Goal: Task Accomplishment & Management: Manage account settings

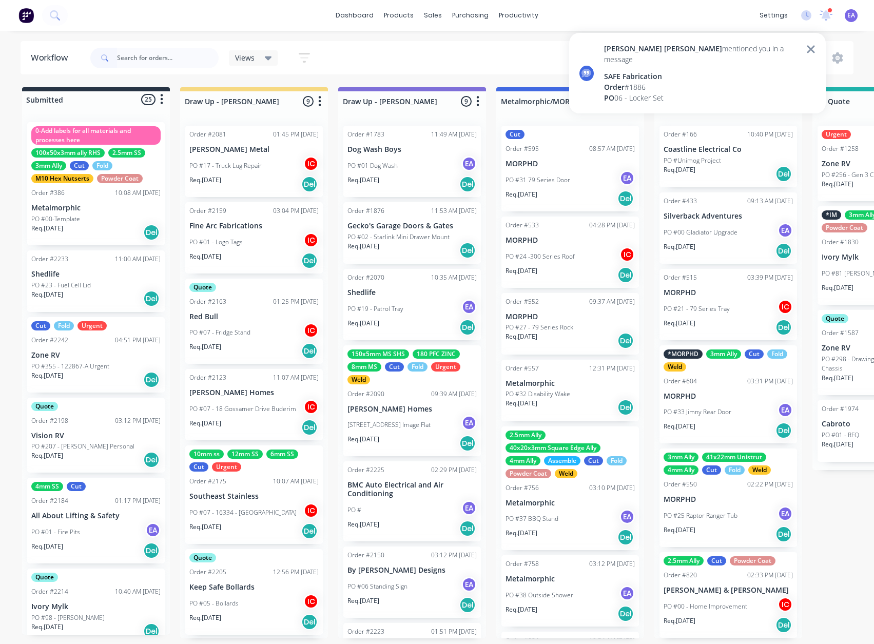
scroll to position [2, 0]
click at [640, 82] on div "Order # 1886" at bounding box center [702, 87] width 196 height 11
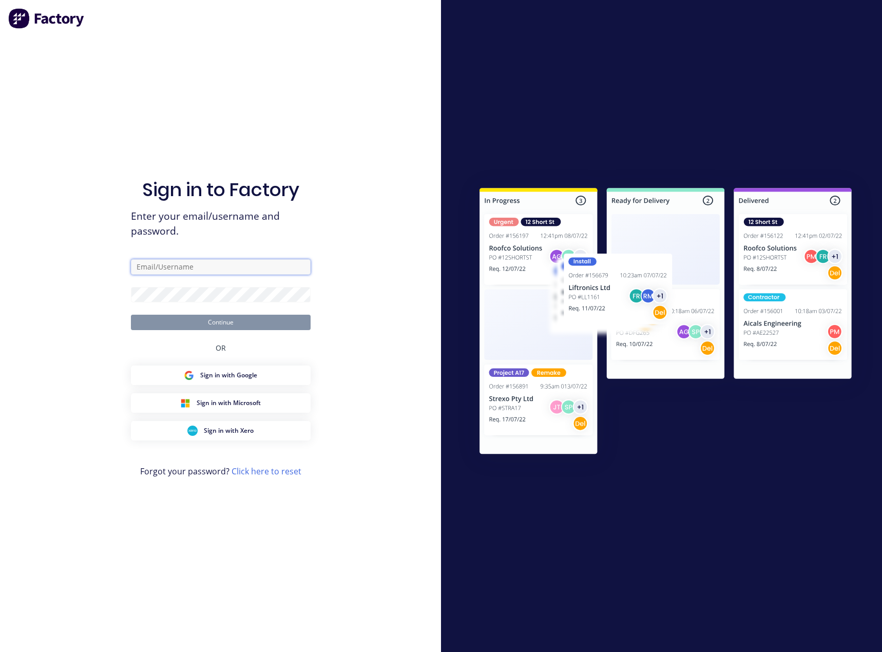
click at [225, 263] on input "text" at bounding box center [221, 266] width 180 height 15
type input "[EMAIL_ADDRESS][DOMAIN_NAME]"
click at [187, 319] on button "Continue" at bounding box center [221, 322] width 180 height 15
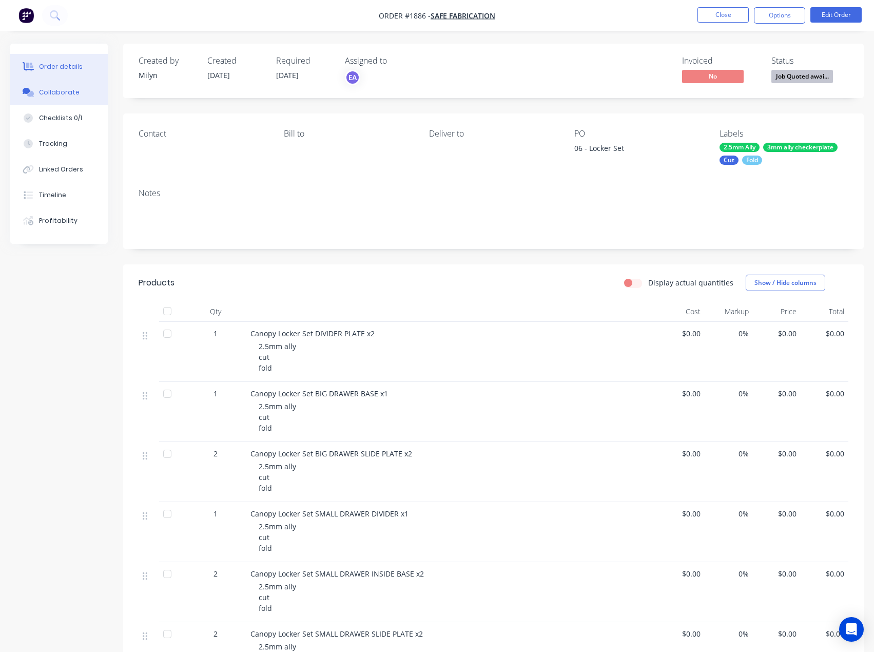
click at [51, 82] on button "Collaborate" at bounding box center [59, 93] width 98 height 26
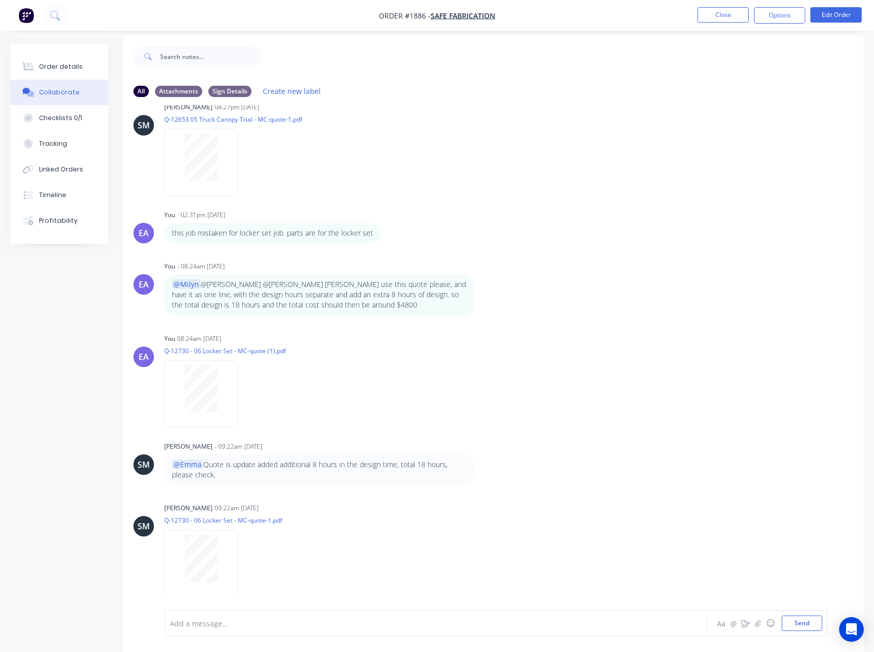
scroll to position [15, 0]
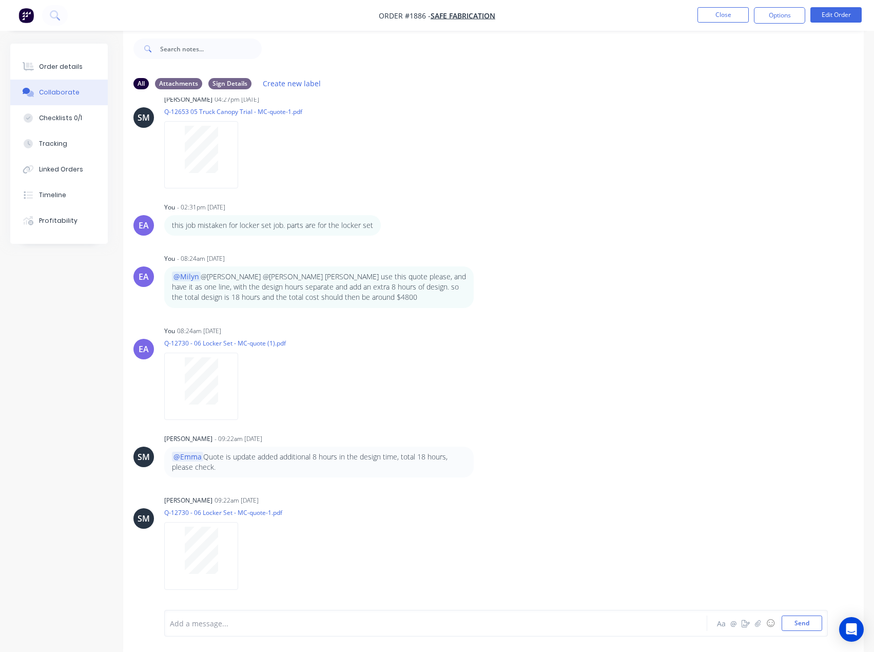
click at [238, 617] on div "Add a message..." at bounding box center [414, 622] width 489 height 15
click at [395, 620] on div "@[PERSON_NAME] [PERSON_NAME] @[PERSON_NAME] looks good, please send" at bounding box center [414, 623] width 489 height 11
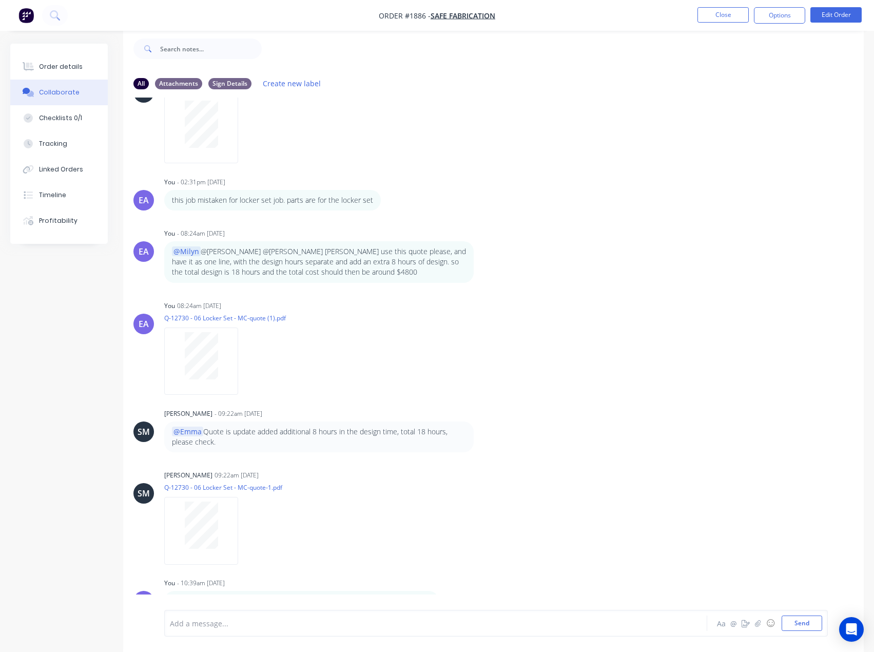
scroll to position [336, 0]
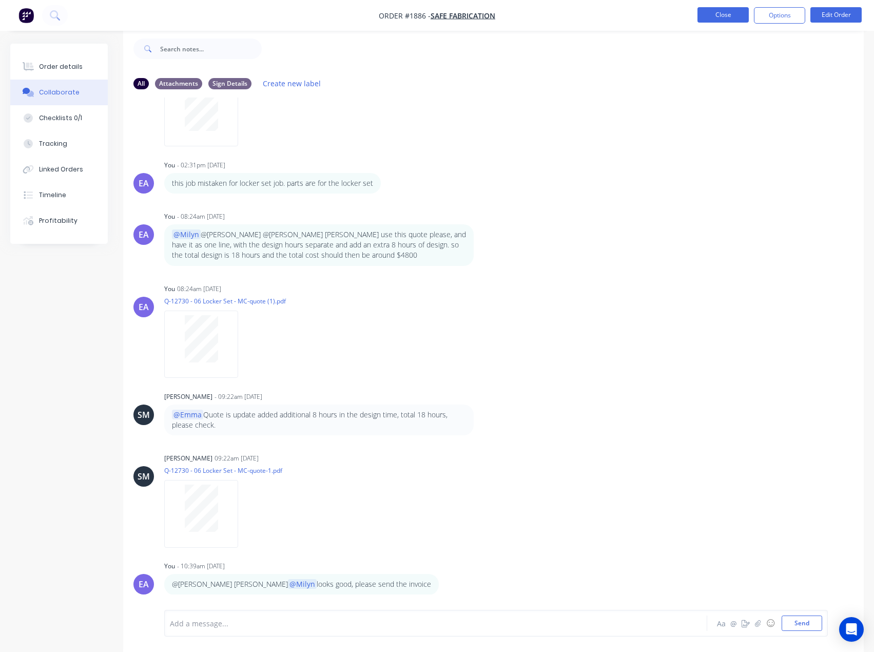
click at [728, 8] on button "Close" at bounding box center [723, 14] width 51 height 15
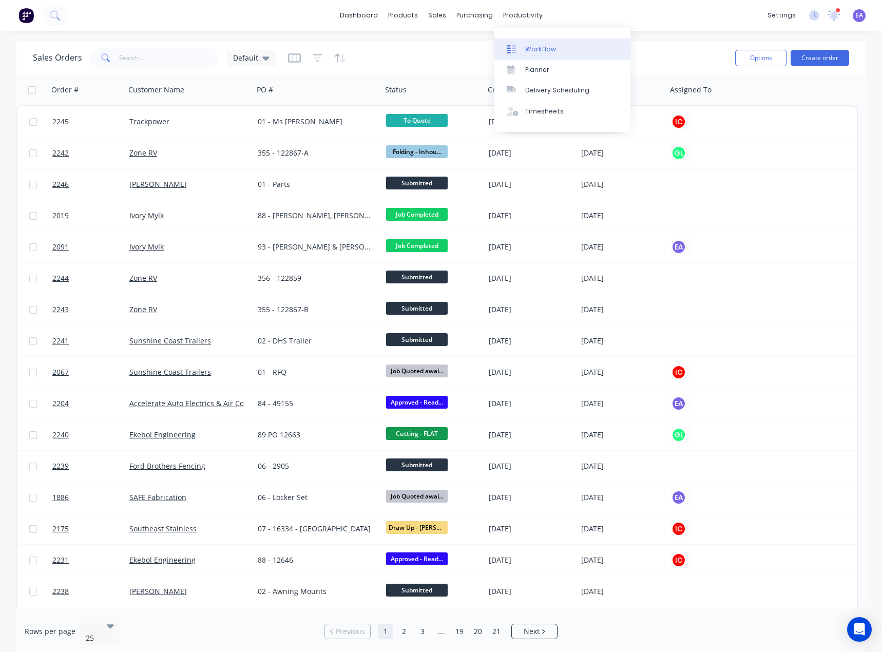
click at [533, 48] on div "Workflow" at bounding box center [540, 49] width 31 height 9
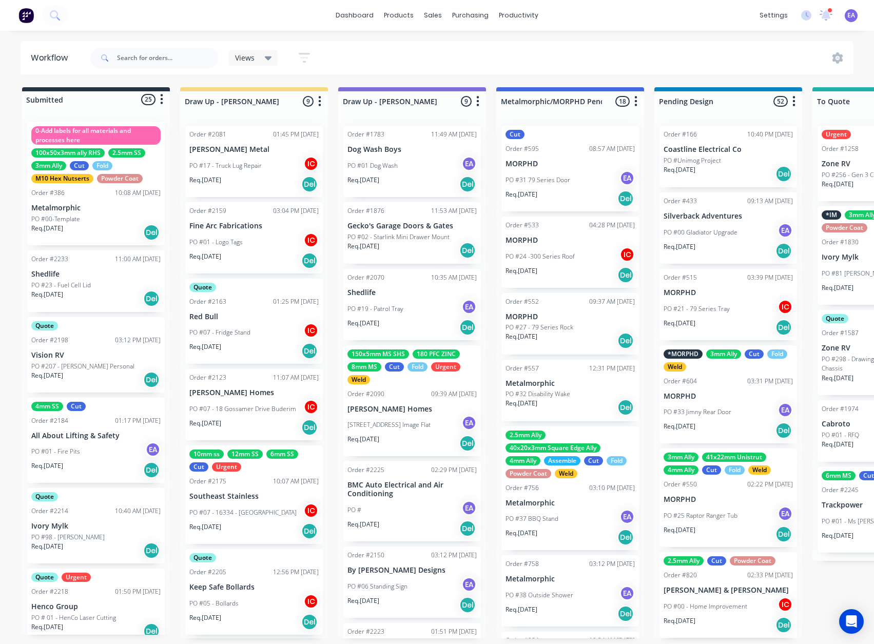
click at [418, 400] on div "150x5mm MS SHS 180 PFC ZINC 8mm MS Cut Fold Urgent Weld Order #2090 09:39 AM [D…" at bounding box center [412, 400] width 138 height 111
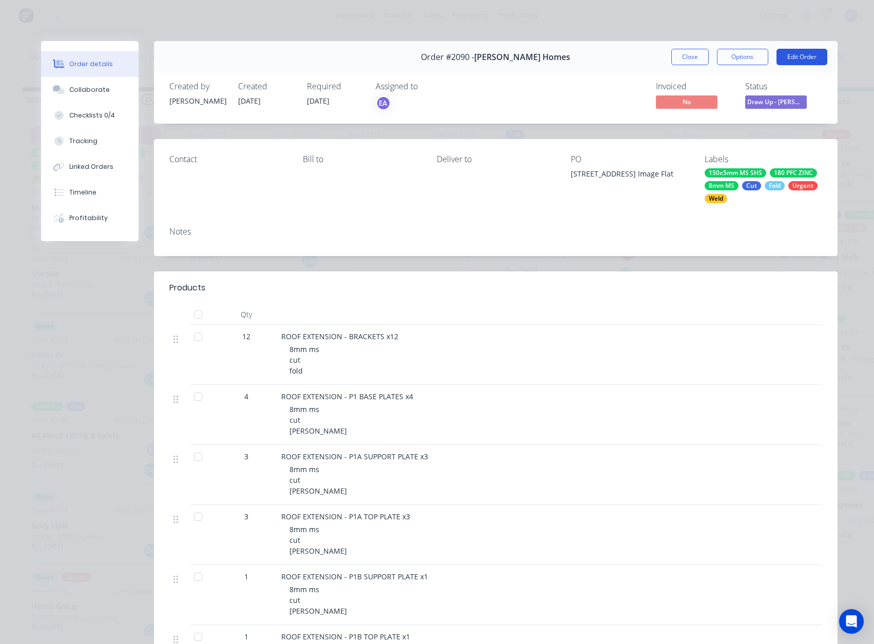
click at [786, 55] on button "Edit Order" at bounding box center [802, 57] width 51 height 16
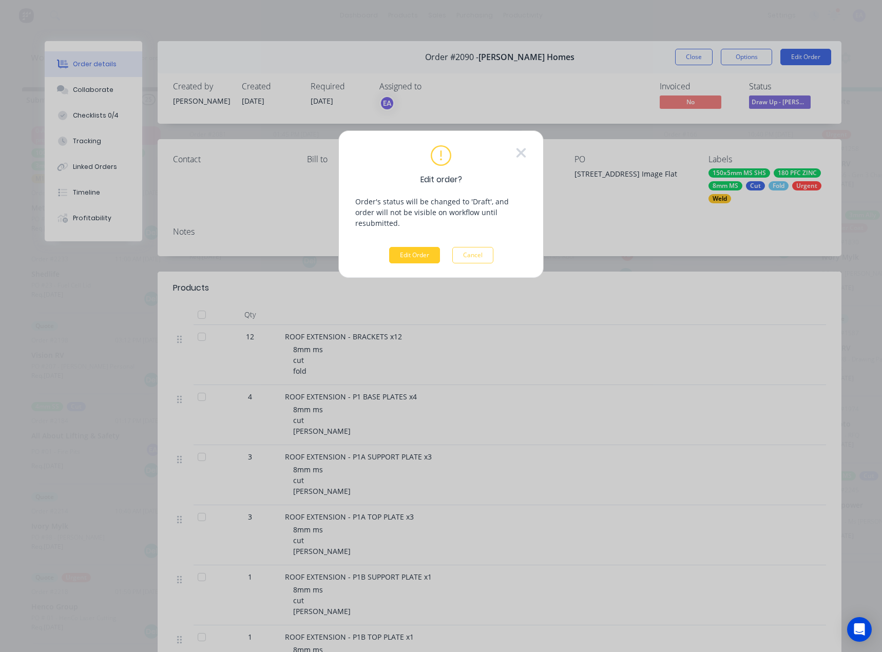
click at [416, 247] on button "Edit Order" at bounding box center [414, 255] width 51 height 16
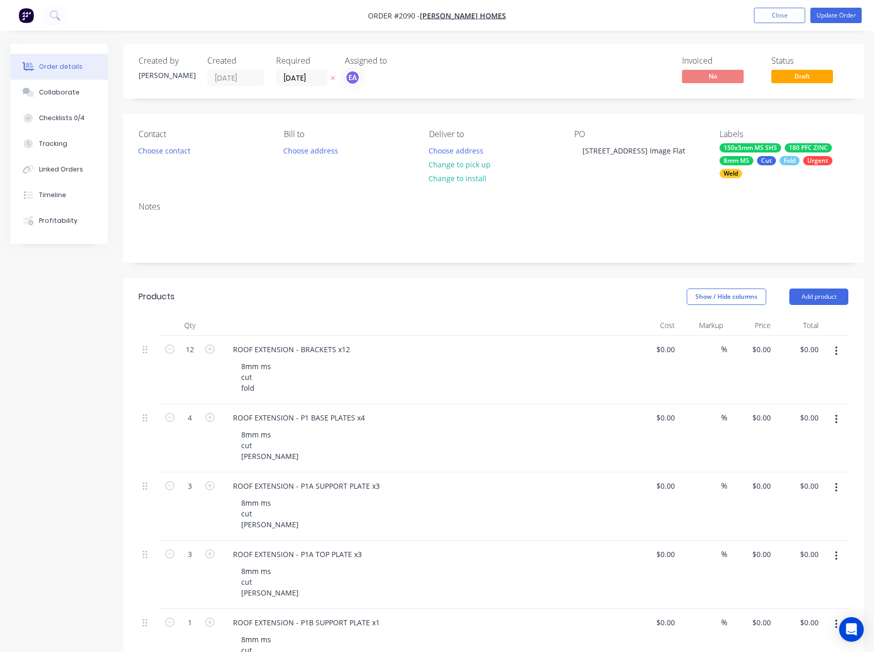
click at [838, 353] on button "button" at bounding box center [836, 351] width 24 height 18
click at [779, 435] on div "Delete" at bounding box center [799, 439] width 79 height 15
drag, startPoint x: 839, startPoint y: 347, endPoint x: 835, endPoint y: 360, distance: 13.5
click at [839, 348] on button "button" at bounding box center [836, 351] width 24 height 18
click at [787, 433] on div "Delete" at bounding box center [799, 439] width 79 height 15
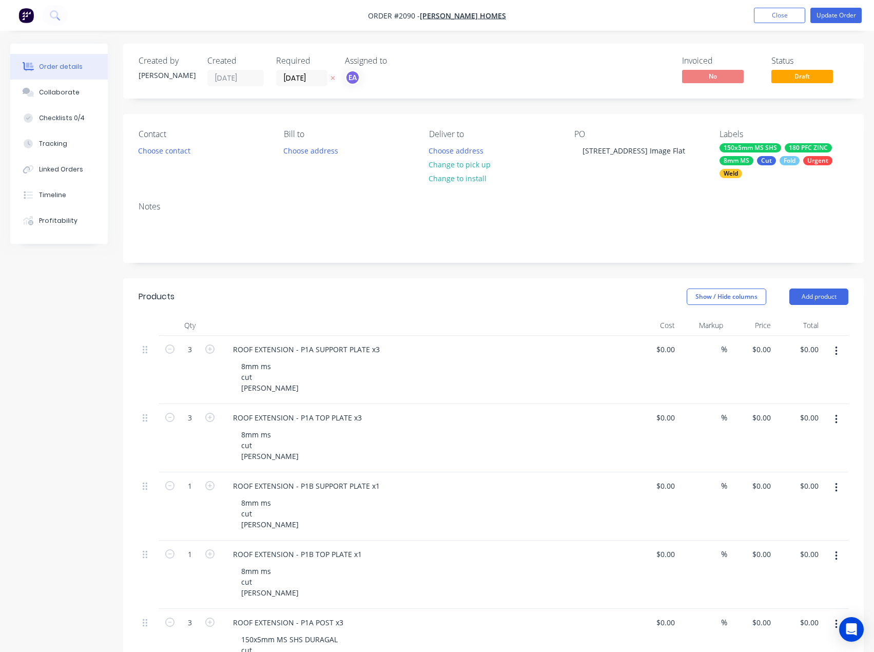
drag, startPoint x: 838, startPoint y: 350, endPoint x: 832, endPoint y: 363, distance: 14.2
click at [838, 352] on button "button" at bounding box center [836, 351] width 24 height 18
click at [787, 437] on div "Delete" at bounding box center [799, 439] width 79 height 15
drag, startPoint x: 836, startPoint y: 355, endPoint x: 835, endPoint y: 363, distance: 8.7
click at [836, 356] on icon "button" at bounding box center [836, 350] width 3 height 11
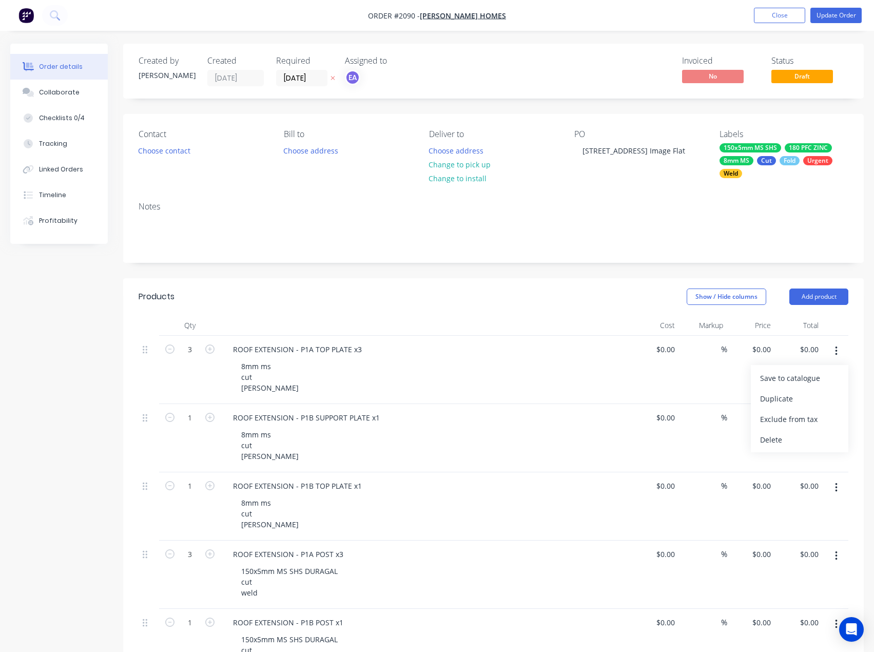
click at [785, 444] on div "Delete" at bounding box center [799, 439] width 79 height 15
click at [836, 353] on icon "button" at bounding box center [836, 350] width 3 height 11
click at [799, 440] on div "Delete" at bounding box center [799, 439] width 79 height 15
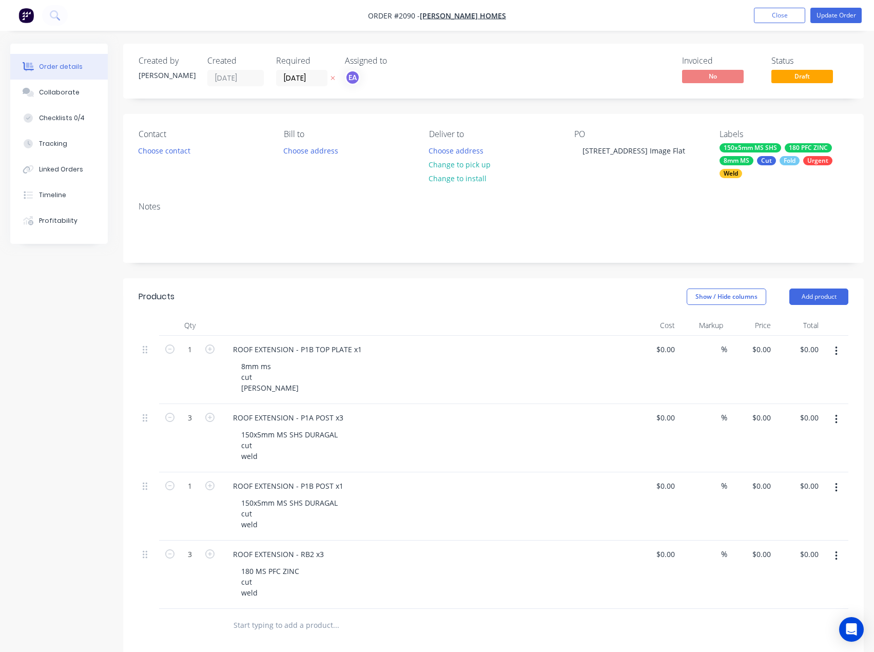
drag, startPoint x: 838, startPoint y: 355, endPoint x: 838, endPoint y: 360, distance: 5.6
click at [838, 355] on button "button" at bounding box center [836, 351] width 24 height 18
drag, startPoint x: 790, startPoint y: 437, endPoint x: 801, endPoint y: 417, distance: 23.0
click at [790, 436] on div "Delete" at bounding box center [799, 439] width 79 height 15
drag, startPoint x: 838, startPoint y: 350, endPoint x: 834, endPoint y: 364, distance: 15.4
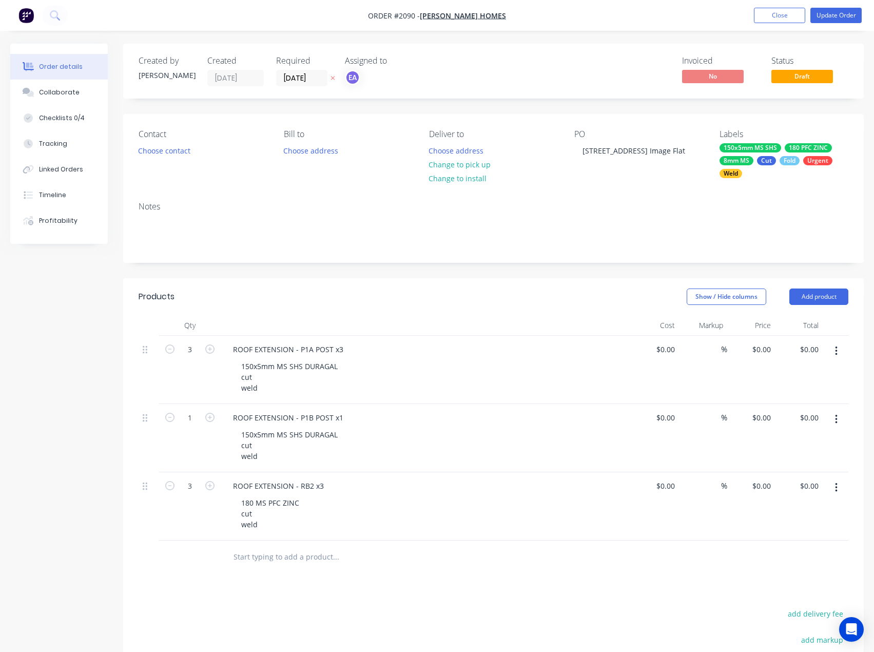
click at [838, 350] on button "button" at bounding box center [836, 351] width 24 height 18
drag, startPoint x: 784, startPoint y: 441, endPoint x: 821, endPoint y: 384, distance: 68.2
click at [784, 441] on div "Delete" at bounding box center [799, 439] width 79 height 15
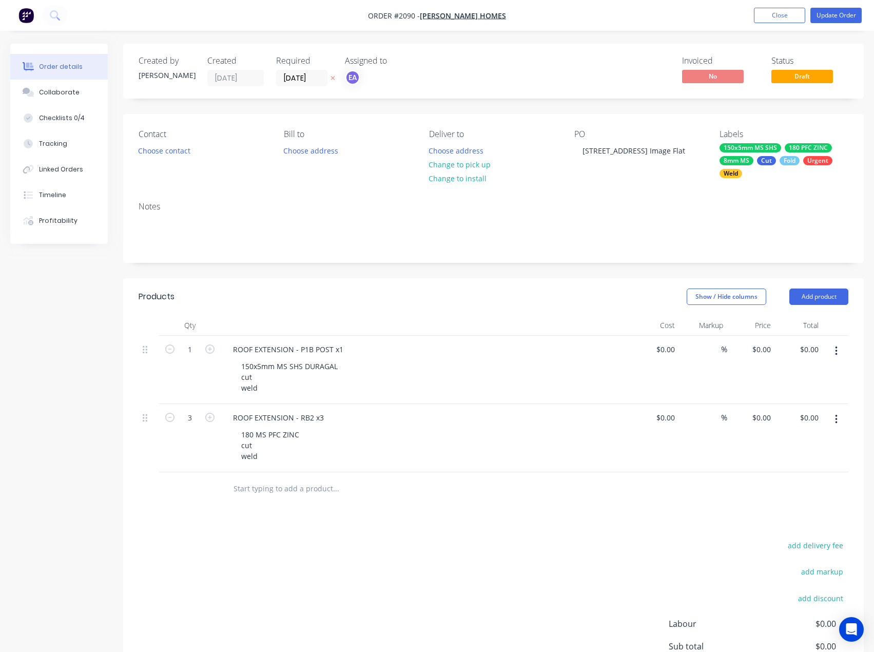
drag, startPoint x: 838, startPoint y: 350, endPoint x: 836, endPoint y: 360, distance: 10.5
click at [837, 352] on button "button" at bounding box center [836, 351] width 24 height 18
click at [806, 438] on div "Delete" at bounding box center [799, 439] width 79 height 15
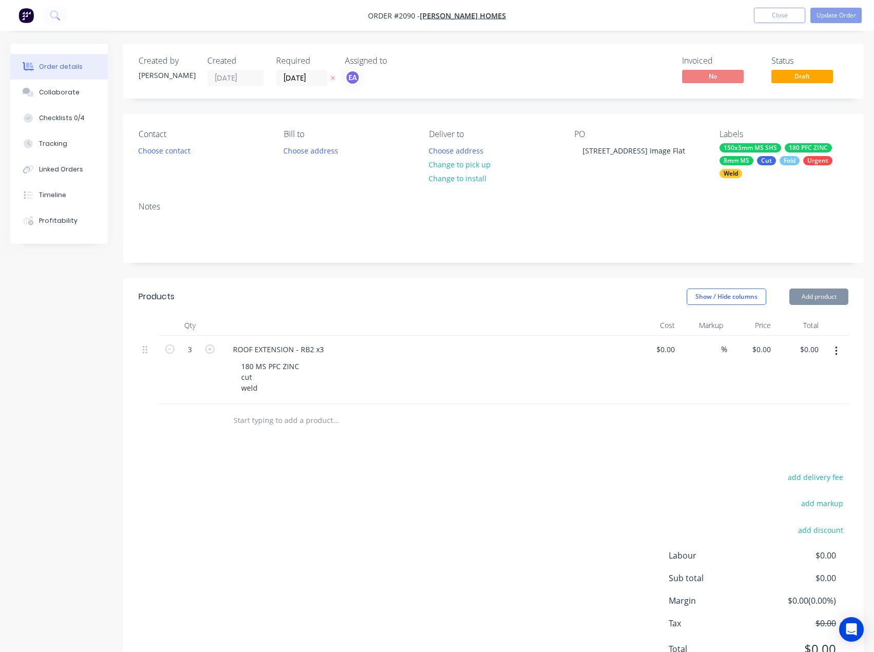
drag, startPoint x: 836, startPoint y: 350, endPoint x: 836, endPoint y: 358, distance: 8.2
click at [836, 350] on icon "button" at bounding box center [836, 350] width 3 height 11
drag, startPoint x: 791, startPoint y: 438, endPoint x: 125, endPoint y: 399, distance: 667.4
click at [790, 438] on div "Delete" at bounding box center [799, 439] width 79 height 15
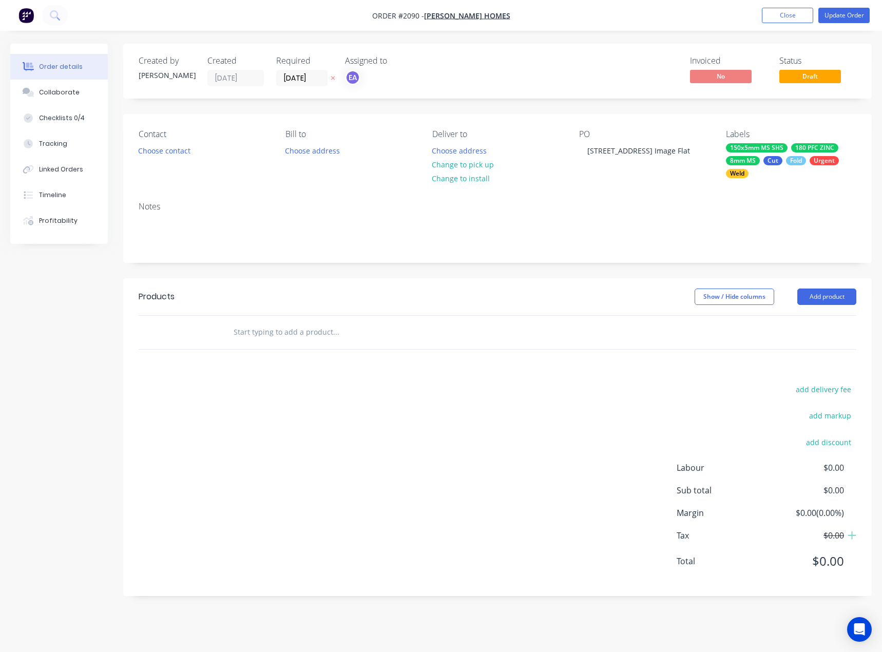
drag, startPoint x: 838, startPoint y: 299, endPoint x: 837, endPoint y: 305, distance: 6.8
click at [839, 299] on button "Add product" at bounding box center [826, 296] width 59 height 16
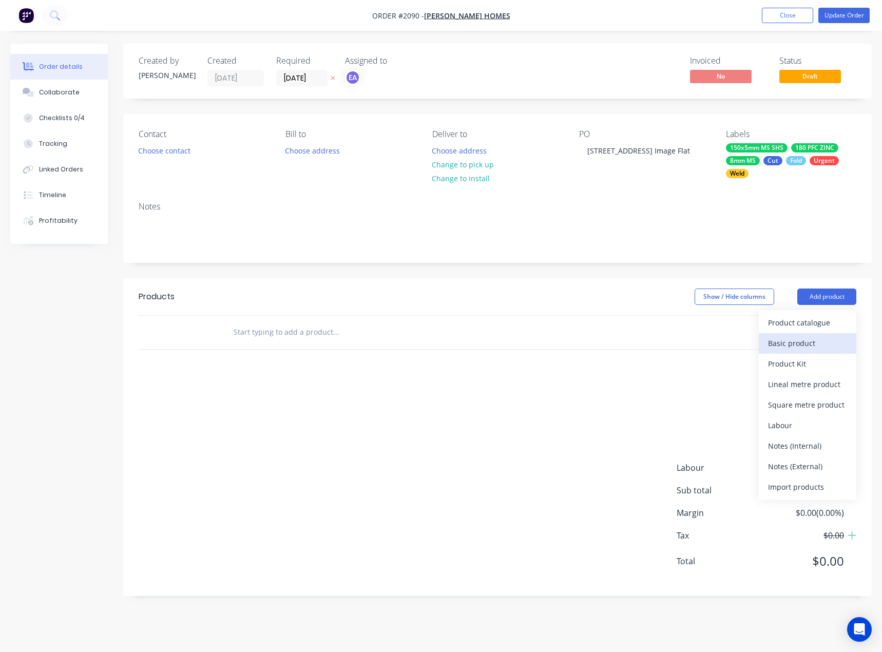
click at [810, 349] on div "Basic product" at bounding box center [807, 343] width 79 height 15
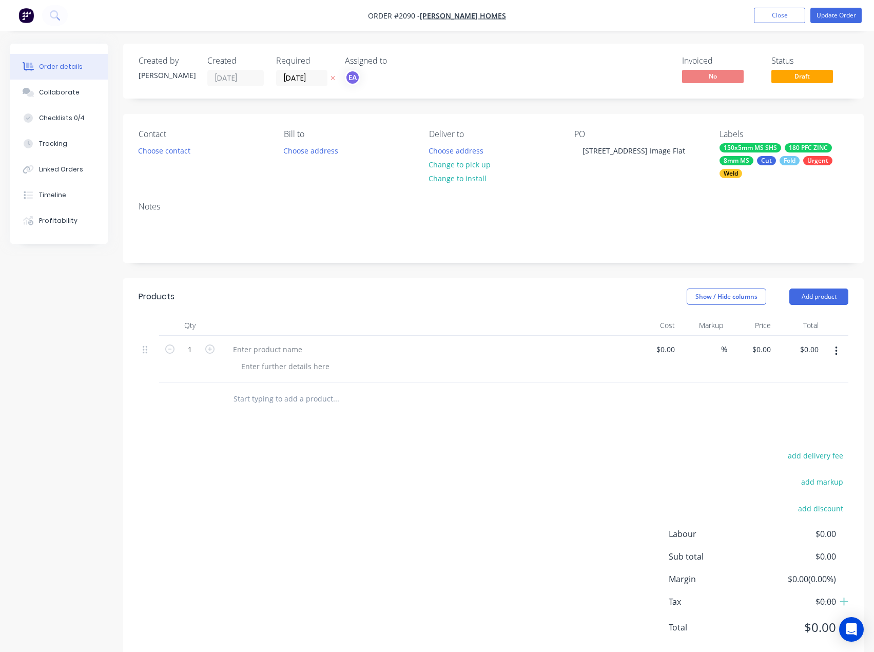
drag, startPoint x: 823, startPoint y: 306, endPoint x: 815, endPoint y: 335, distance: 29.3
click at [823, 306] on header "Products Show / Hide columns Add product" at bounding box center [493, 296] width 741 height 37
click at [820, 291] on button "Add product" at bounding box center [818, 296] width 59 height 16
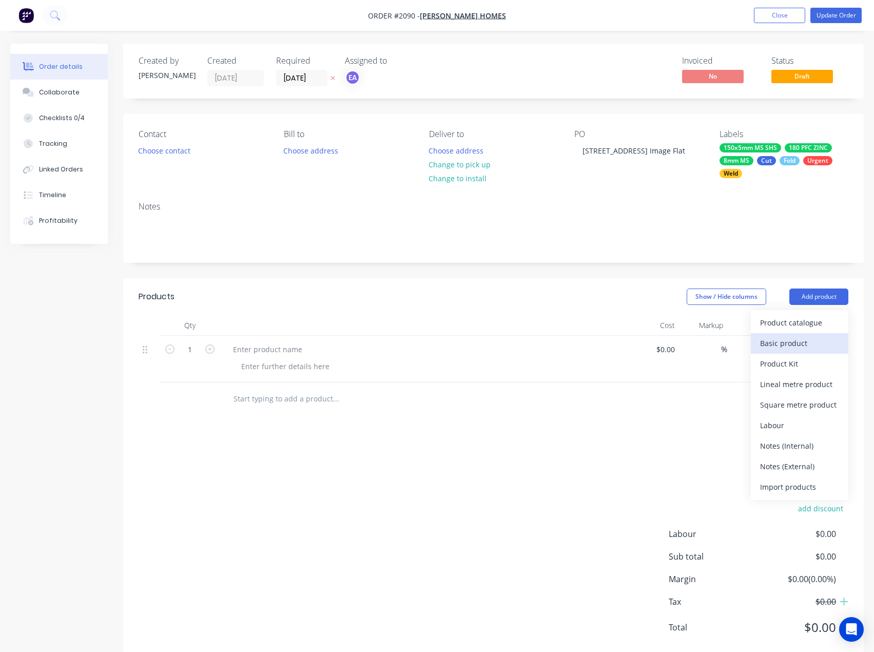
click at [796, 350] on div "Basic product" at bounding box center [799, 343] width 79 height 15
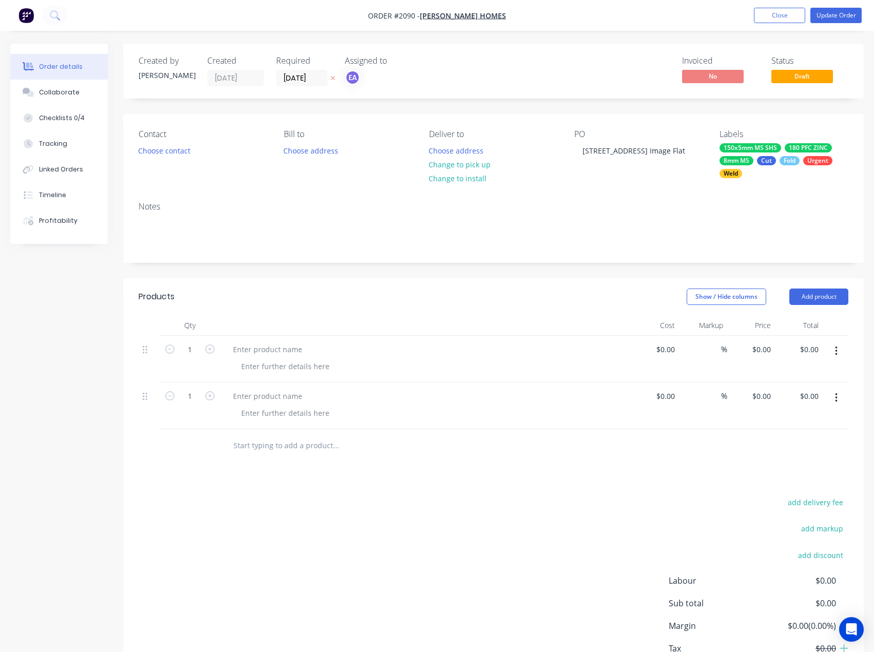
drag, startPoint x: 809, startPoint y: 305, endPoint x: 796, endPoint y: 355, distance: 52.2
click at [809, 305] on header "Products Show / Hide columns Add product" at bounding box center [493, 296] width 741 height 37
drag, startPoint x: 815, startPoint y: 297, endPoint x: 815, endPoint y: 304, distance: 7.2
click at [815, 297] on button "Add product" at bounding box center [818, 296] width 59 height 16
click at [808, 346] on div "Basic product" at bounding box center [799, 343] width 79 height 15
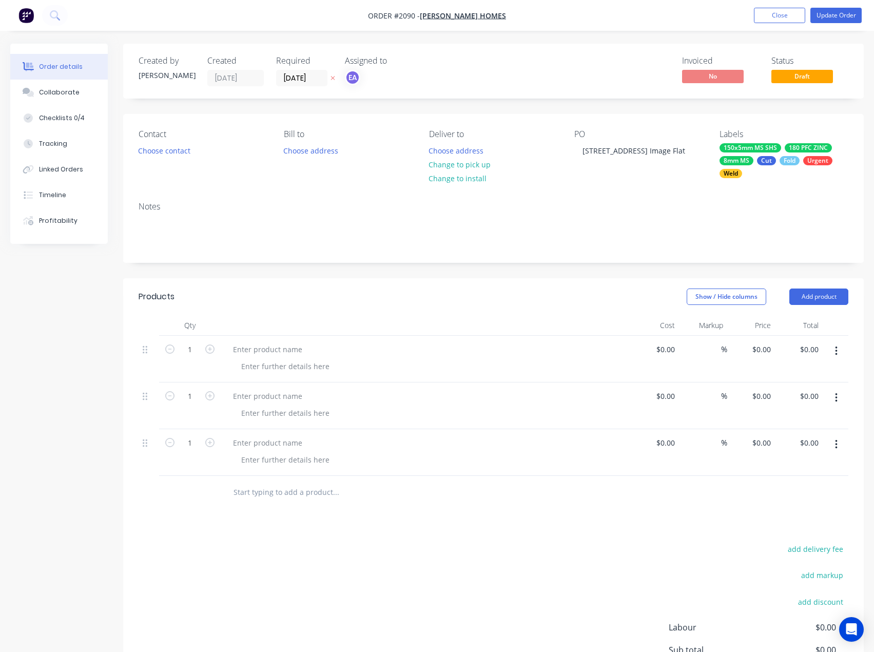
click at [814, 302] on button "Add product" at bounding box center [818, 296] width 59 height 16
click at [804, 345] on div "Basic product" at bounding box center [799, 343] width 79 height 15
drag, startPoint x: 817, startPoint y: 293, endPoint x: 817, endPoint y: 306, distance: 12.8
click at [817, 295] on button "Add product" at bounding box center [818, 296] width 59 height 16
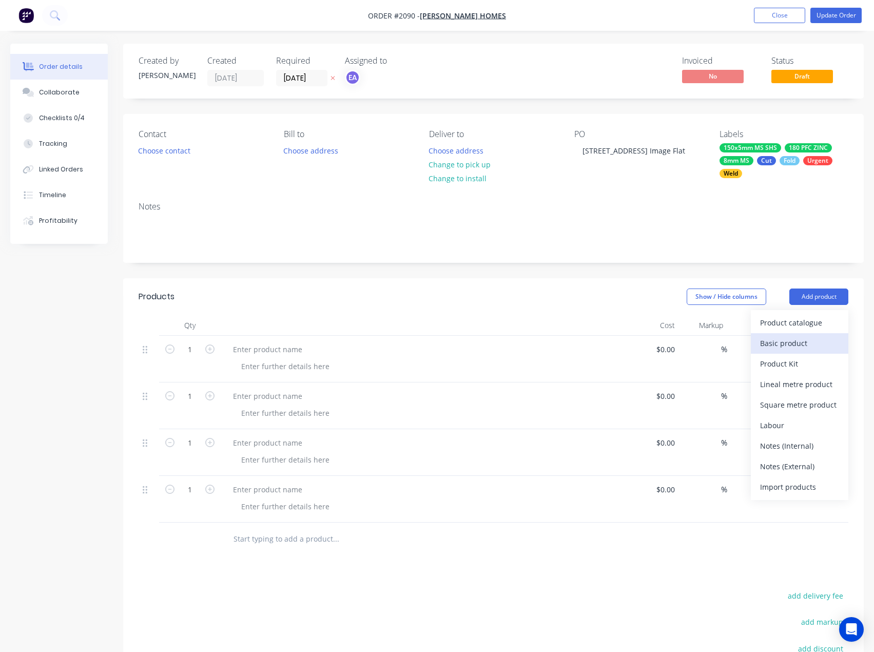
click at [805, 340] on div "Basic product" at bounding box center [799, 343] width 79 height 15
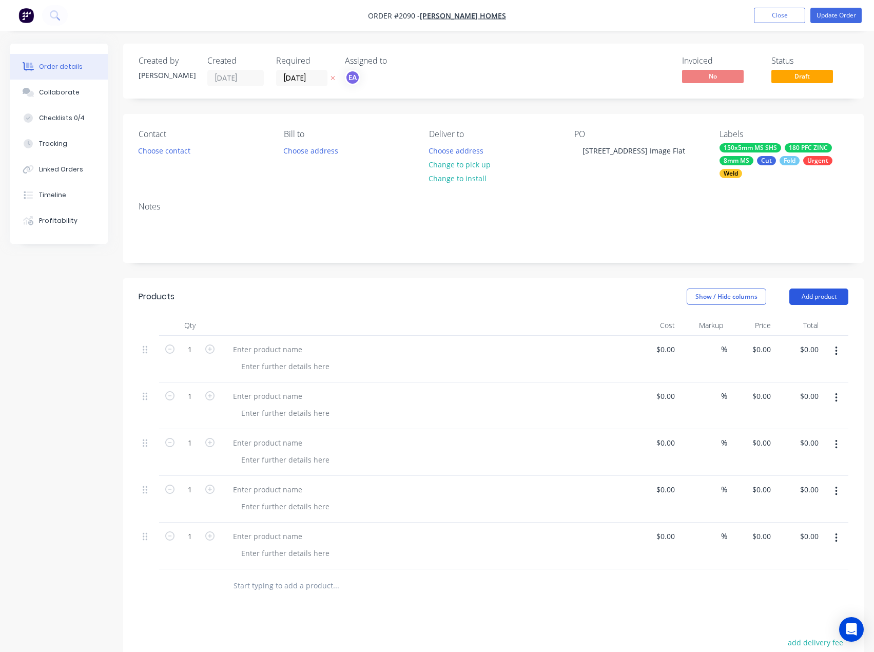
click at [814, 296] on button "Add product" at bounding box center [818, 296] width 59 height 16
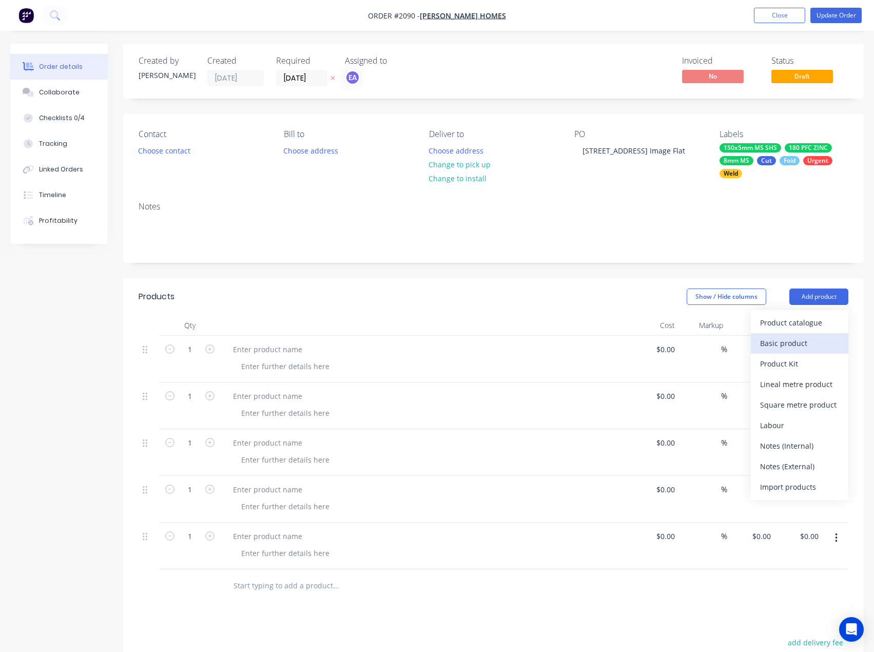
click at [808, 341] on div "Basic product" at bounding box center [799, 343] width 79 height 15
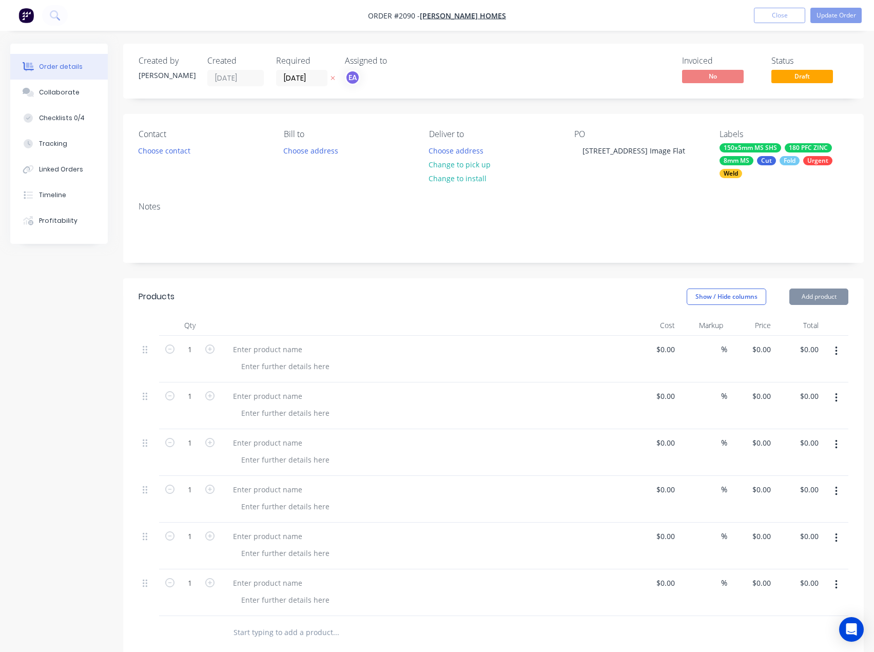
click at [815, 306] on header "Products Show / Hide columns Add product" at bounding box center [493, 296] width 741 height 37
click at [816, 304] on button "Add product" at bounding box center [818, 296] width 59 height 16
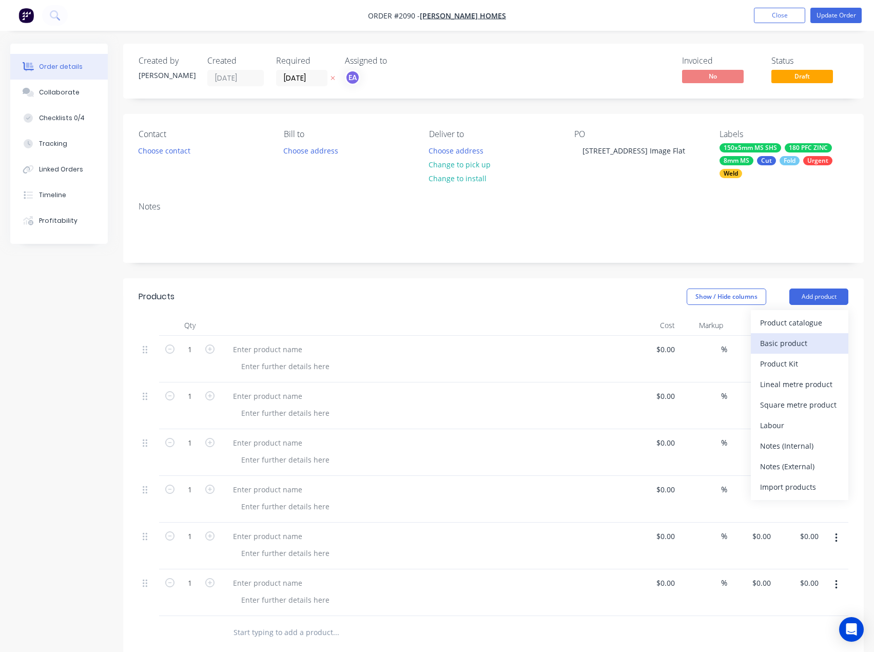
click at [805, 341] on div "Basic product" at bounding box center [799, 343] width 79 height 15
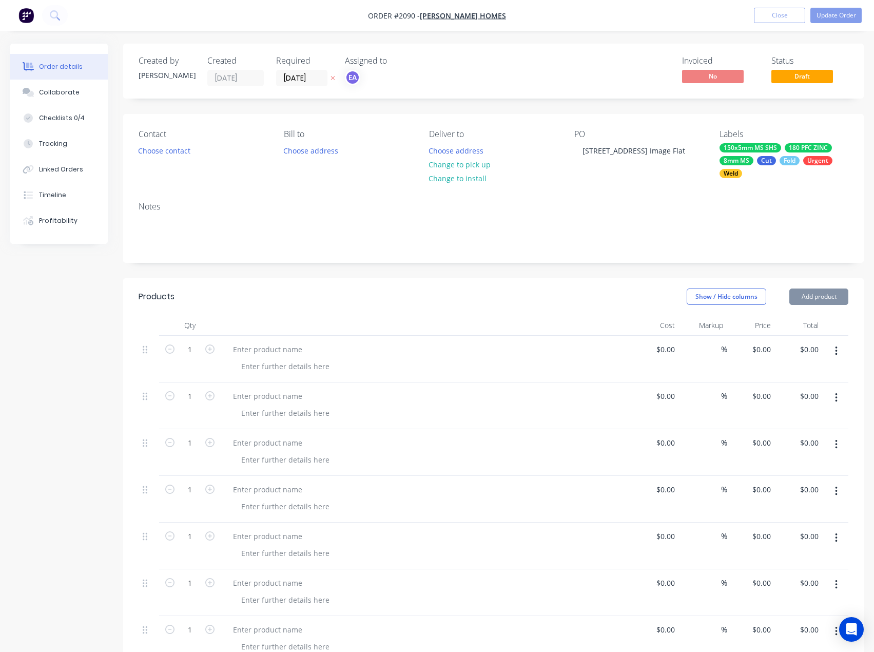
click at [820, 297] on button "Add product" at bounding box center [818, 296] width 59 height 16
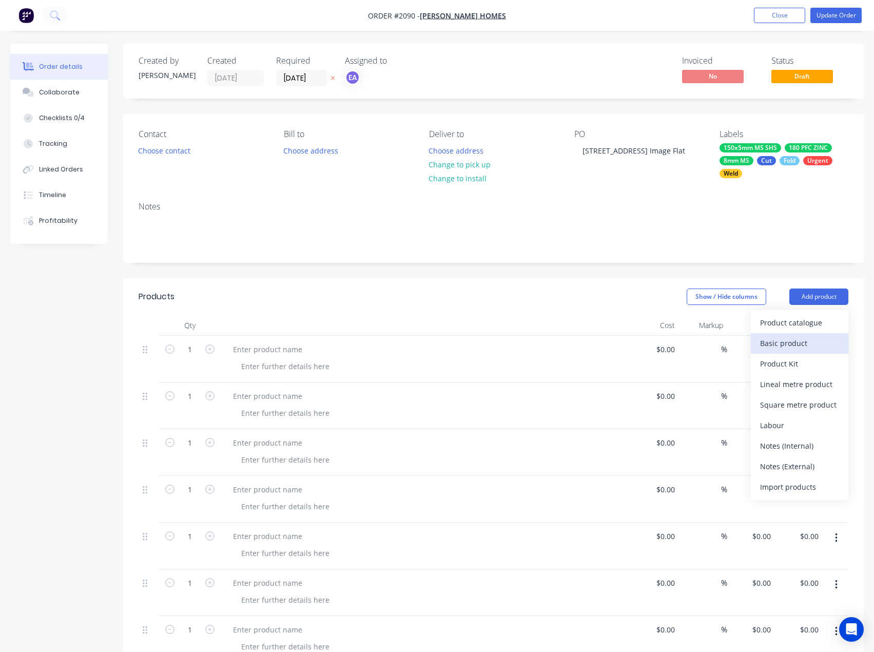
click at [804, 338] on div "Basic product" at bounding box center [799, 343] width 79 height 15
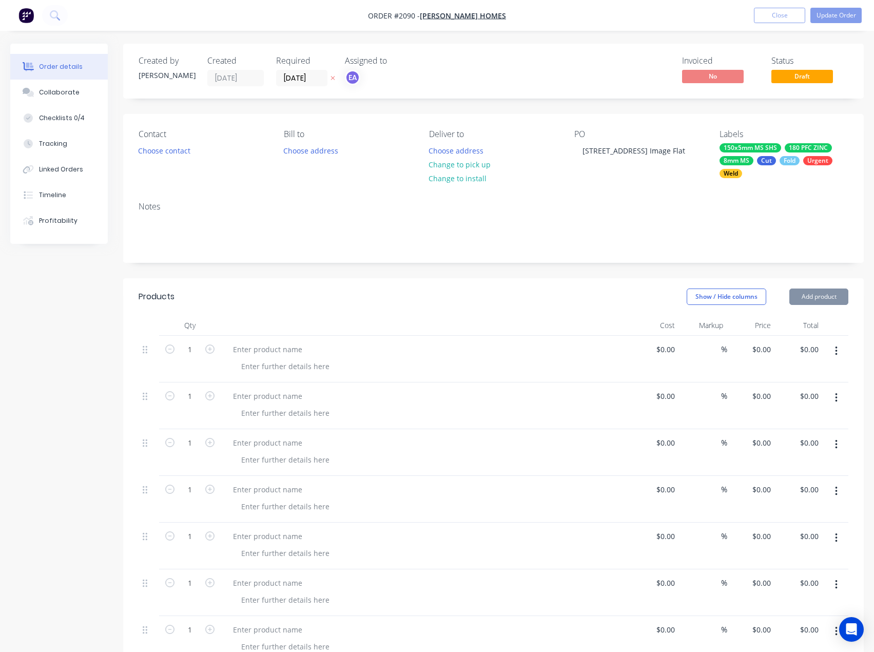
click at [823, 295] on button "Add product" at bounding box center [818, 296] width 59 height 16
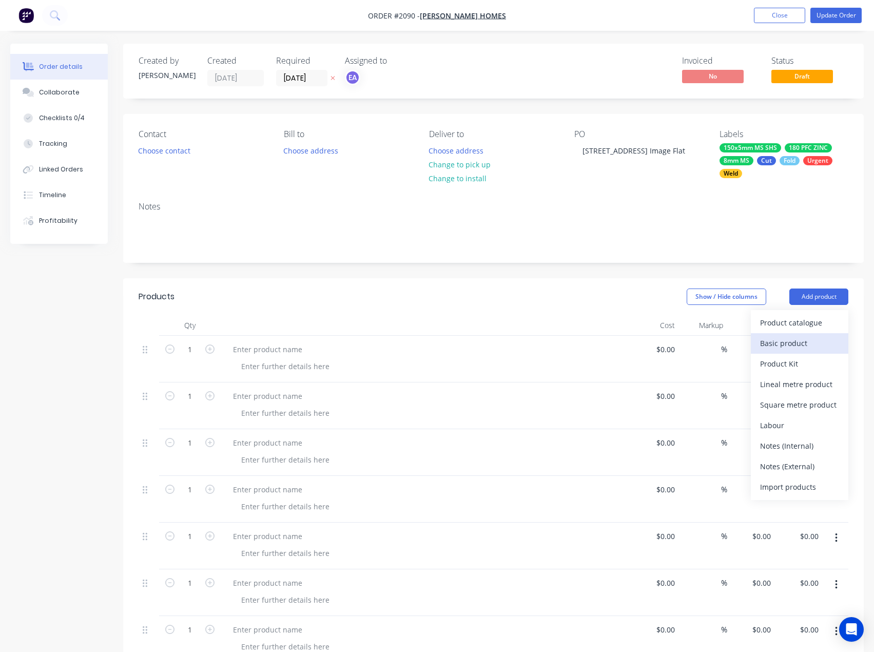
click at [809, 342] on div "Basic product" at bounding box center [799, 343] width 79 height 15
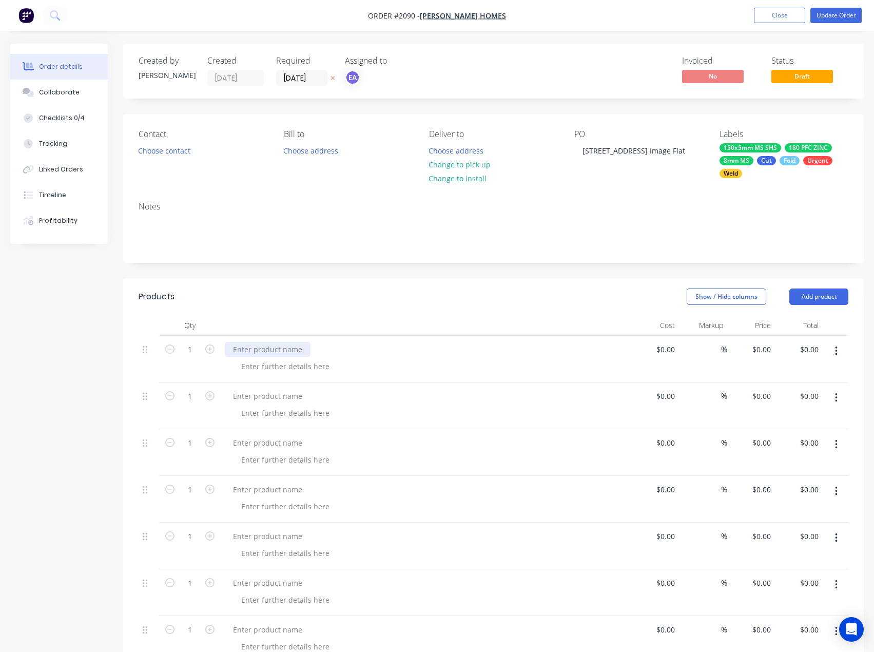
click at [281, 354] on div at bounding box center [268, 349] width 86 height 15
paste div
click at [284, 397] on div at bounding box center [268, 396] width 86 height 15
paste div
click at [283, 441] on div at bounding box center [268, 442] width 86 height 15
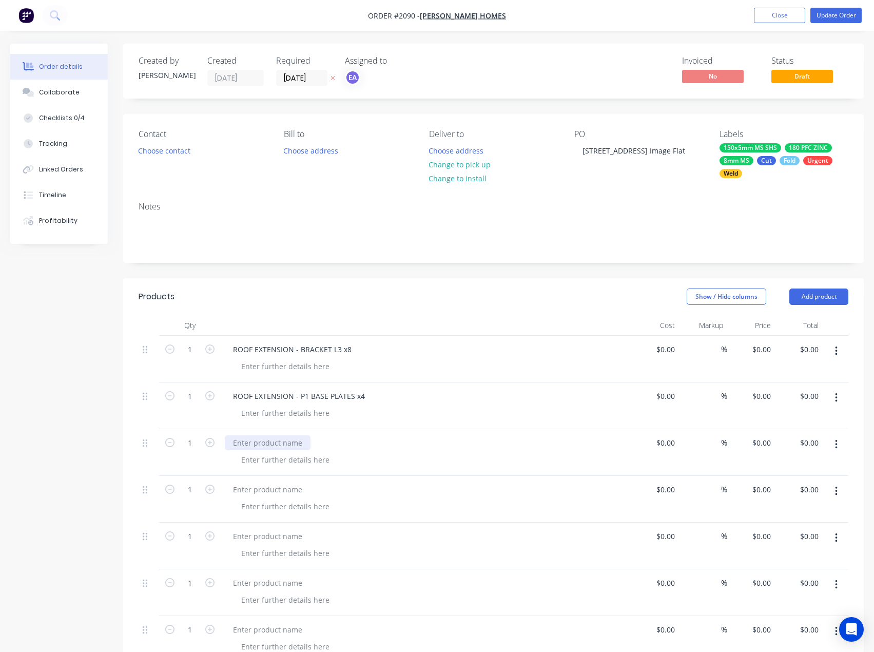
paste div
click at [256, 492] on div at bounding box center [268, 489] width 86 height 15
paste div
click at [293, 536] on div at bounding box center [268, 536] width 86 height 15
paste div
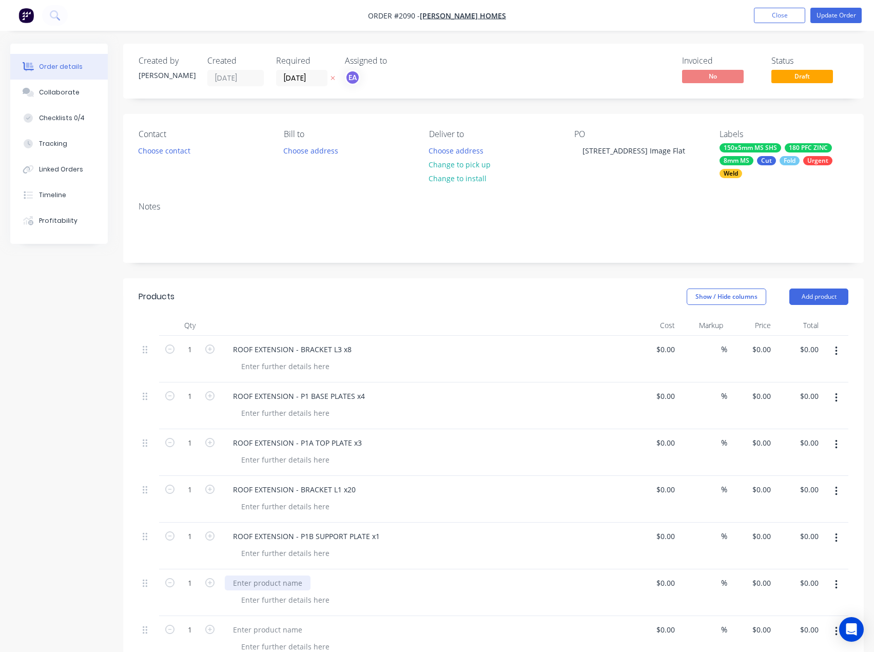
click at [280, 580] on div at bounding box center [268, 582] width 86 height 15
paste div
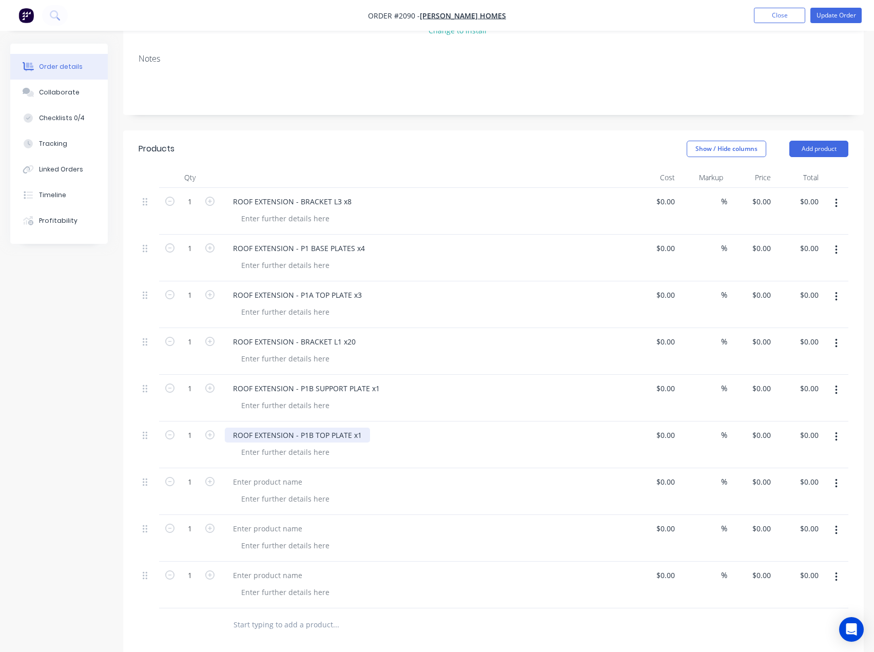
scroll to position [205, 0]
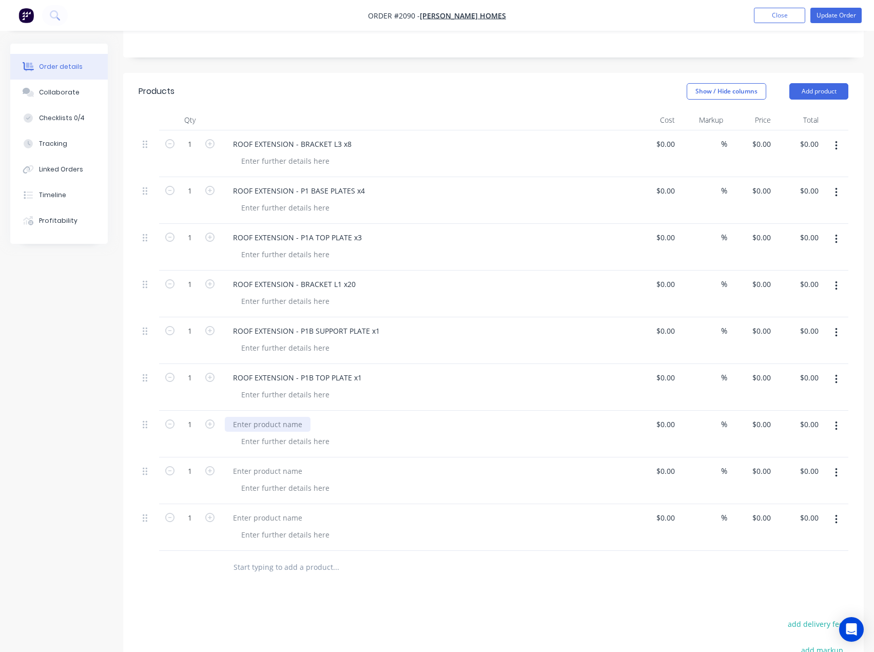
drag, startPoint x: 297, startPoint y: 425, endPoint x: 289, endPoint y: 425, distance: 7.7
click at [297, 425] on div at bounding box center [268, 424] width 86 height 15
paste div
drag, startPoint x: 304, startPoint y: 470, endPoint x: 20, endPoint y: 461, distance: 284.5
click at [304, 470] on div at bounding box center [268, 470] width 86 height 15
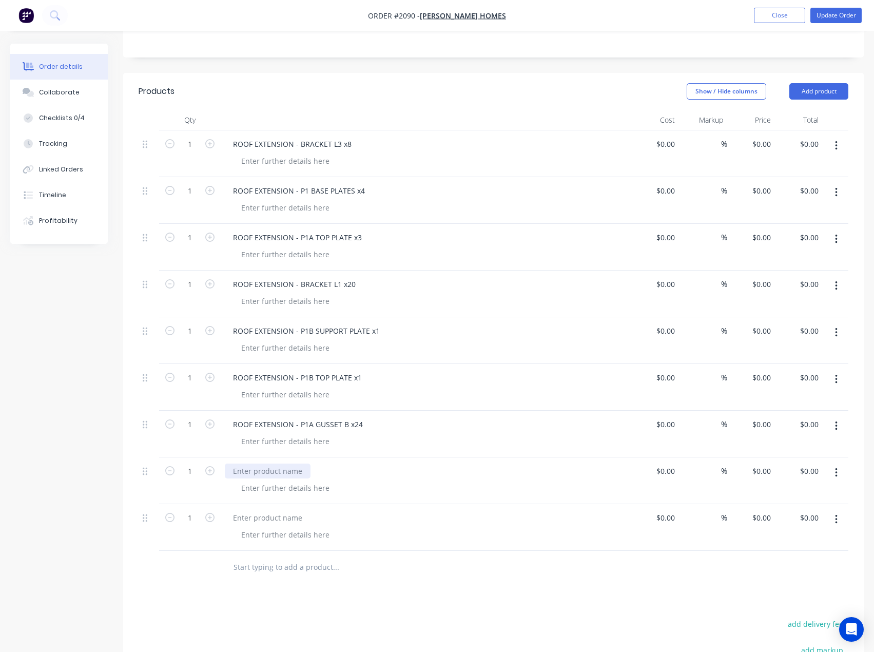
paste div
click at [268, 519] on div at bounding box center [268, 517] width 86 height 15
paste div
click at [282, 164] on div at bounding box center [285, 160] width 105 height 15
click at [284, 162] on div at bounding box center [285, 160] width 105 height 15
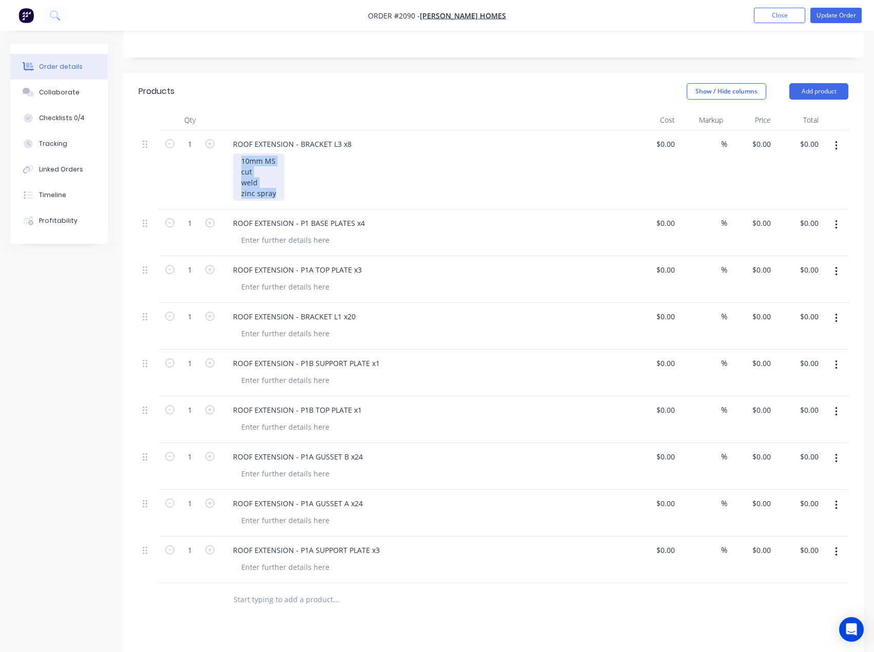
drag, startPoint x: 278, startPoint y: 199, endPoint x: 214, endPoint y: 160, distance: 75.3
click at [214, 160] on div "1 ROOF EXTENSION - BRACKET L3 x8 10mm MS cut weld zinc spray $0.00 $0.00 % $0.0…" at bounding box center [494, 169] width 710 height 79
copy div "10mm MS cut weld zinc spray"
click at [274, 235] on div at bounding box center [285, 240] width 105 height 15
paste div
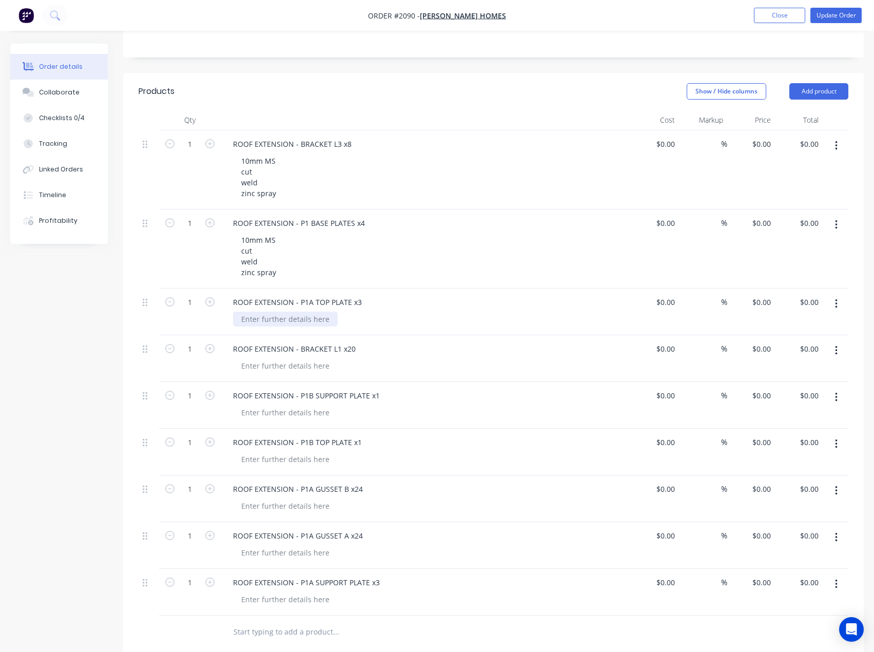
click at [286, 316] on div at bounding box center [285, 319] width 105 height 15
paste div
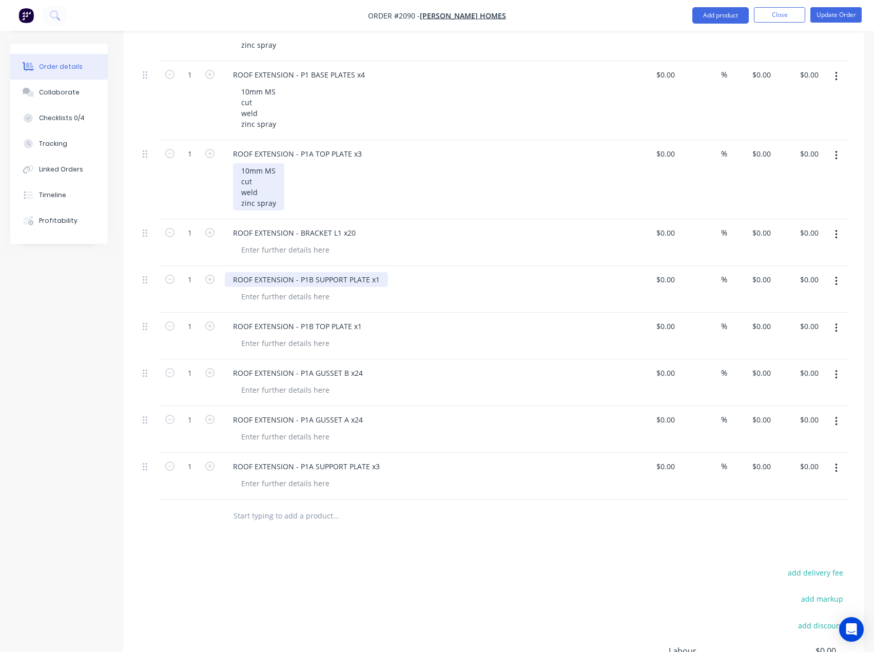
scroll to position [359, 0]
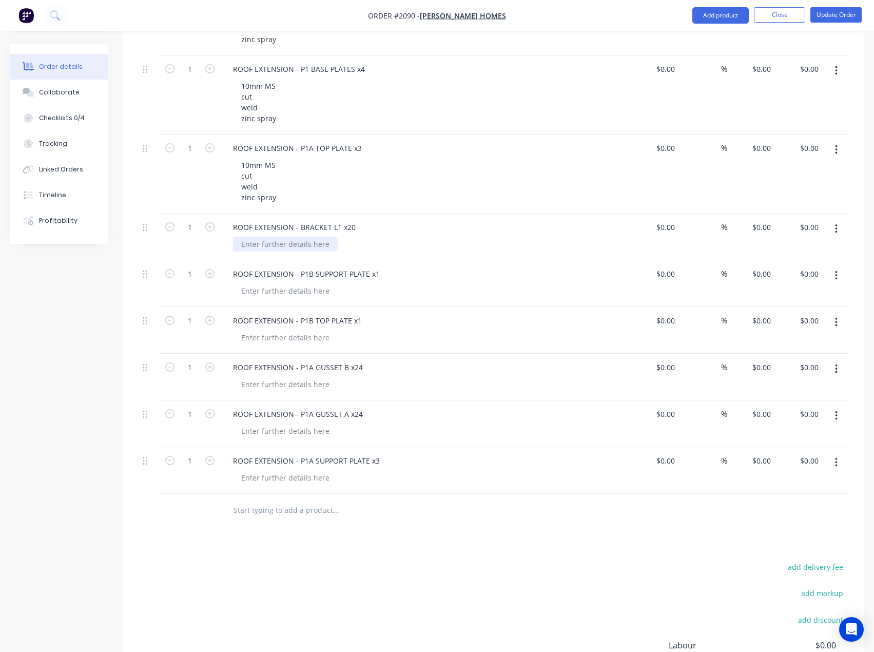
click at [271, 245] on div at bounding box center [285, 244] width 105 height 15
paste div
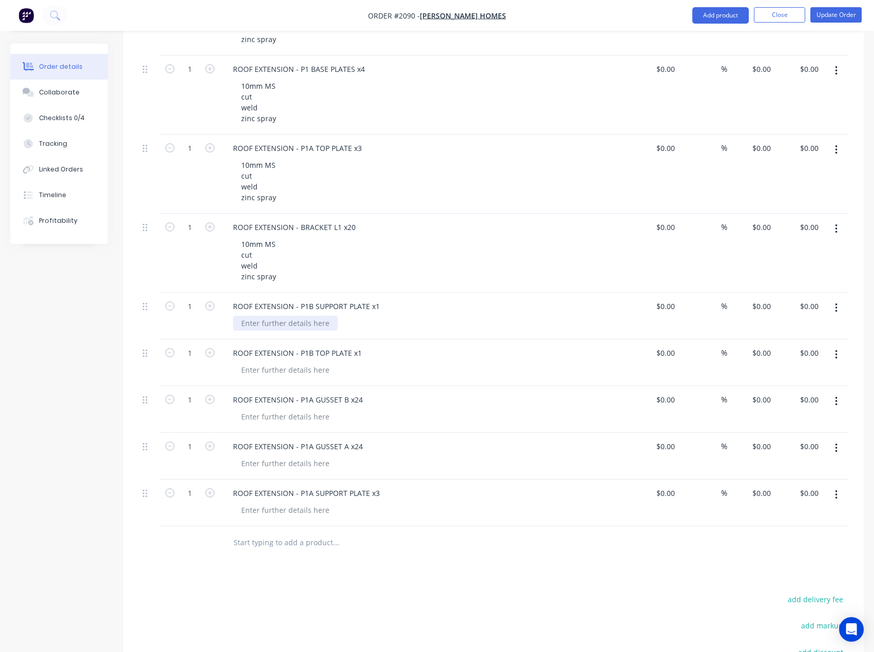
click at [281, 326] on div at bounding box center [285, 323] width 105 height 15
paste div
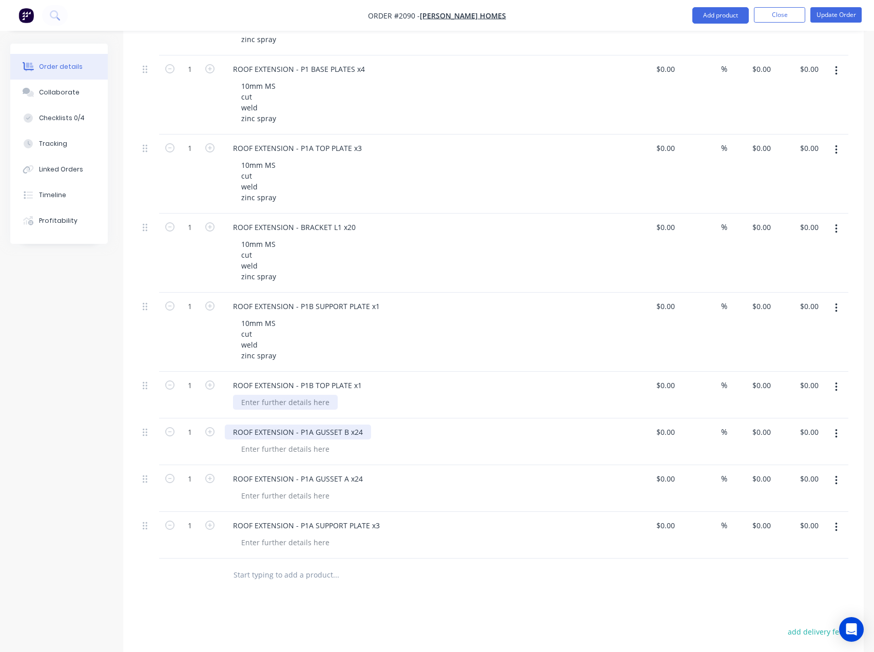
drag, startPoint x: 282, startPoint y: 403, endPoint x: 277, endPoint y: 427, distance: 24.8
click at [283, 403] on div at bounding box center [285, 402] width 105 height 15
paste div
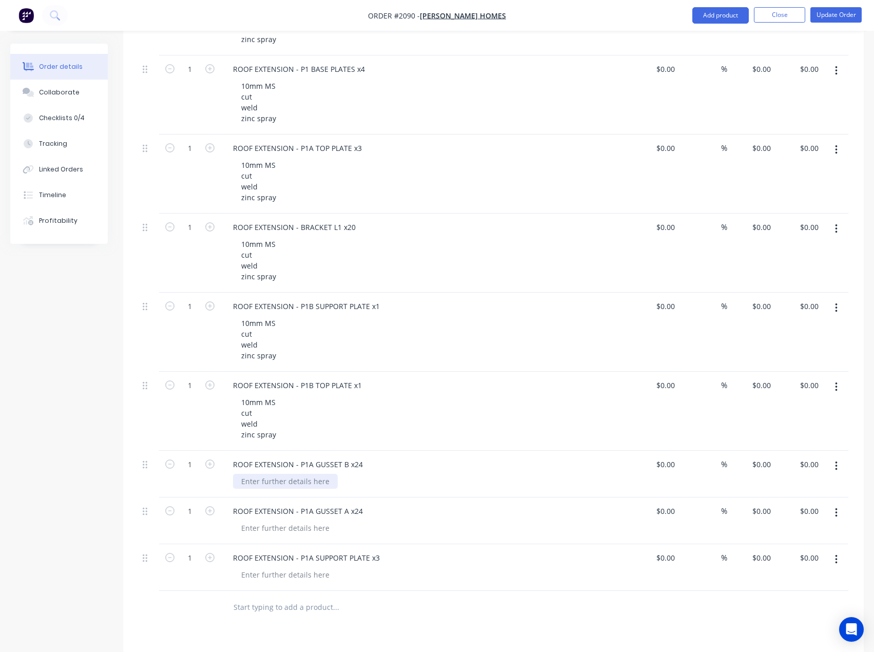
click at [272, 479] on div at bounding box center [285, 481] width 105 height 15
paste div
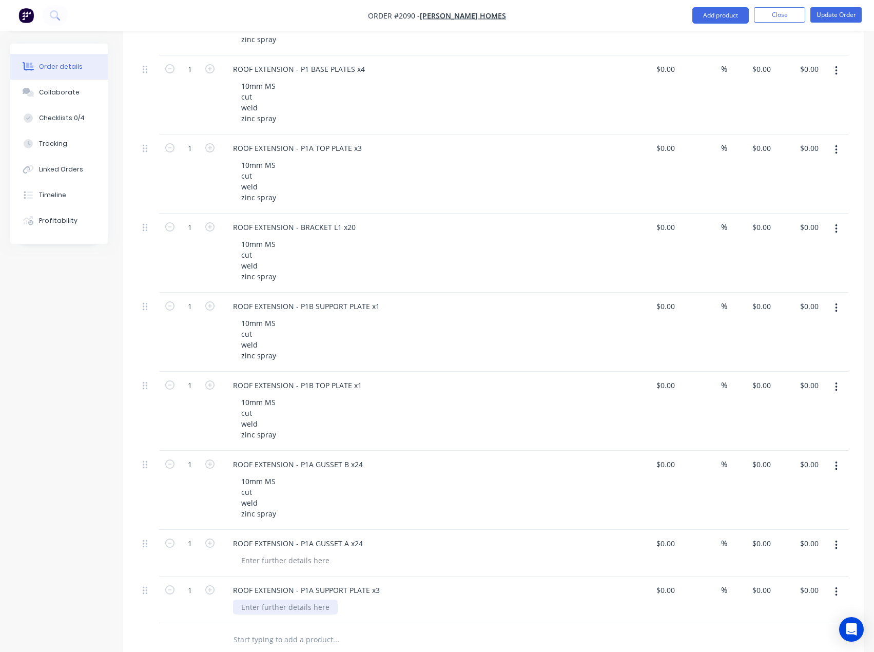
click at [275, 604] on div at bounding box center [285, 607] width 105 height 15
paste div
click at [266, 561] on div at bounding box center [285, 560] width 105 height 15
paste div
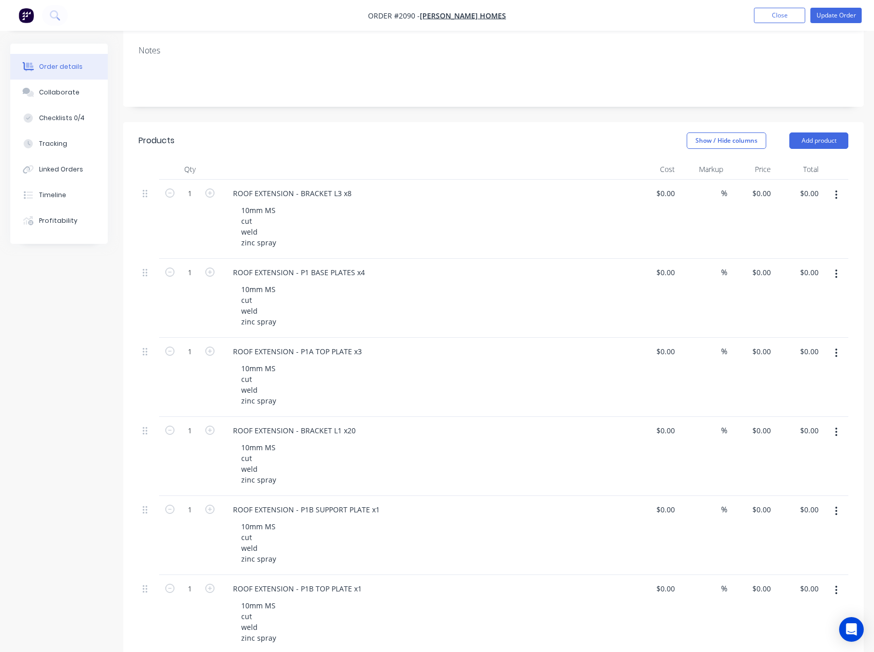
scroll to position [154, 0]
click at [262, 227] on div "10mm MS cut weld zinc spray" at bounding box center [258, 228] width 51 height 47
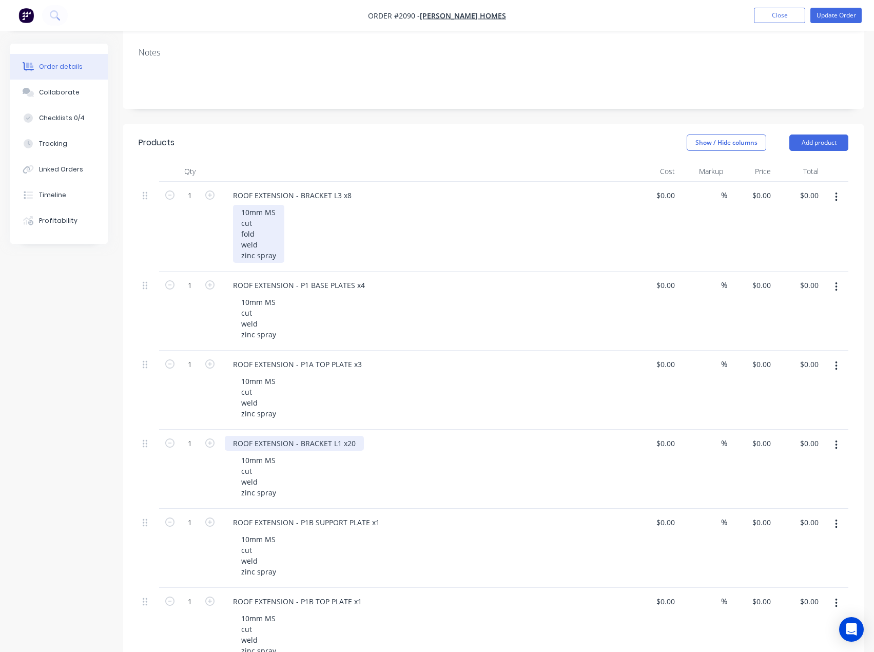
scroll to position [257, 0]
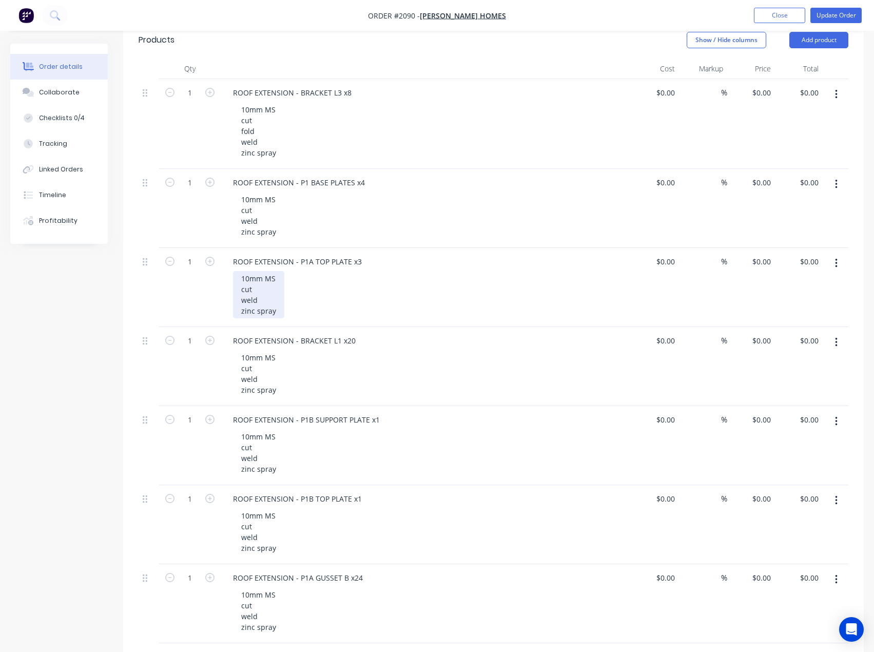
click at [281, 298] on div "10mm MS cut weld zinc spray" at bounding box center [258, 294] width 51 height 47
click at [211, 260] on icon "button" at bounding box center [209, 261] width 9 height 9
type input "3"
click at [210, 187] on form "1" at bounding box center [189, 181] width 53 height 15
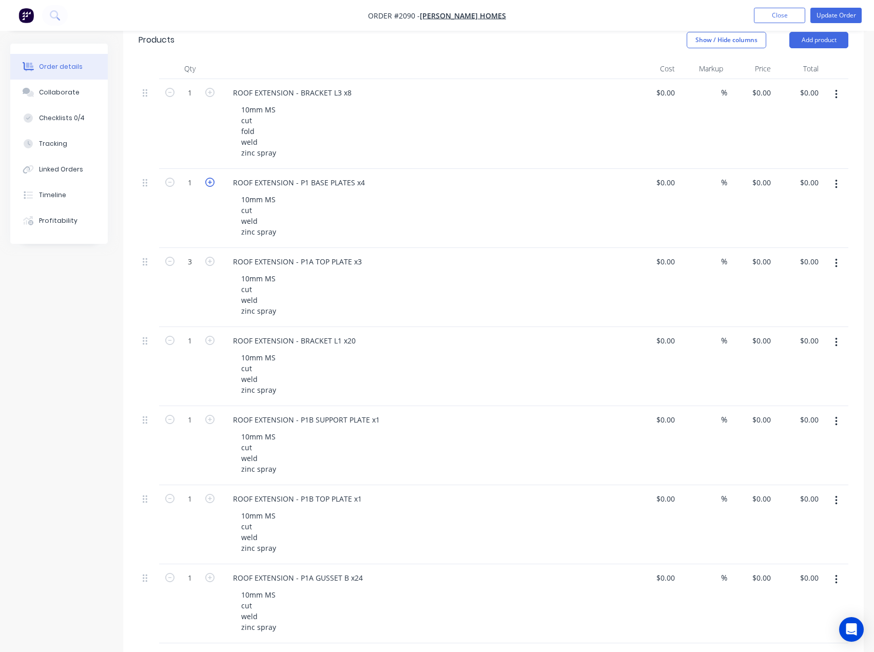
click at [210, 186] on icon "button" at bounding box center [209, 182] width 9 height 9
click at [210, 185] on icon "button" at bounding box center [209, 182] width 9 height 9
type input "4"
click at [207, 94] on icon "button" at bounding box center [209, 92] width 9 height 9
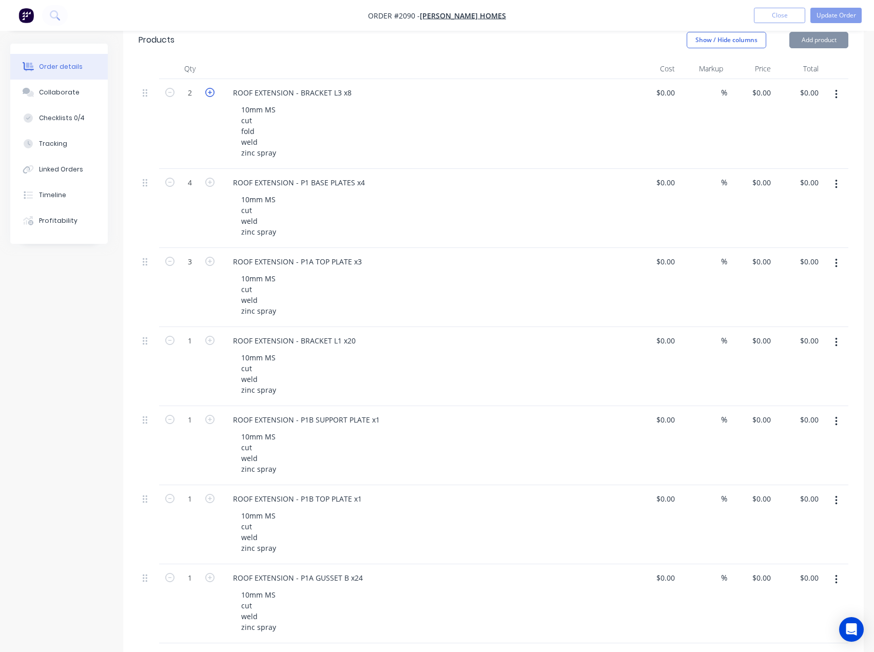
click at [207, 94] on icon "button" at bounding box center [209, 92] width 9 height 9
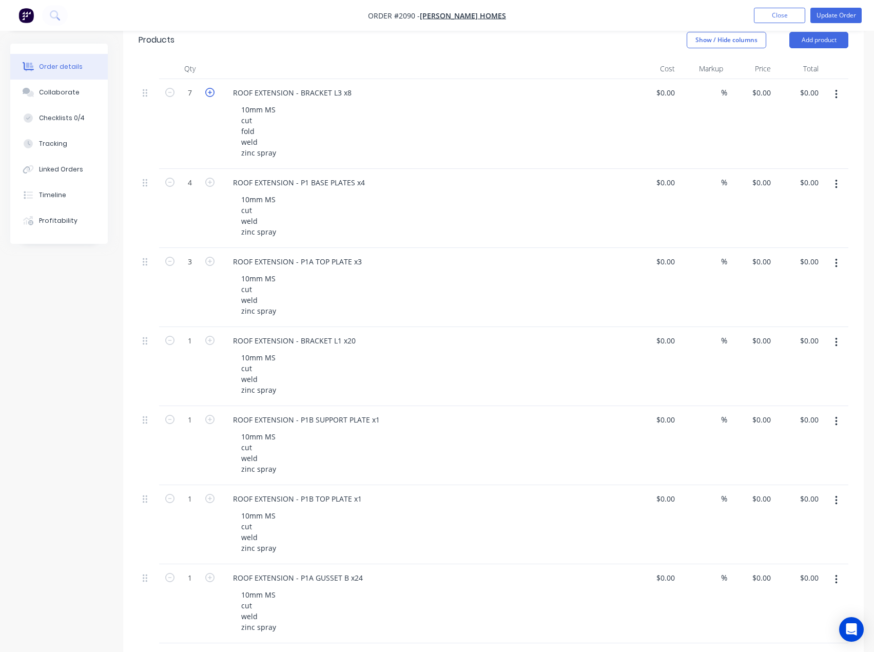
click at [207, 94] on icon "button" at bounding box center [209, 92] width 9 height 9
type input "8"
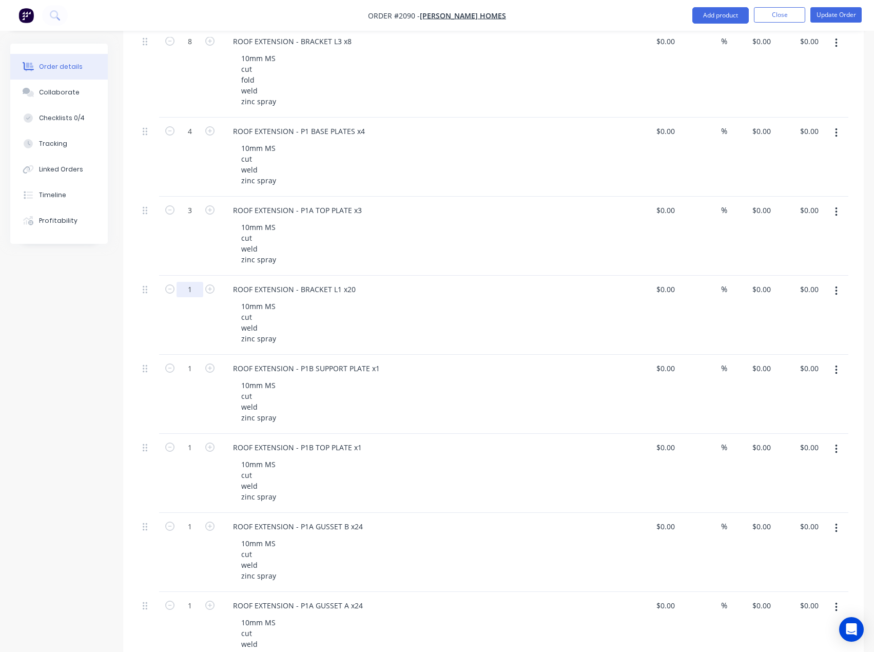
click at [187, 289] on input "1" at bounding box center [190, 289] width 27 height 15
type input "20"
click at [194, 524] on input "1" at bounding box center [190, 526] width 27 height 15
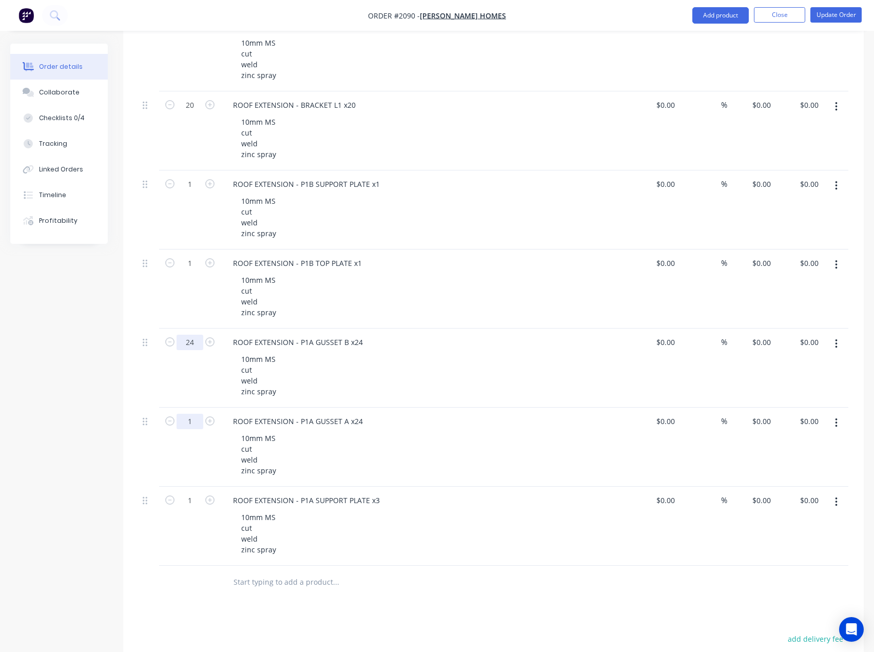
scroll to position [513, 0]
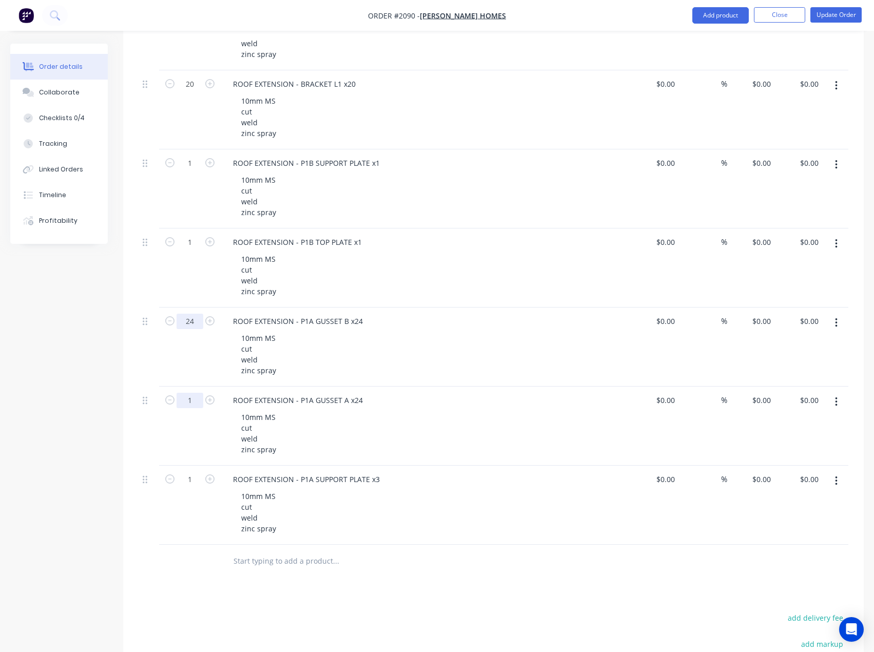
type input "24"
click at [186, 395] on input "1" at bounding box center [190, 400] width 27 height 15
type input "24"
click at [196, 479] on input "1" at bounding box center [190, 479] width 27 height 15
type input "3"
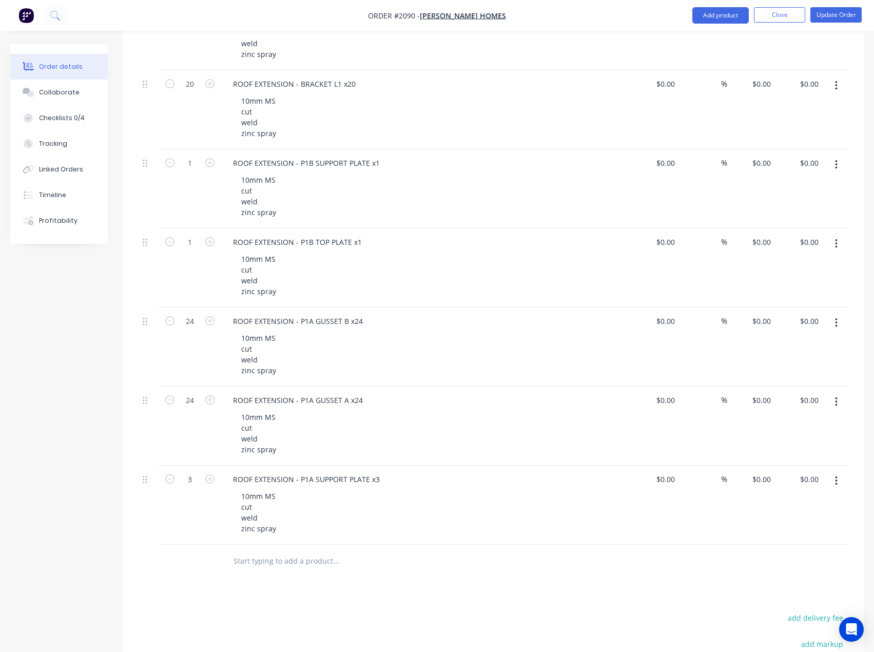
click at [92, 458] on div "Created by [PERSON_NAME] Created [DATE] Required [DATE] Assigned to EA Invoiced…" at bounding box center [437, 184] width 854 height 1309
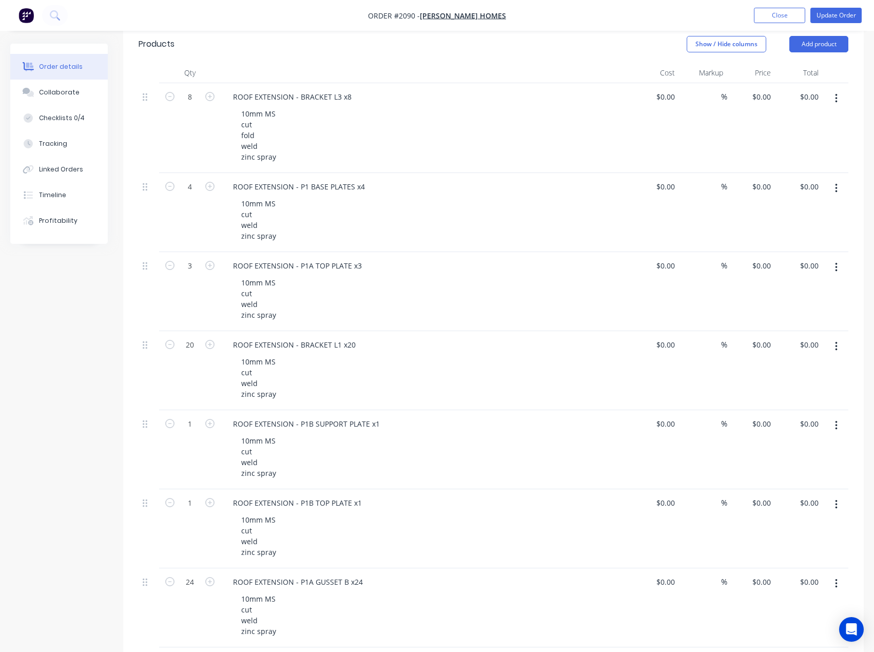
scroll to position [308, 0]
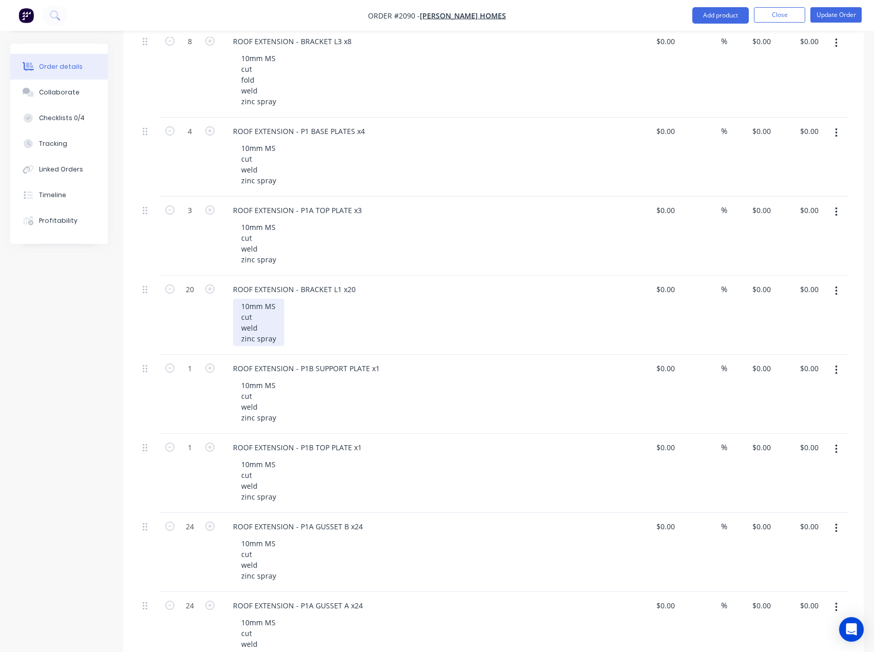
click at [273, 331] on div "10mm MS cut weld zinc spray" at bounding box center [258, 322] width 51 height 47
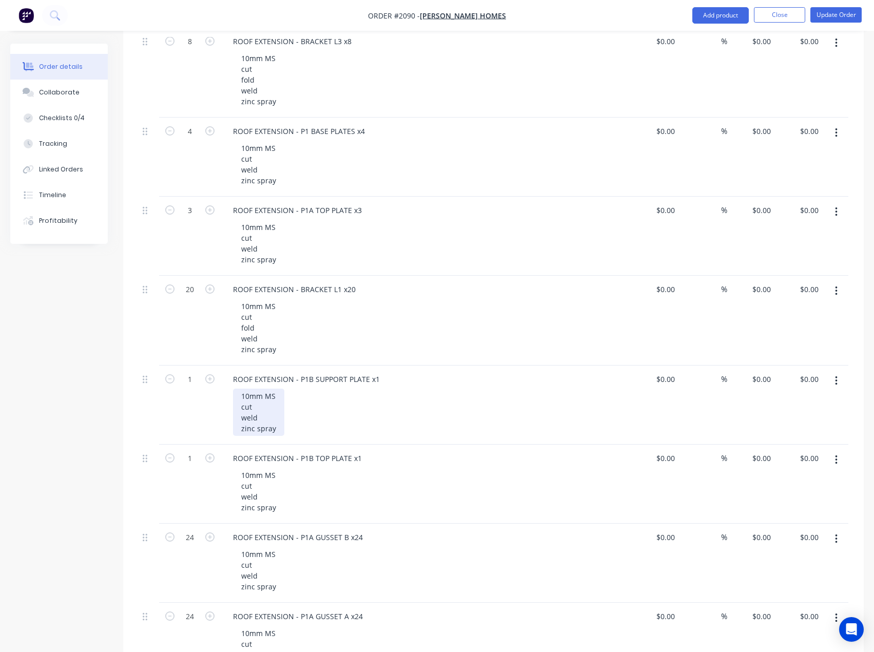
click at [280, 418] on div "10mm MS cut weld zinc spray" at bounding box center [258, 412] width 51 height 47
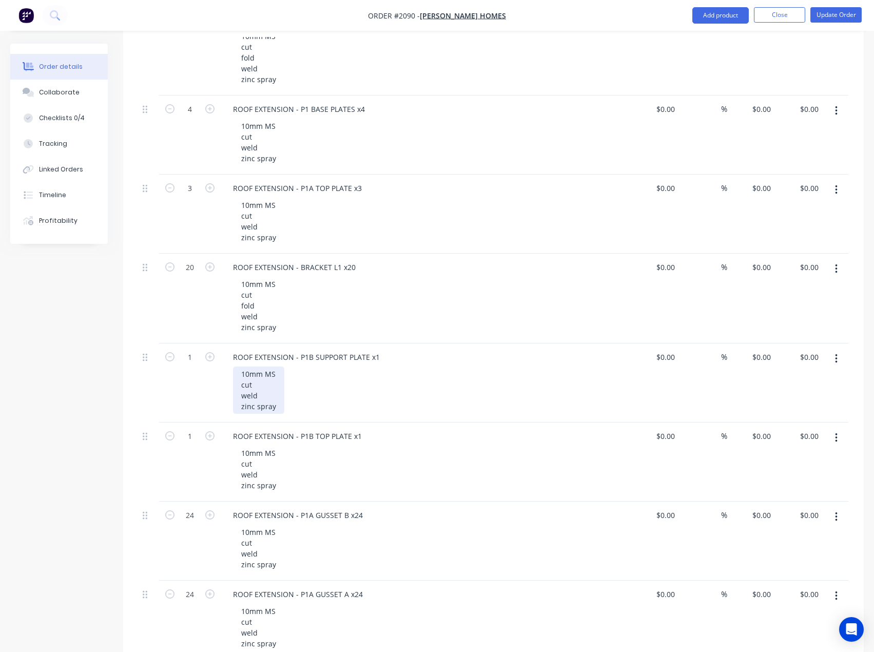
scroll to position [359, 0]
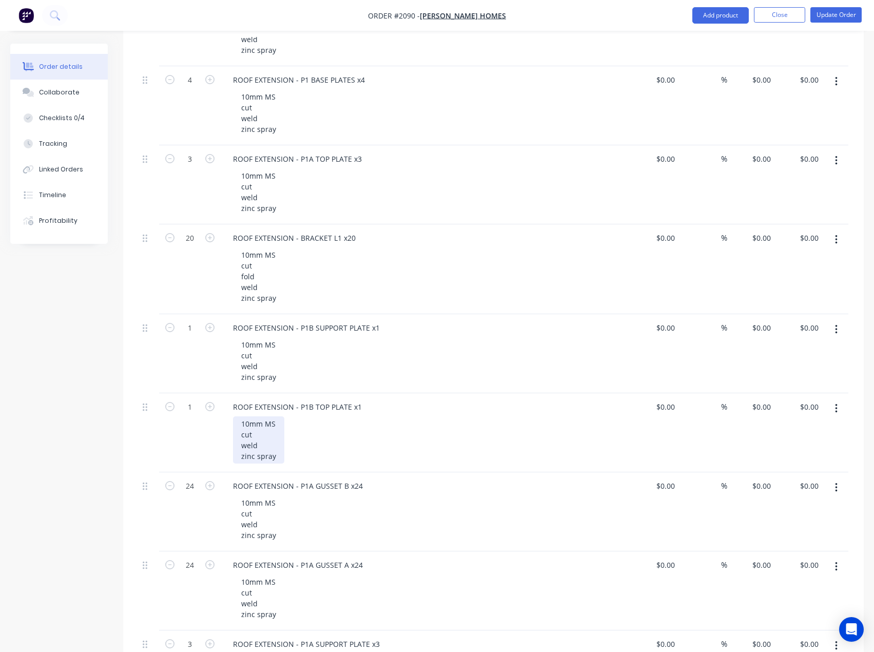
click at [270, 441] on div "10mm MS cut weld zinc spray" at bounding box center [258, 439] width 51 height 47
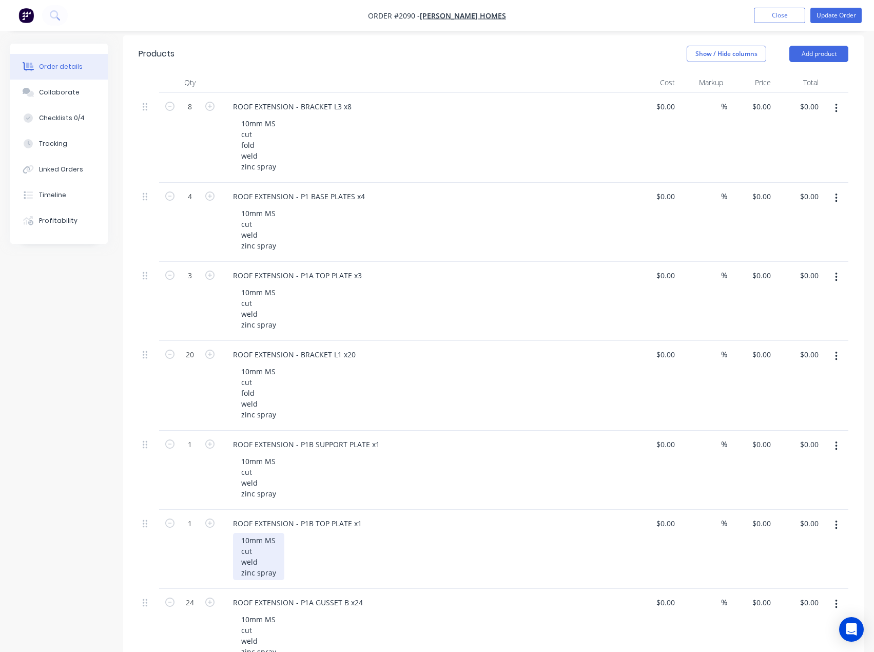
scroll to position [205, 0]
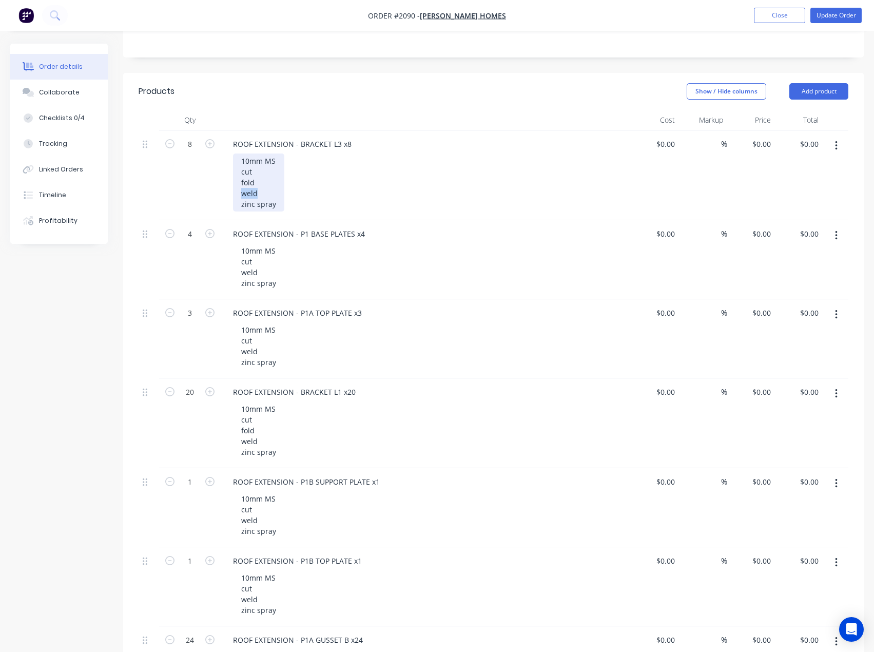
drag, startPoint x: 263, startPoint y: 195, endPoint x: 240, endPoint y: 196, distance: 23.1
click at [240, 196] on div "10mm MS cut fold weld zinc spray" at bounding box center [258, 182] width 51 height 58
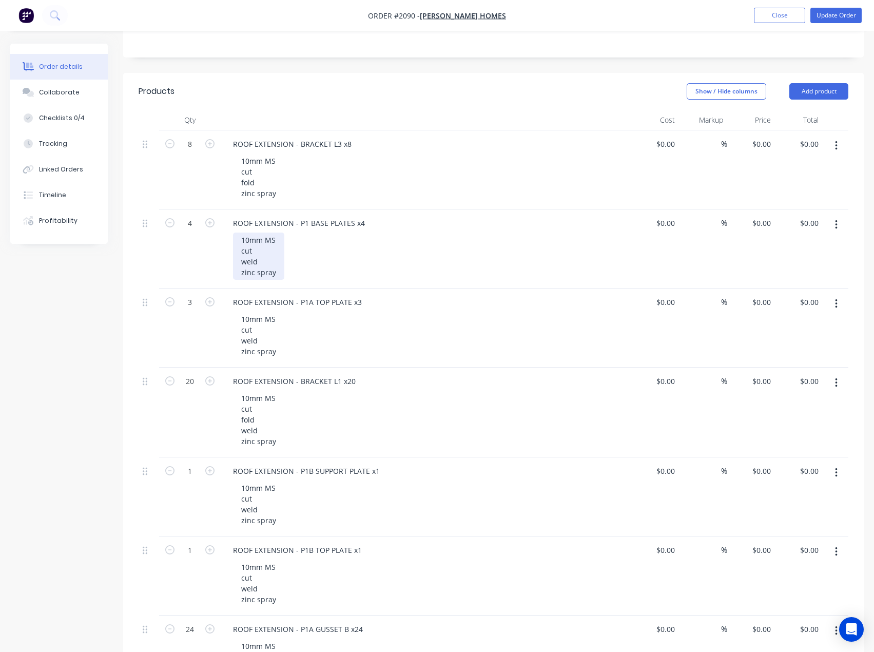
click at [271, 264] on div "10mm MS cut weld zinc spray" at bounding box center [258, 256] width 51 height 47
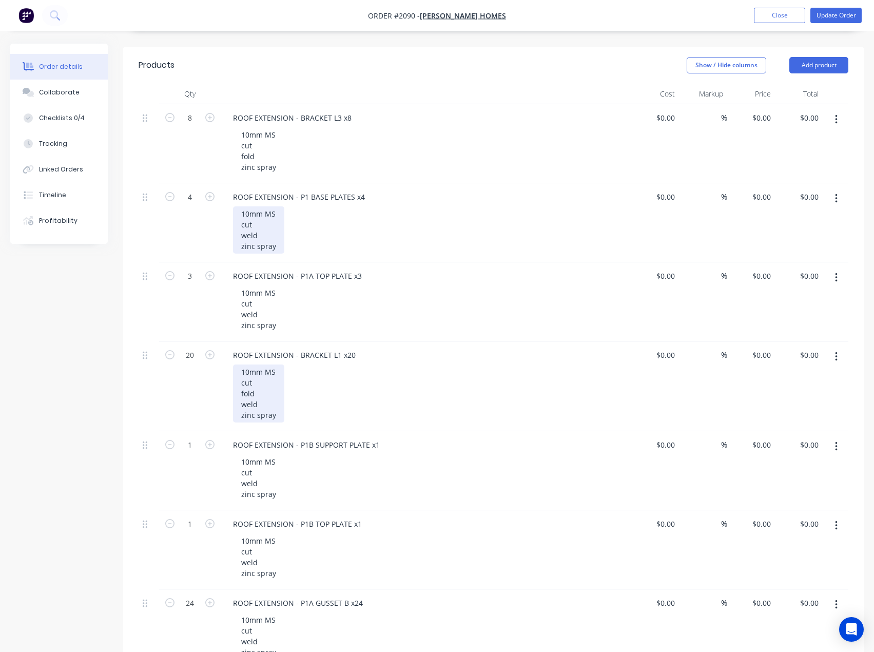
scroll to position [257, 0]
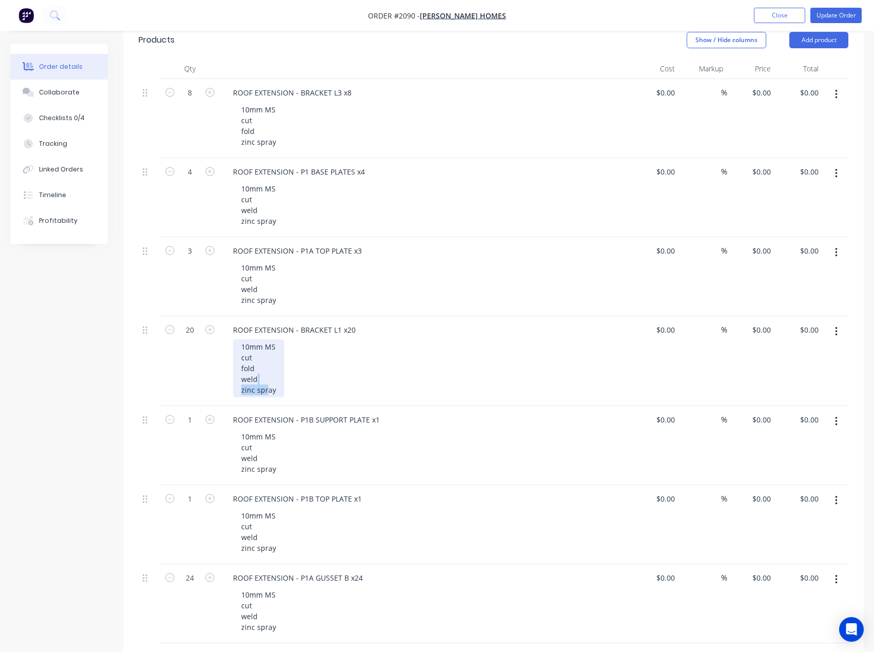
click at [268, 384] on div "10mm MS cut fold weld zinc spray" at bounding box center [258, 368] width 51 height 58
click at [266, 384] on div "10mm MS cut fold weld zinc spray" at bounding box center [258, 368] width 51 height 58
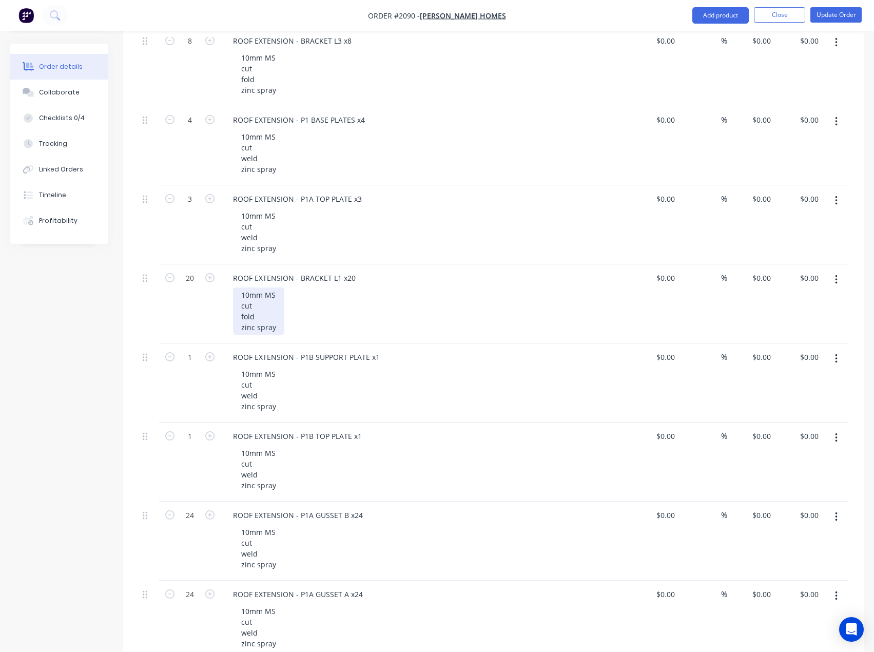
scroll to position [308, 0]
click at [271, 321] on div "10mm MS cut fold zinc spray" at bounding box center [258, 311] width 51 height 47
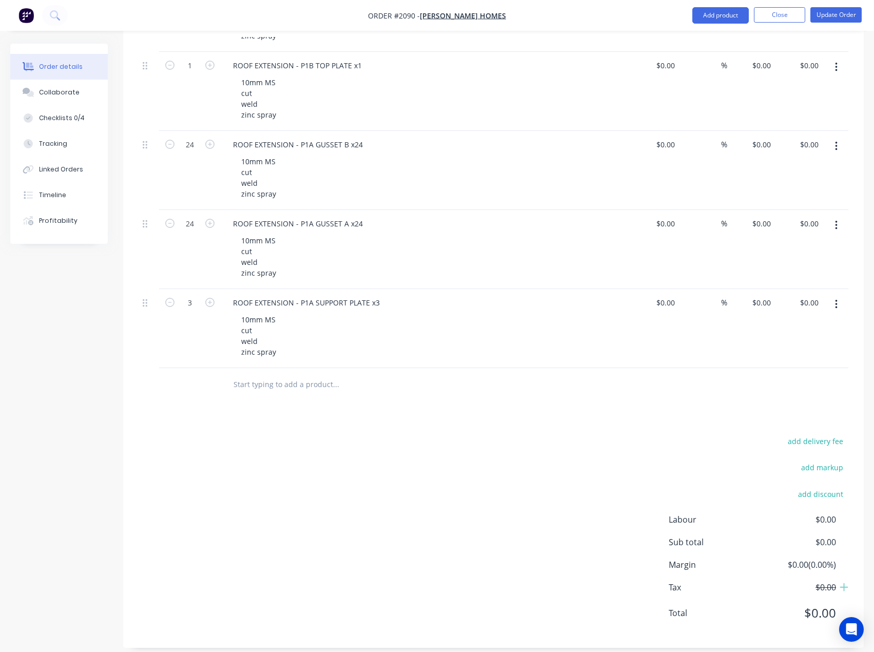
scroll to position [690, 0]
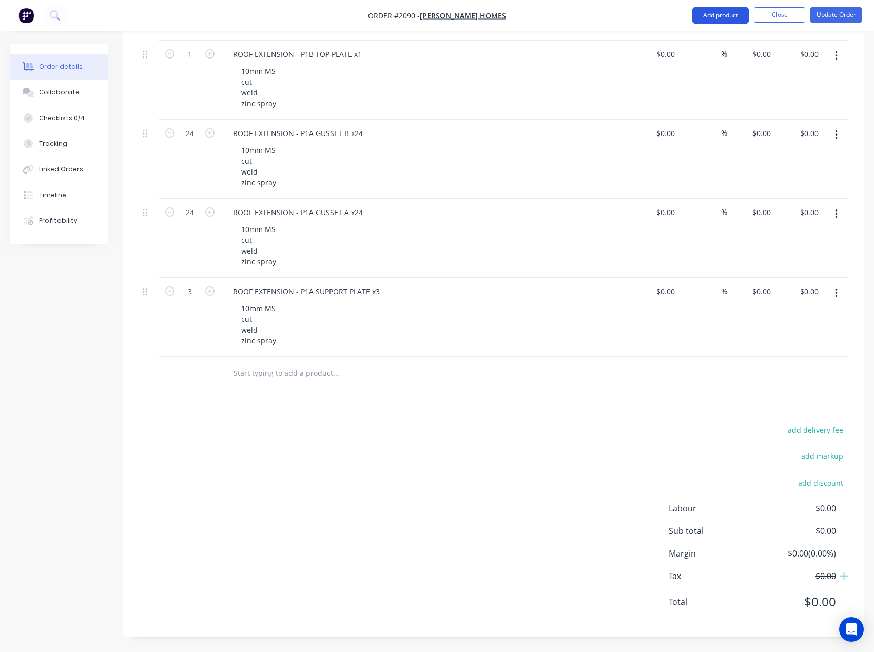
click at [726, 20] on button "Add product" at bounding box center [720, 15] width 56 height 16
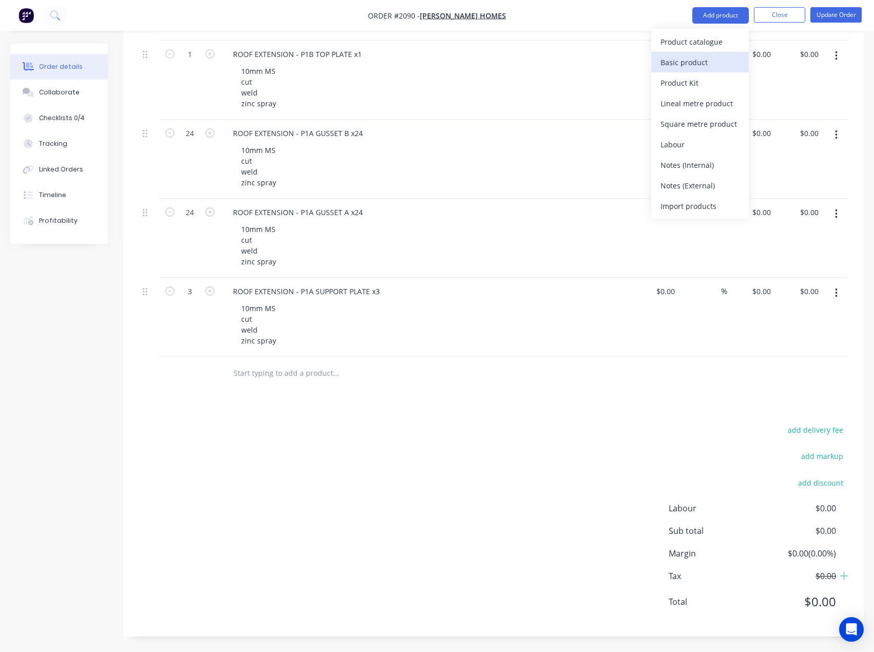
click at [707, 64] on div "Basic product" at bounding box center [700, 62] width 79 height 15
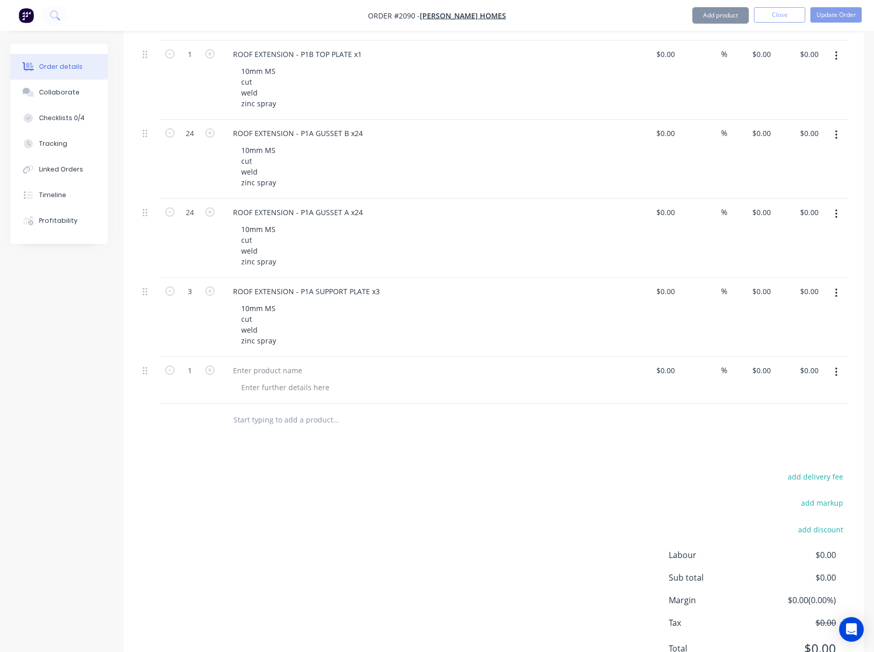
click at [720, 16] on button "Add product" at bounding box center [720, 15] width 56 height 16
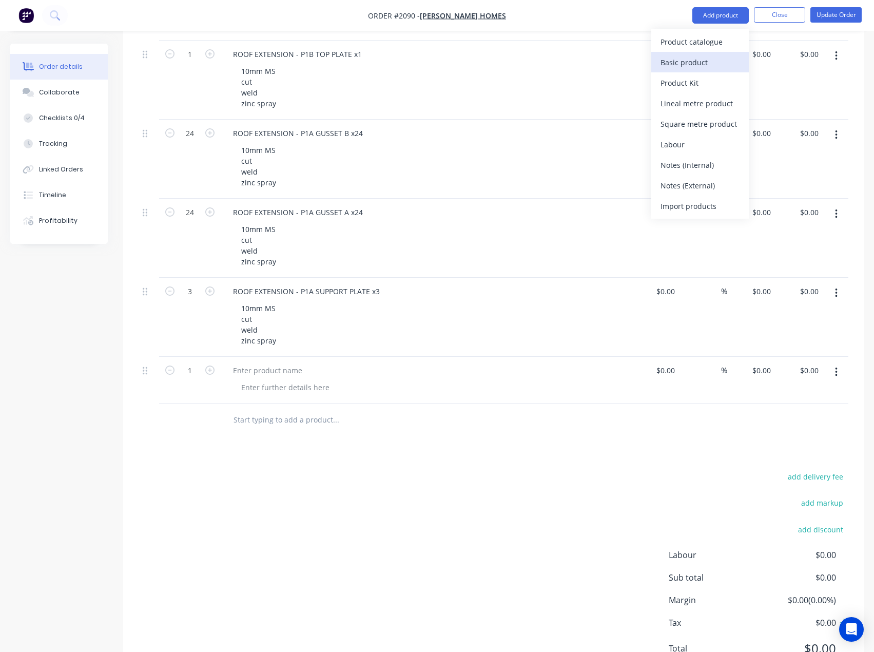
click at [701, 59] on div "Basic product" at bounding box center [700, 62] width 79 height 15
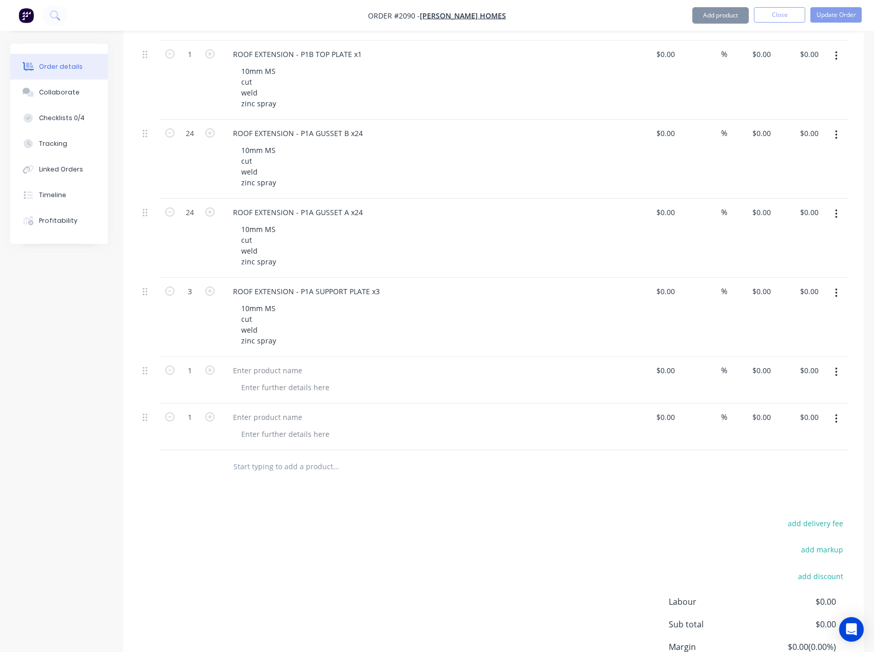
click at [726, 14] on button "Add product" at bounding box center [720, 15] width 56 height 16
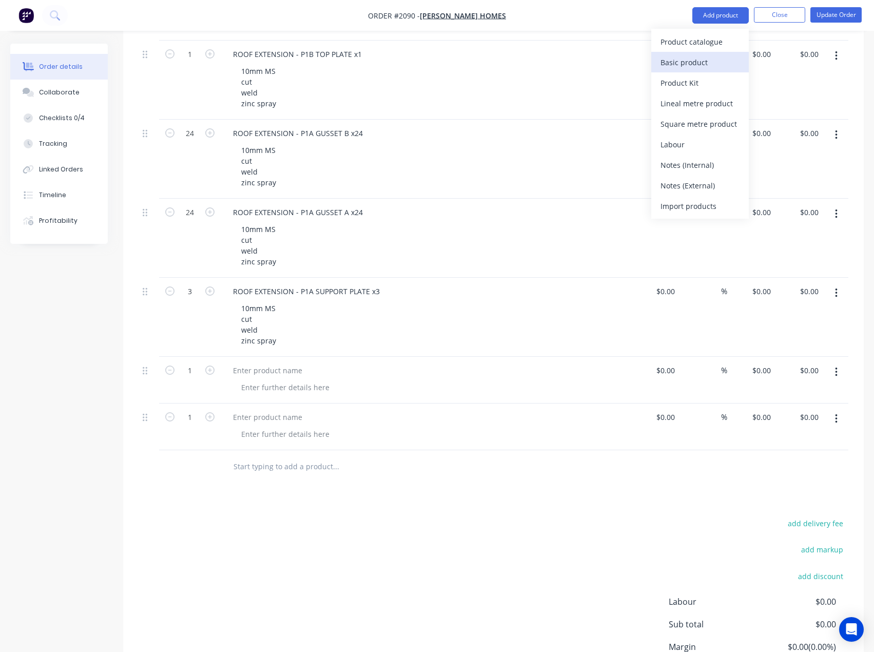
click at [695, 59] on div "Basic product" at bounding box center [700, 62] width 79 height 15
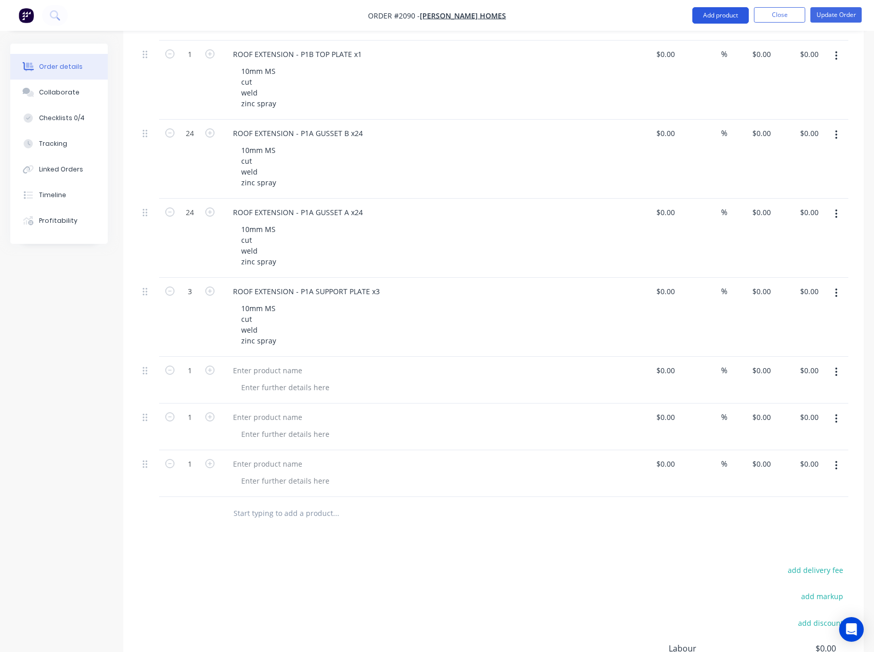
click at [728, 13] on button "Add product" at bounding box center [720, 15] width 56 height 16
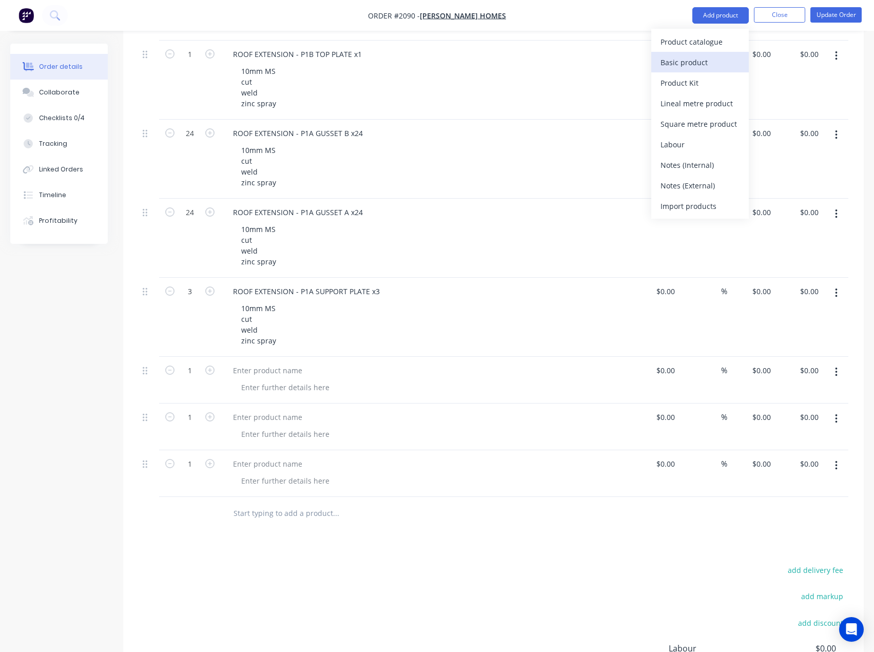
click at [700, 59] on div "Basic product" at bounding box center [700, 62] width 79 height 15
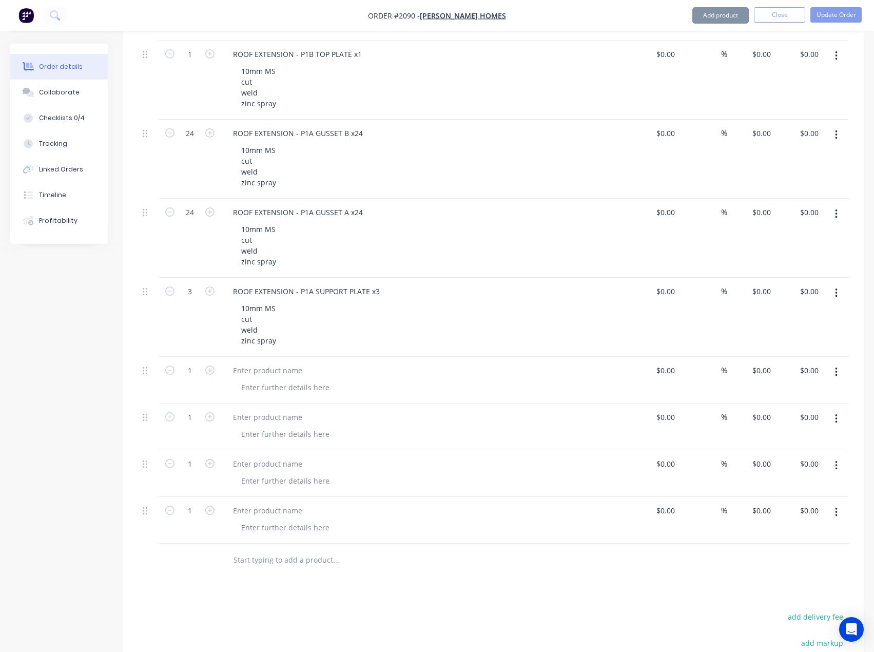
click at [724, 16] on button "Add product" at bounding box center [720, 15] width 56 height 16
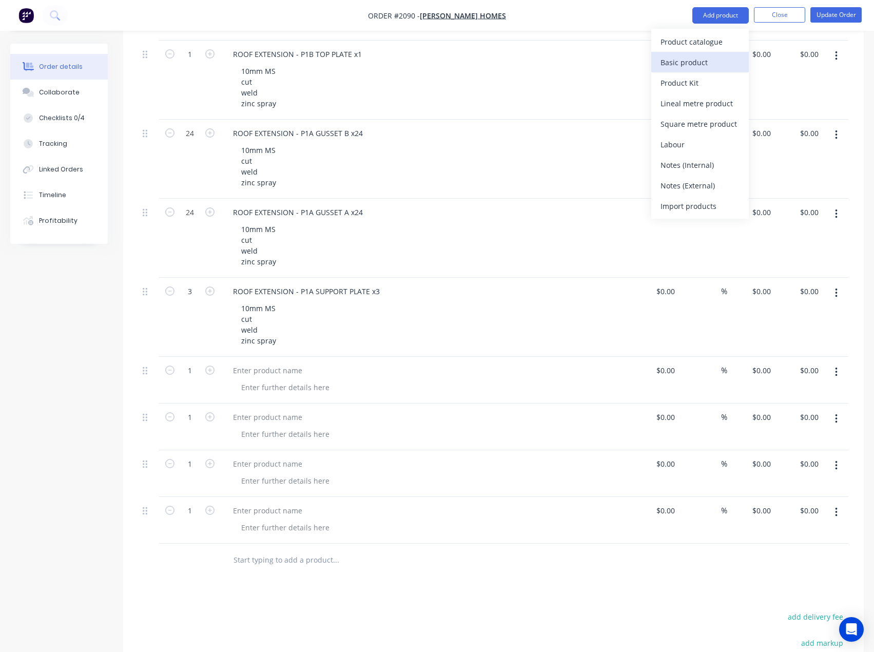
click at [702, 56] on div "Basic product" at bounding box center [700, 62] width 79 height 15
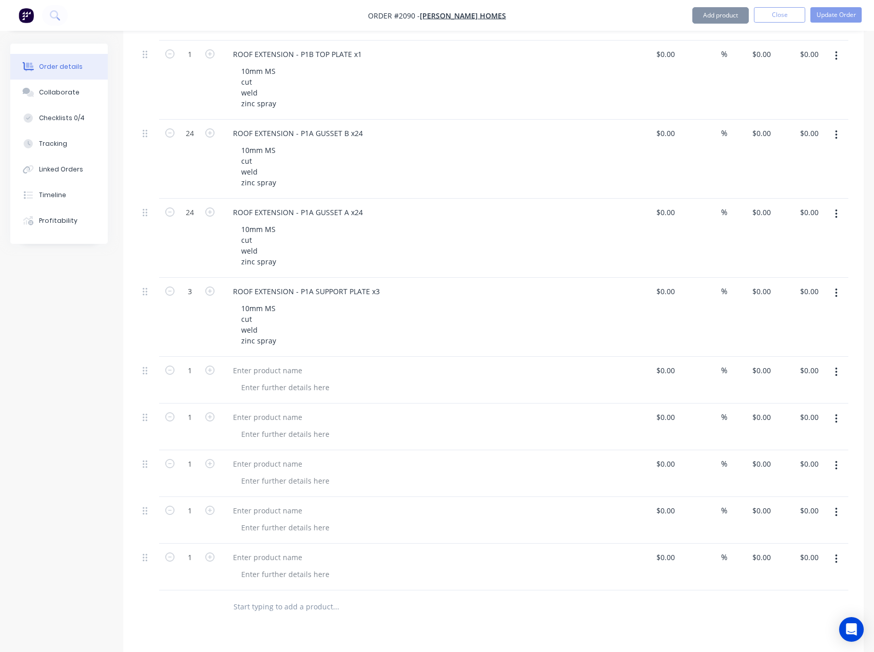
click at [732, 14] on button "Add product" at bounding box center [720, 15] width 56 height 16
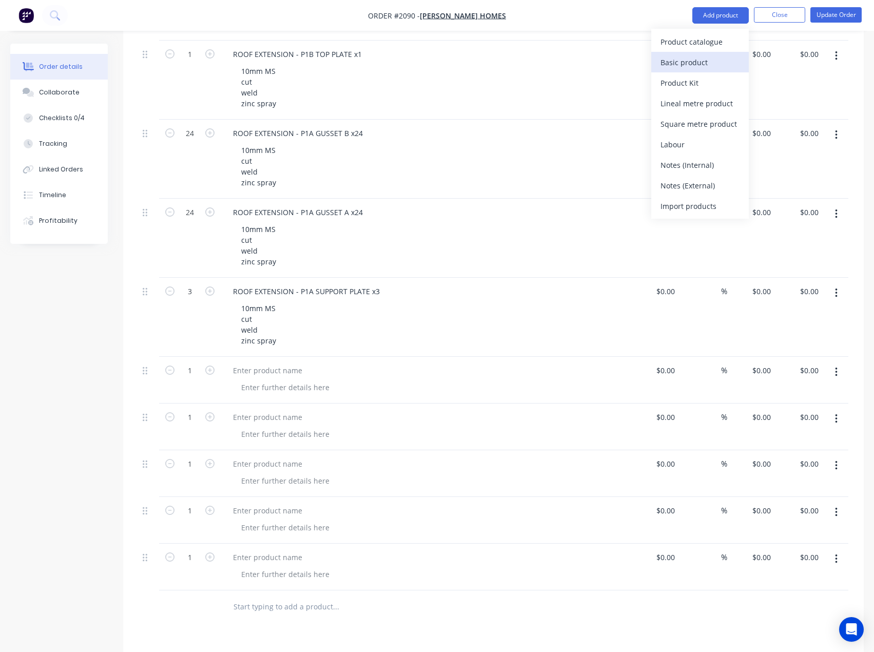
click at [698, 63] on div "Basic product" at bounding box center [700, 62] width 79 height 15
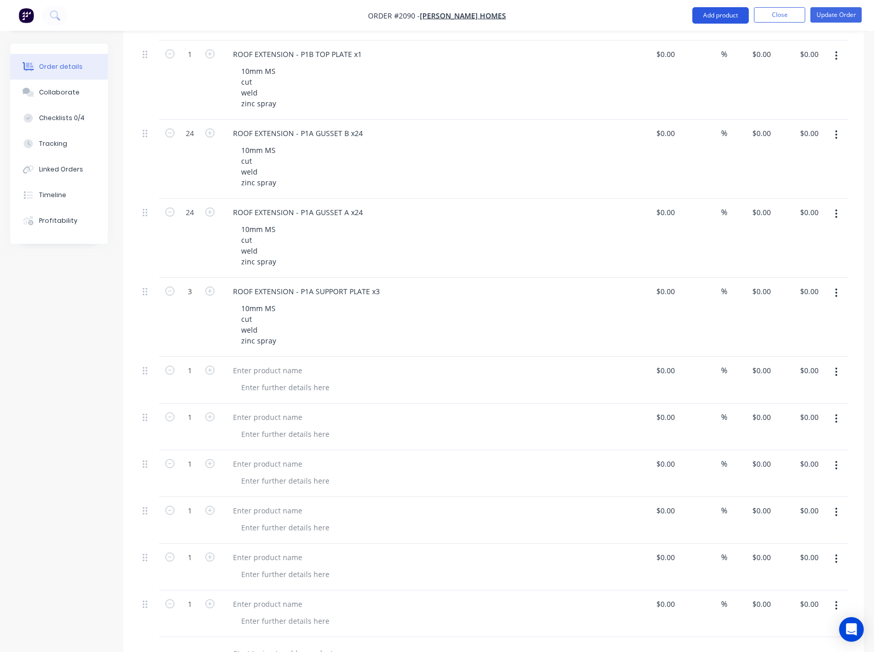
click at [731, 16] on button "Add product" at bounding box center [720, 15] width 56 height 16
click at [699, 68] on div "Basic product" at bounding box center [700, 62] width 79 height 15
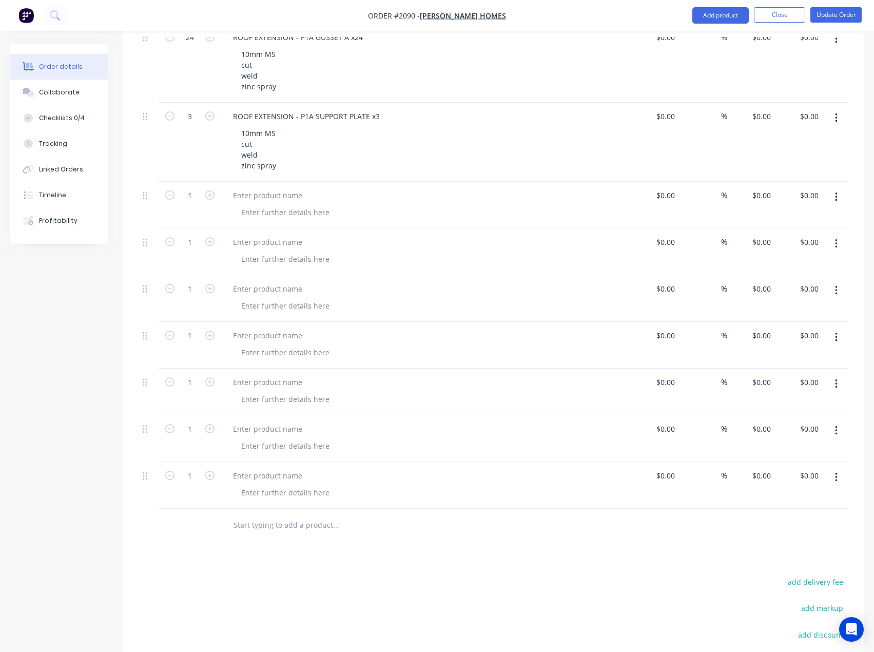
scroll to position [896, 0]
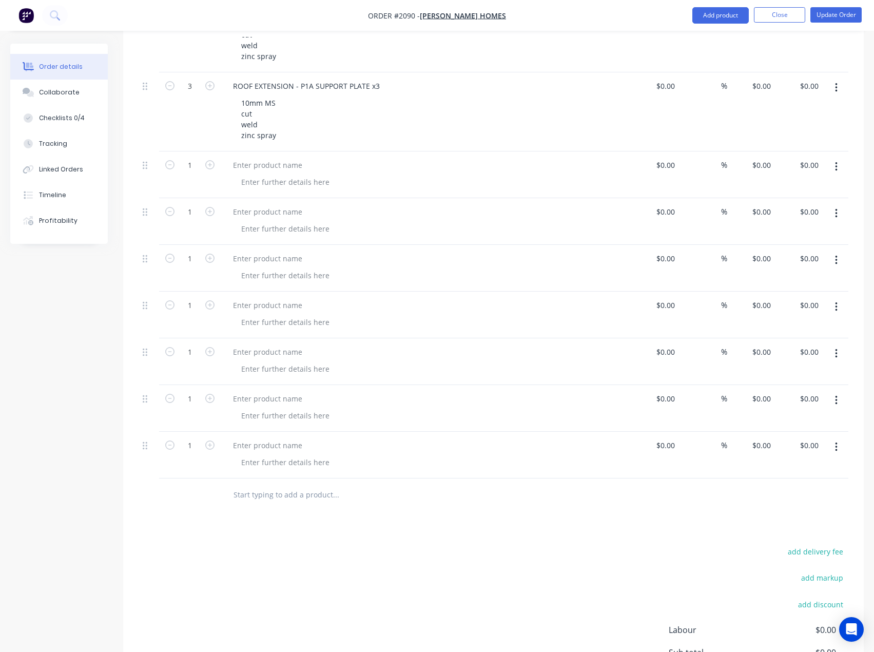
click at [835, 443] on icon "button" at bounding box center [836, 446] width 3 height 11
click at [775, 540] on div "Delete" at bounding box center [799, 535] width 79 height 15
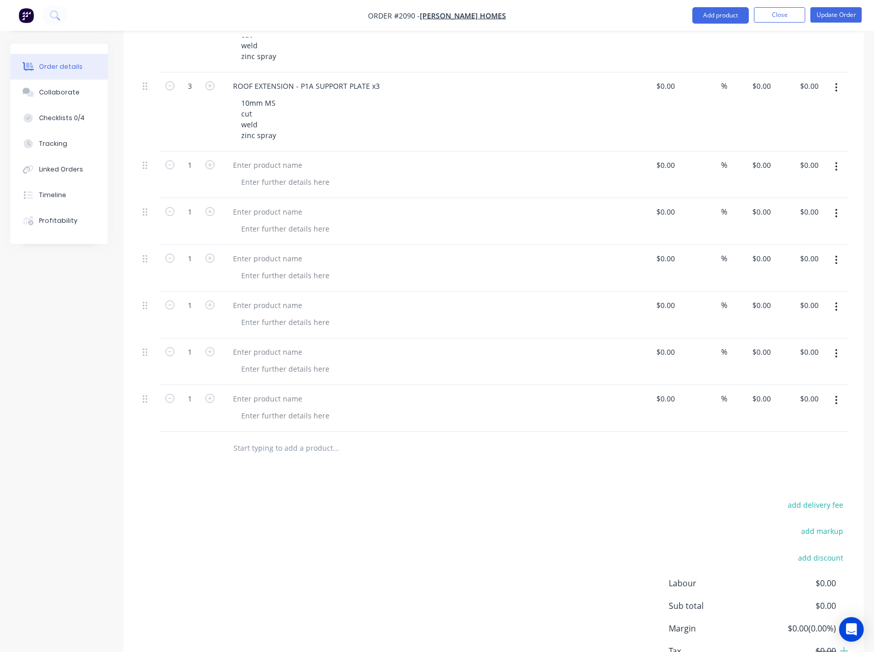
click at [838, 399] on button "button" at bounding box center [836, 400] width 24 height 18
drag, startPoint x: 792, startPoint y: 488, endPoint x: 825, endPoint y: 396, distance: 98.2
click at [792, 486] on div "Delete" at bounding box center [799, 488] width 79 height 15
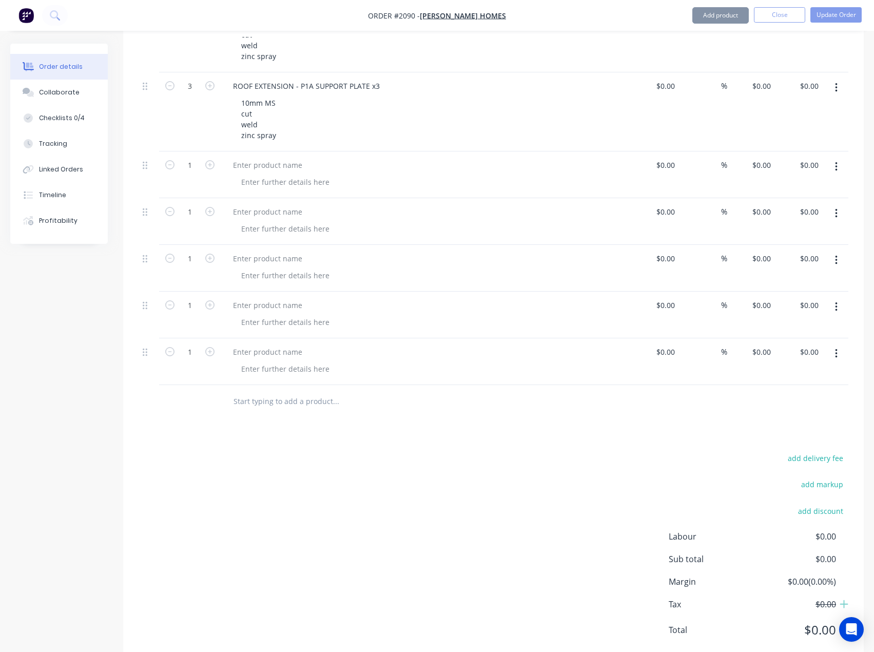
click at [836, 356] on icon "button" at bounding box center [836, 353] width 2 height 9
click at [777, 445] on div "Delete" at bounding box center [799, 442] width 79 height 15
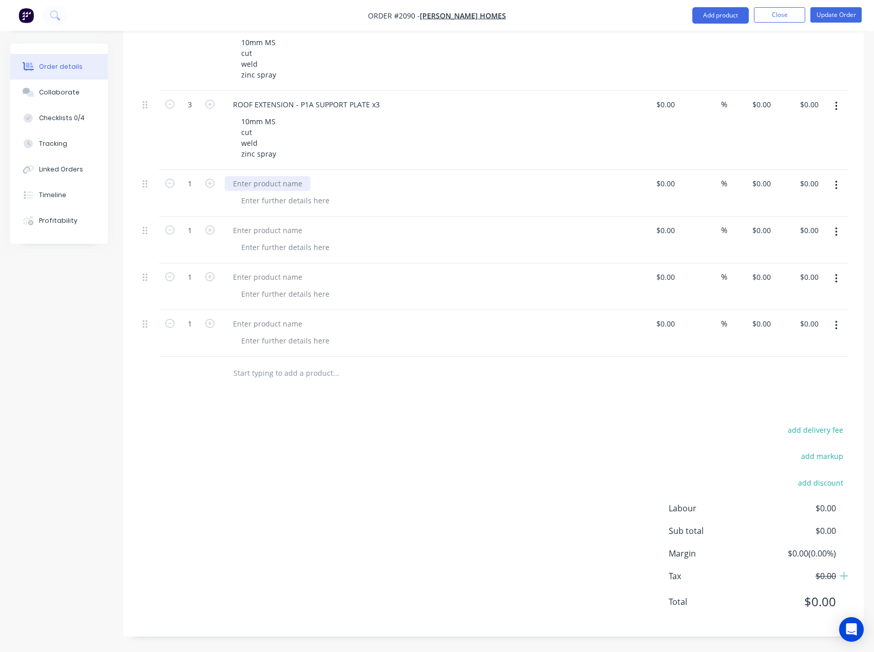
click at [264, 188] on div at bounding box center [268, 183] width 86 height 15
paste div
drag, startPoint x: 278, startPoint y: 233, endPoint x: 250, endPoint y: 233, distance: 27.2
click at [278, 233] on div at bounding box center [268, 230] width 86 height 15
paste div
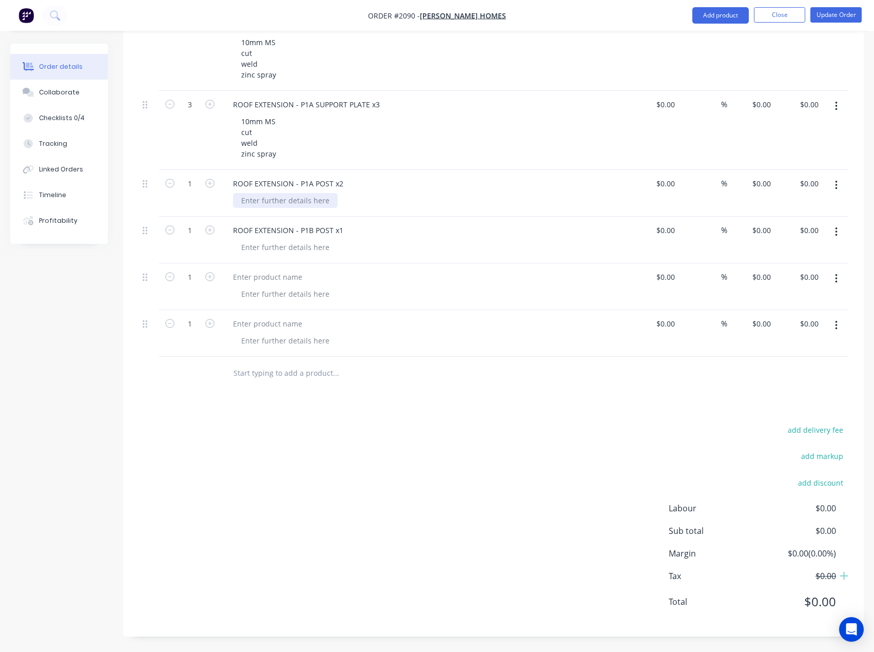
click at [303, 204] on div at bounding box center [285, 200] width 105 height 15
click at [249, 200] on div at bounding box center [285, 200] width 105 height 15
click at [268, 207] on div at bounding box center [285, 200] width 105 height 15
paste div
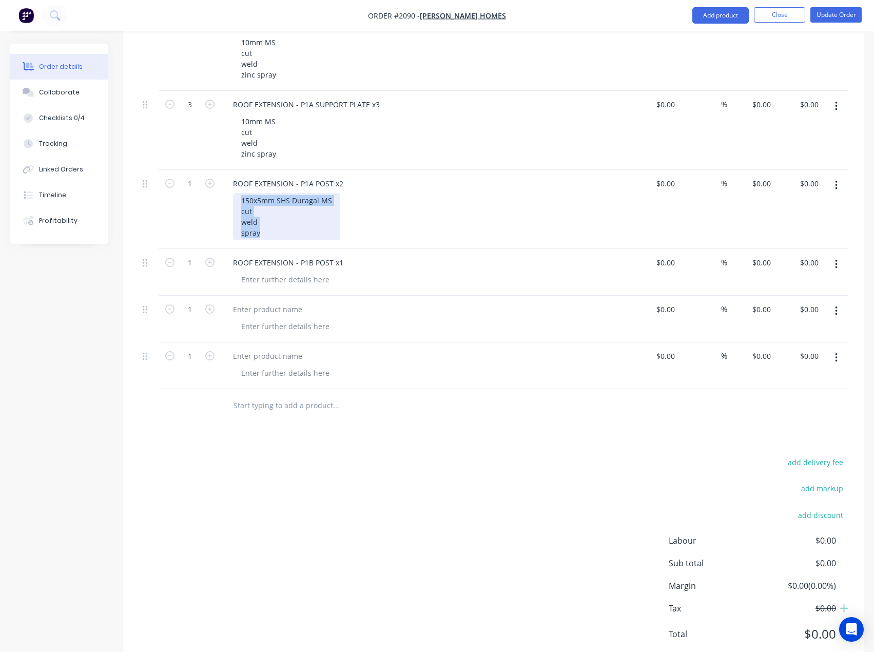
drag, startPoint x: 284, startPoint y: 234, endPoint x: 238, endPoint y: 199, distance: 57.9
click at [238, 199] on div "150x5mm SHS Duragal MS cut weld spray" at bounding box center [286, 216] width 107 height 47
copy div "150x5mm SHS Duragal MS cut weld spray"
click at [257, 278] on div at bounding box center [285, 279] width 105 height 15
paste div
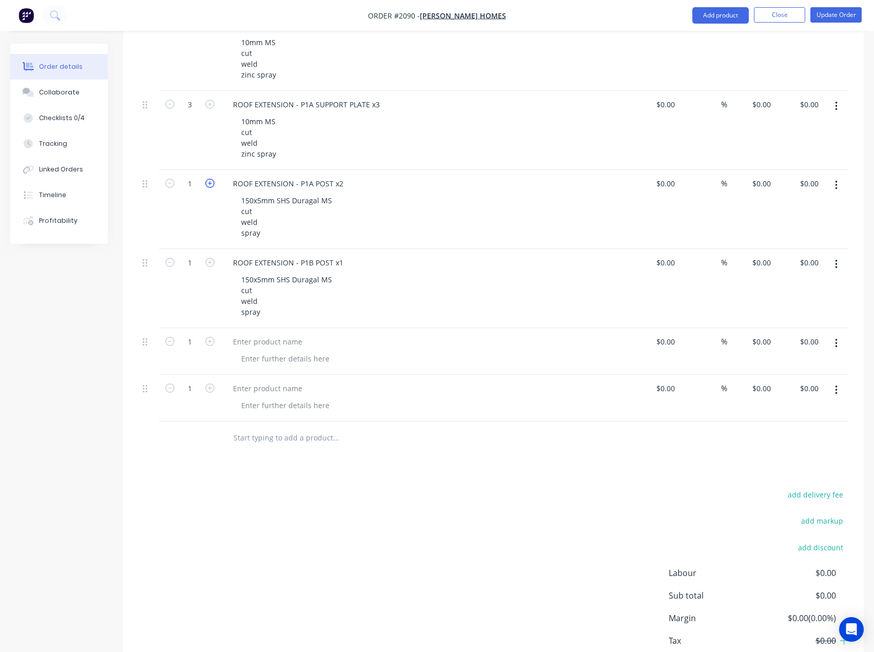
click at [208, 185] on icon "button" at bounding box center [209, 183] width 9 height 9
drag, startPoint x: 339, startPoint y: 181, endPoint x: 353, endPoint y: 181, distance: 13.3
click at [353, 181] on div "ROOF EXTENSION - P1A POST x2" at bounding box center [426, 183] width 402 height 15
click at [339, 183] on div "ROOF EXTENSION - P1A POST x23" at bounding box center [290, 183] width 131 height 15
click at [211, 181] on icon "button" at bounding box center [209, 183] width 9 height 9
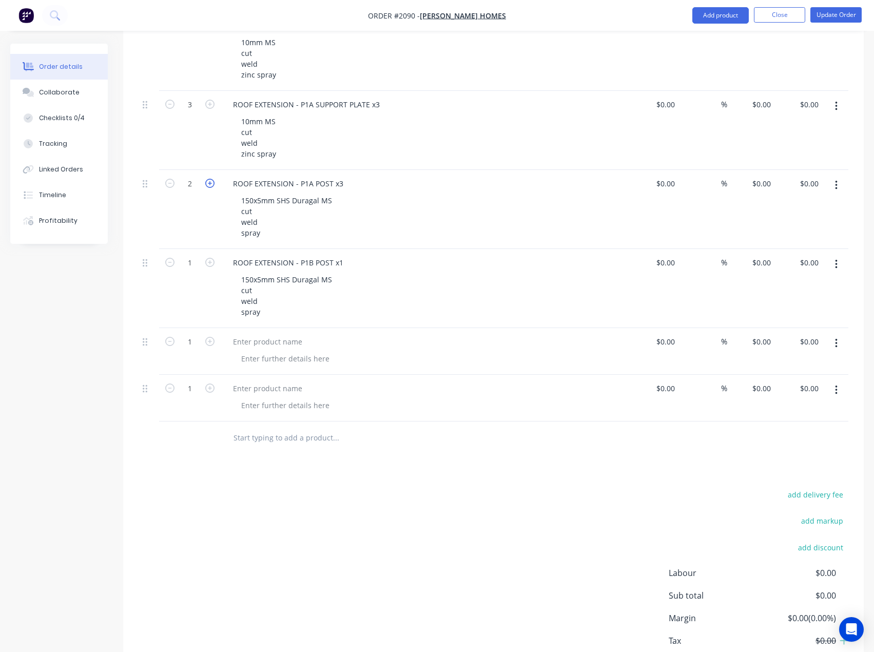
type input "3"
drag, startPoint x: 260, startPoint y: 346, endPoint x: 188, endPoint y: 343, distance: 71.9
click at [260, 346] on div at bounding box center [268, 341] width 86 height 15
paste div
drag, startPoint x: 262, startPoint y: 387, endPoint x: 300, endPoint y: 379, distance: 38.7
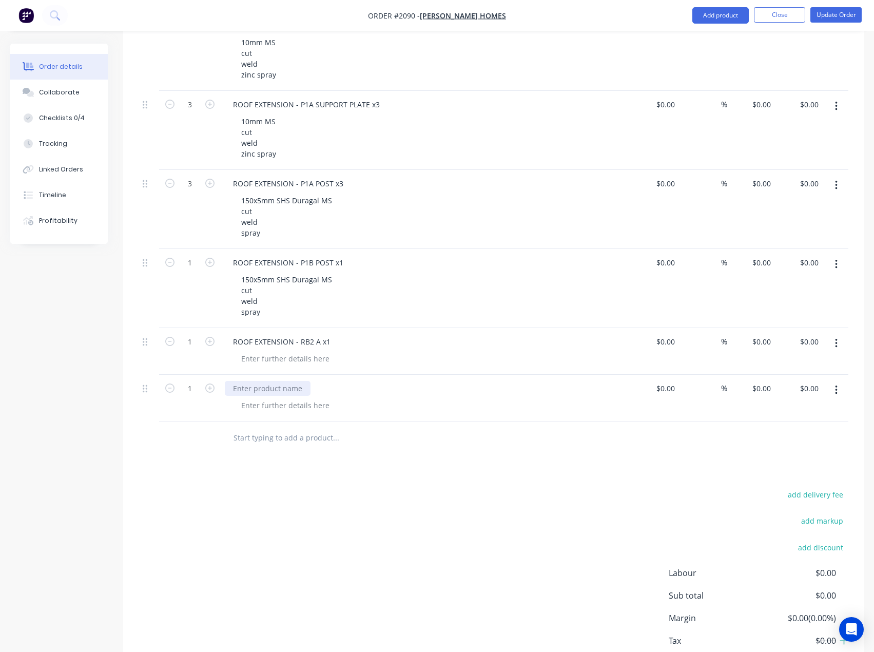
click at [262, 387] on div at bounding box center [268, 388] width 86 height 15
paste div
click at [292, 410] on div at bounding box center [285, 405] width 105 height 15
click at [211, 389] on icon "button" at bounding box center [209, 387] width 9 height 9
type input "2"
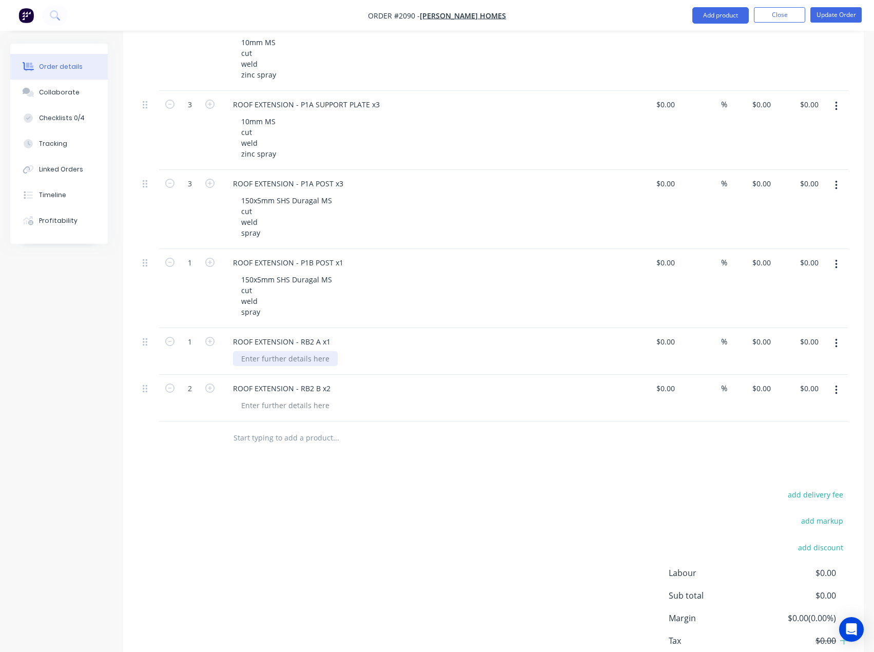
click at [277, 361] on div at bounding box center [285, 358] width 105 height 15
click at [276, 362] on div at bounding box center [285, 358] width 105 height 15
paste div
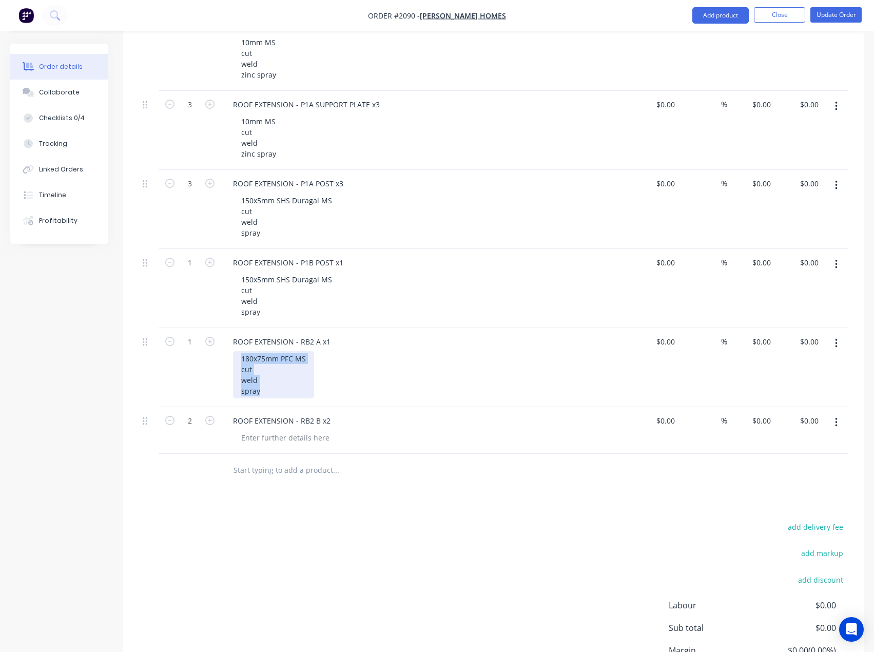
drag, startPoint x: 261, startPoint y: 396, endPoint x: 230, endPoint y: 359, distance: 47.7
click at [230, 359] on div "ROOF EXTENSION - RB2 A x1 180x75mm PFC MS cut weld spray" at bounding box center [426, 367] width 411 height 79
copy div "180x75mm PFC MS cut weld spray"
click at [272, 438] on div at bounding box center [285, 437] width 105 height 15
paste div
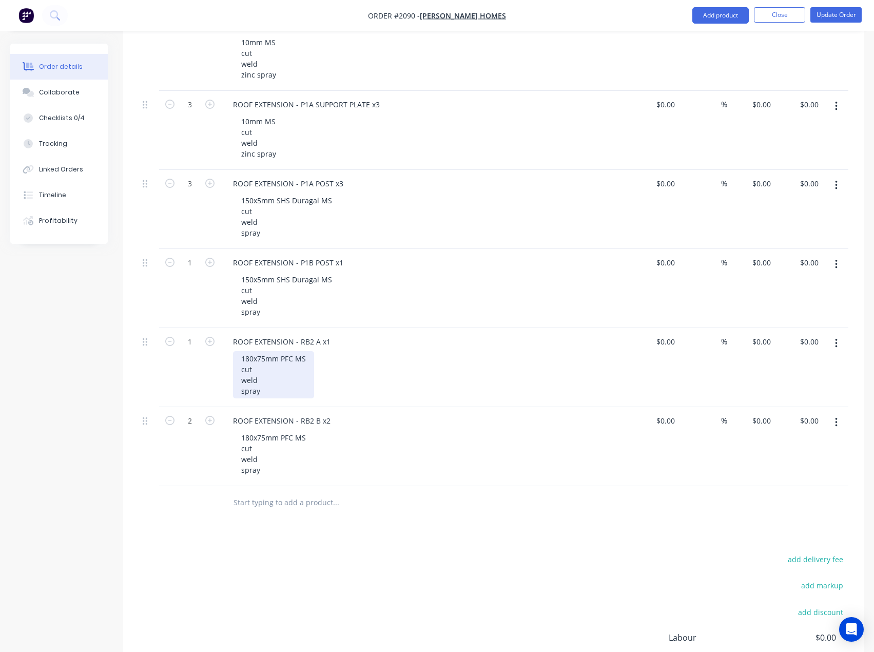
click at [279, 394] on div "180x75mm PFC MS cut weld spray" at bounding box center [273, 374] width 81 height 47
drag, startPoint x: 352, startPoint y: 391, endPoint x: 346, endPoint y: 392, distance: 5.7
click at [346, 392] on div "180x75mm PFC MS cut weld spray ([PERSON_NAME] to confirm method)" at bounding box center [430, 374] width 394 height 47
drag, startPoint x: 260, startPoint y: 392, endPoint x: 353, endPoint y: 393, distance: 92.9
click at [353, 393] on div "180x75mm PFC MS cut weld spray ([PERSON_NAME] to confirm method)" at bounding box center [430, 374] width 394 height 47
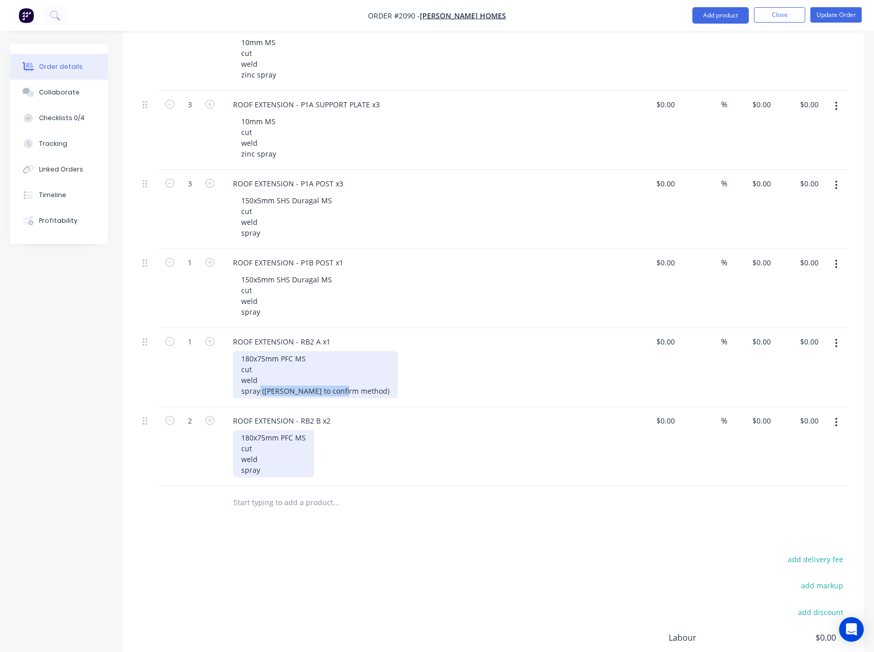
copy div "([PERSON_NAME] to confirm method)"
click at [281, 466] on div "180x75mm PFC MS cut weld spray" at bounding box center [273, 453] width 81 height 47
click at [241, 355] on div "180x75mm PFC MS cut weld spray ([PERSON_NAME] to confirm method)" at bounding box center [315, 374] width 165 height 47
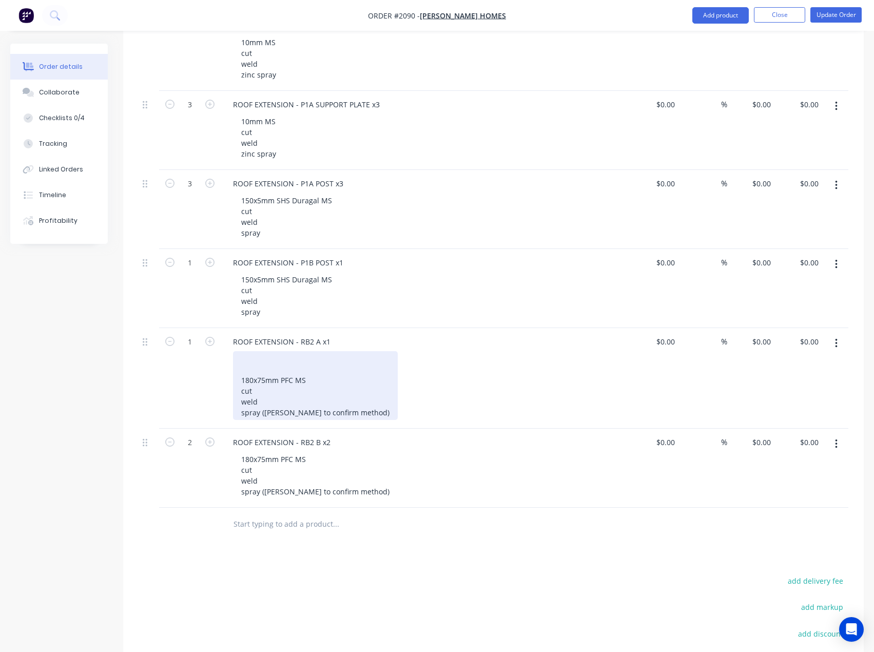
click at [264, 359] on div "180x75mm PFC MS cut weld spray ([PERSON_NAME] to confirm method)" at bounding box center [315, 385] width 165 height 69
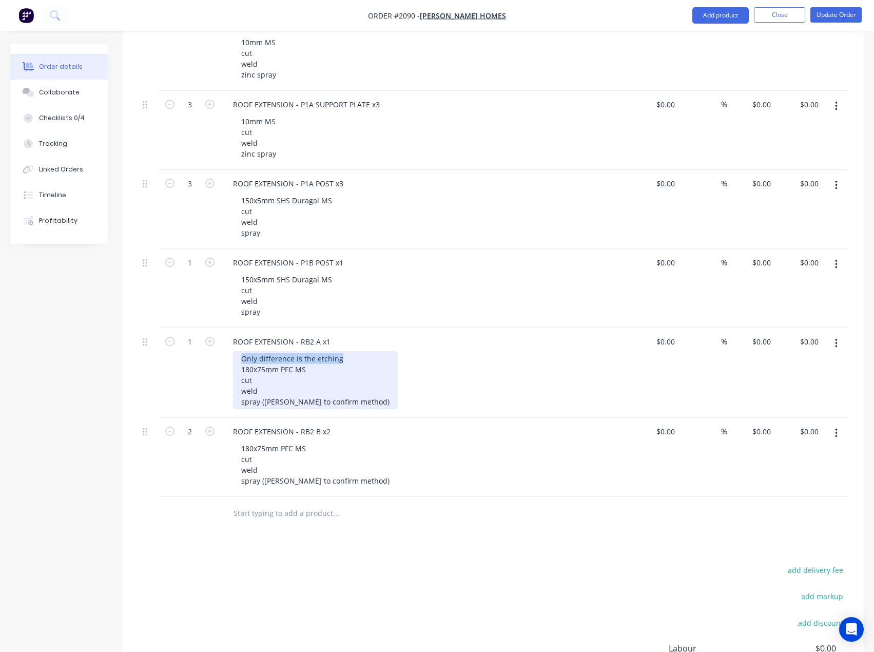
drag, startPoint x: 349, startPoint y: 356, endPoint x: 224, endPoint y: 354, distance: 124.7
click at [224, 354] on div "ROOF EXTENSION - RB2 A x1 Only difference is the etching 180x75mm PFC MS cut we…" at bounding box center [426, 373] width 411 height 90
copy div "Only difference is the etching"
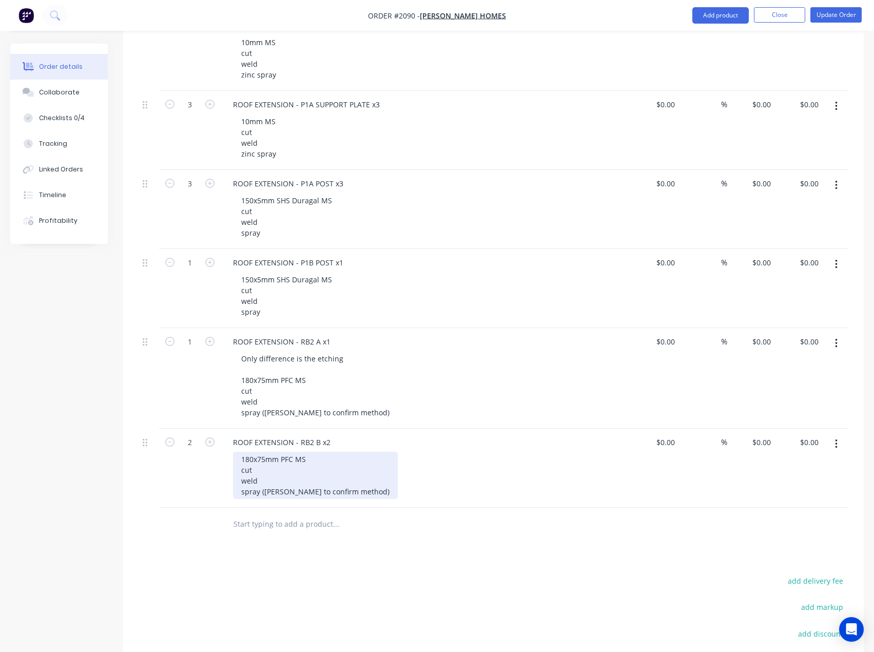
click at [241, 458] on div "180x75mm PFC MS cut weld spray ([PERSON_NAME] to confirm method)" at bounding box center [315, 475] width 165 height 47
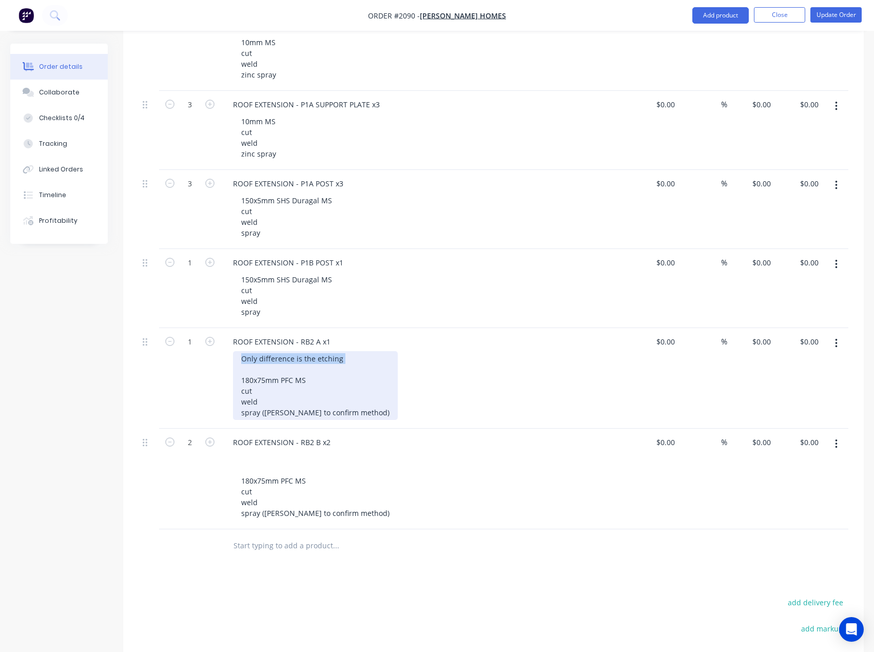
drag, startPoint x: 247, startPoint y: 371, endPoint x: 235, endPoint y: 360, distance: 16.4
click at [235, 360] on div "Only difference is the etching 180x75mm PFC MS cut weld spray ([PERSON_NAME] to…" at bounding box center [315, 385] width 165 height 69
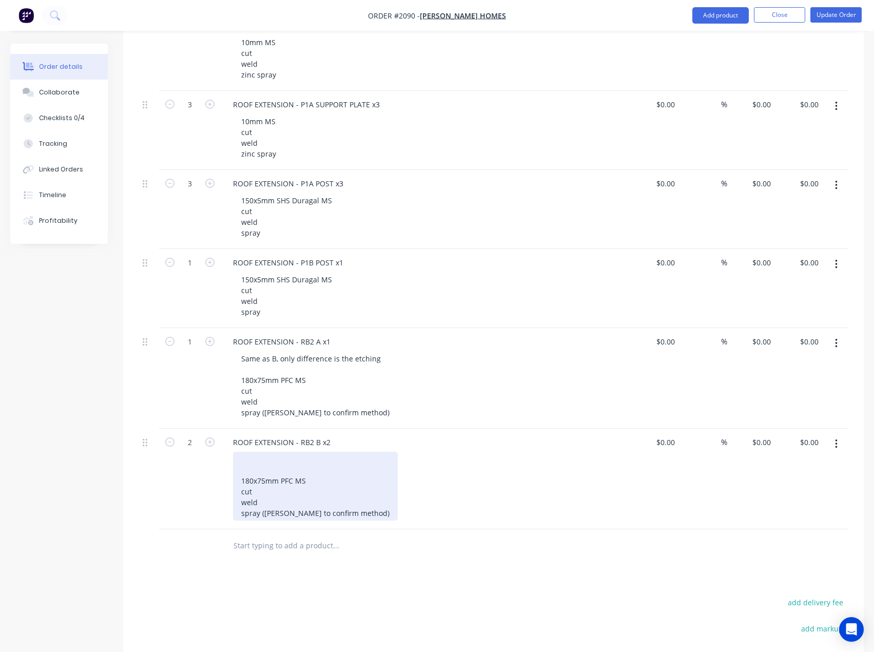
click at [249, 460] on div "180x75mm PFC MS cut weld spray ([PERSON_NAME] to confirm method)" at bounding box center [315, 486] width 165 height 69
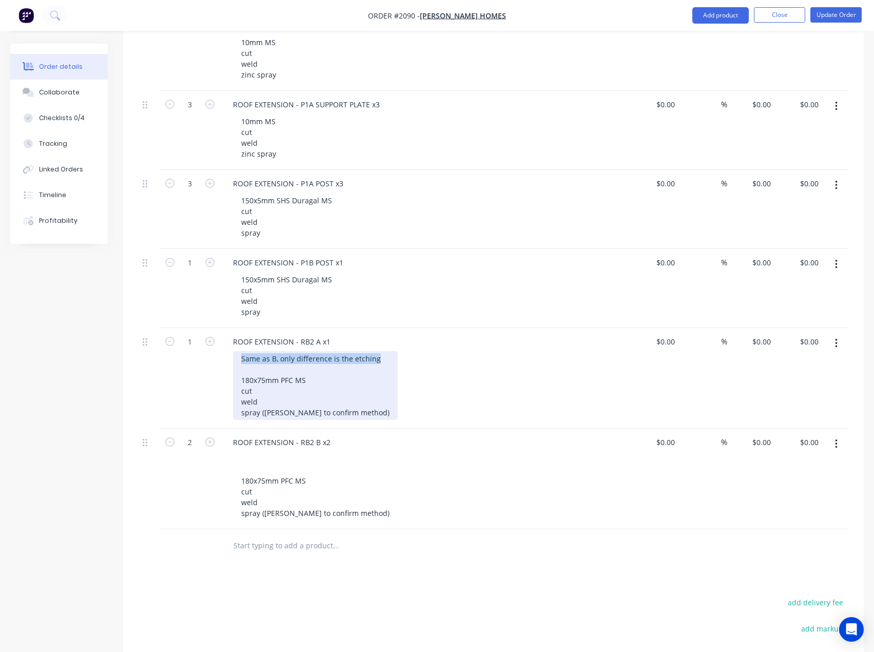
drag, startPoint x: 380, startPoint y: 362, endPoint x: 223, endPoint y: 356, distance: 157.2
click at [223, 356] on div "ROOF EXTENSION - RB2 A x1 Same as B, only difference is the etching 180x75mm PF…" at bounding box center [426, 378] width 411 height 101
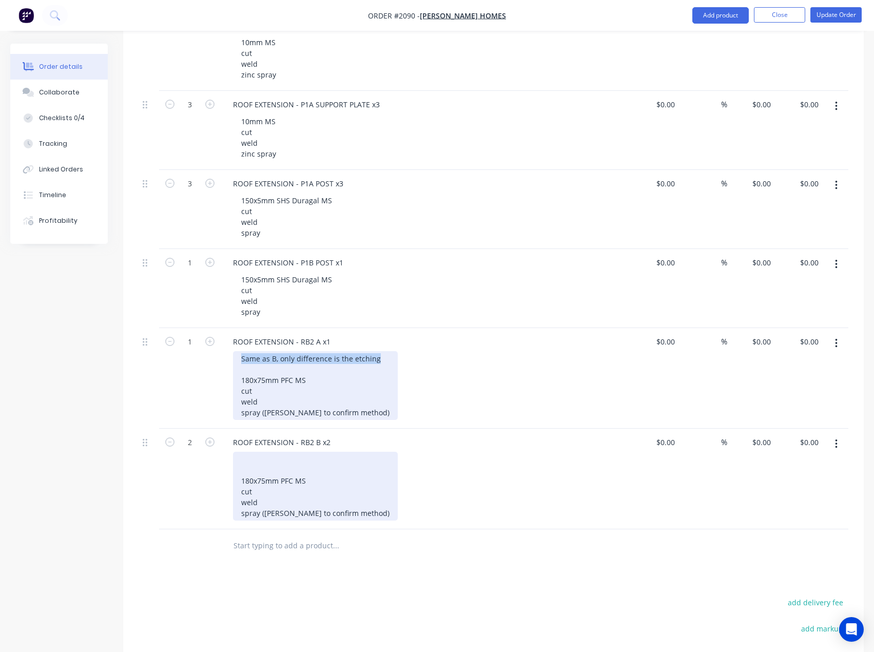
copy div "Same as B, only difference is the etching"
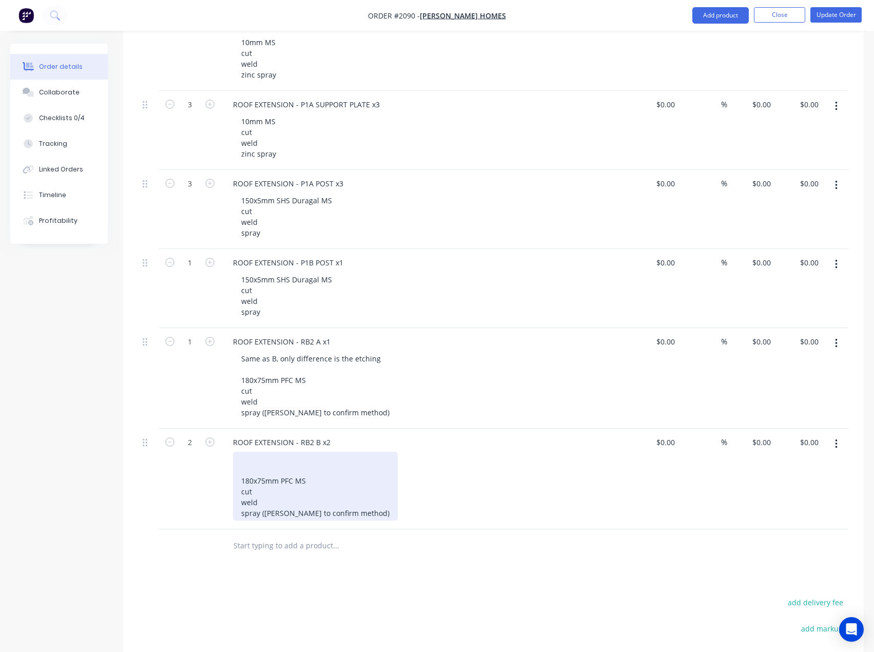
click at [245, 454] on div "180x75mm PFC MS cut weld spray ([PERSON_NAME] to confirm method)" at bounding box center [315, 486] width 165 height 69
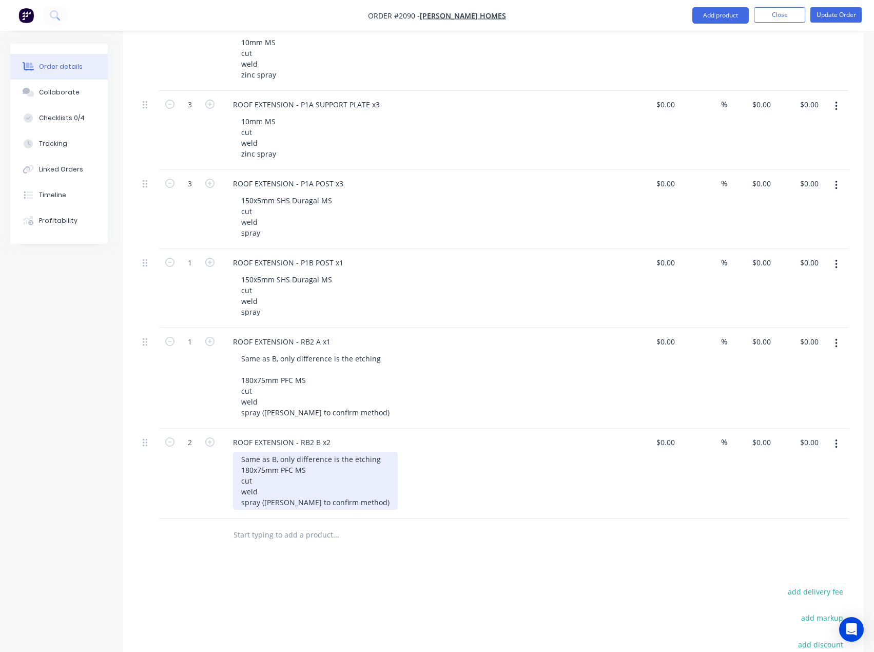
click at [276, 456] on div "Same as B, only difference is the etching 180x75mm PFC MS cut weld spray ([PERS…" at bounding box center [315, 481] width 165 height 58
click at [352, 501] on div "Same as A, only difference is the etching 180x75mm PFC MS cut weld spray ([PERS…" at bounding box center [315, 481] width 165 height 58
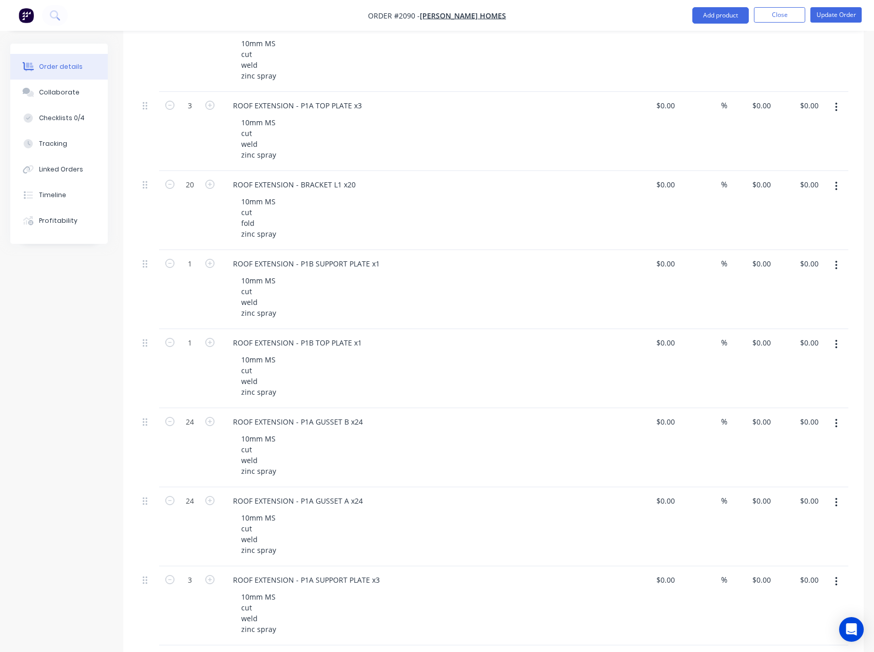
scroll to position [0, 0]
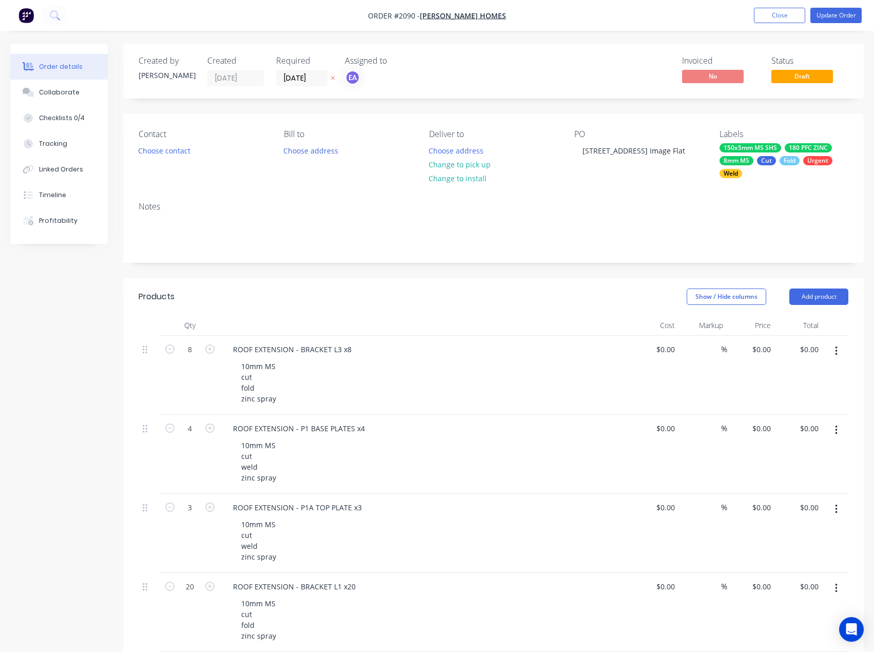
click at [746, 171] on div "150x5mm MS SHS 180 PFC ZINC 8mm MS Cut Fold Urgent Weld" at bounding box center [784, 160] width 129 height 35
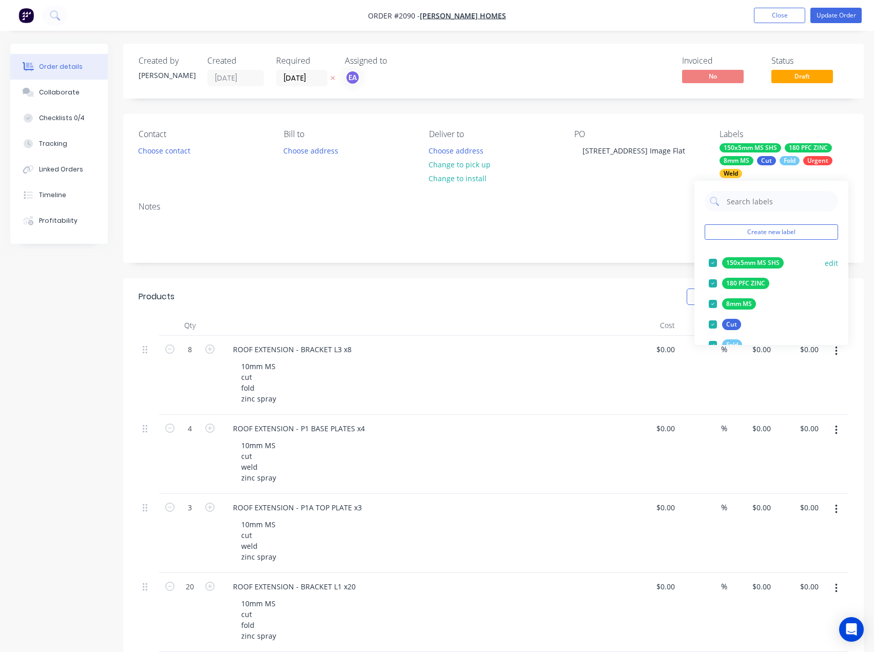
click at [826, 262] on button "edit" at bounding box center [831, 263] width 13 height 11
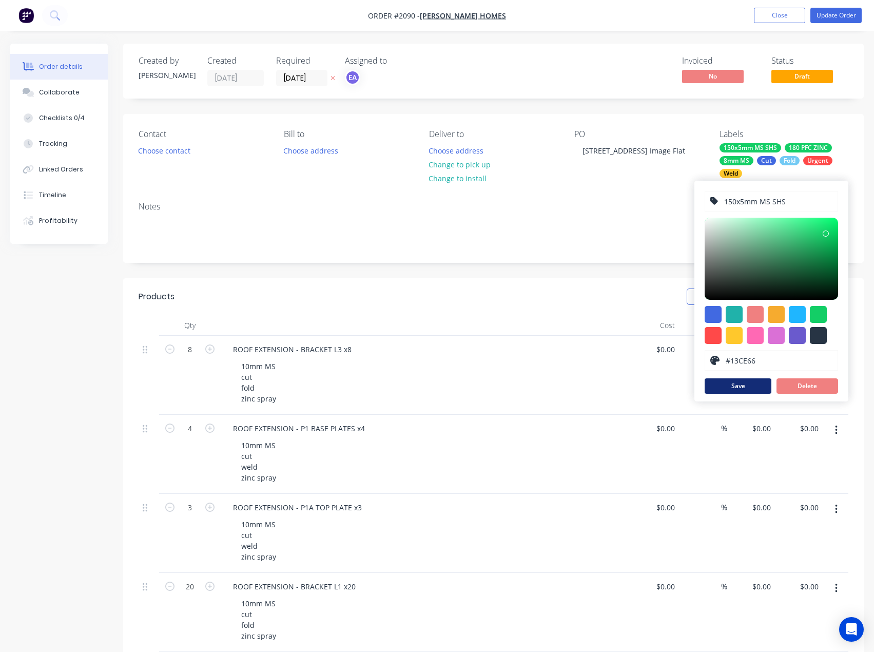
click at [745, 389] on button "Save" at bounding box center [738, 385] width 67 height 15
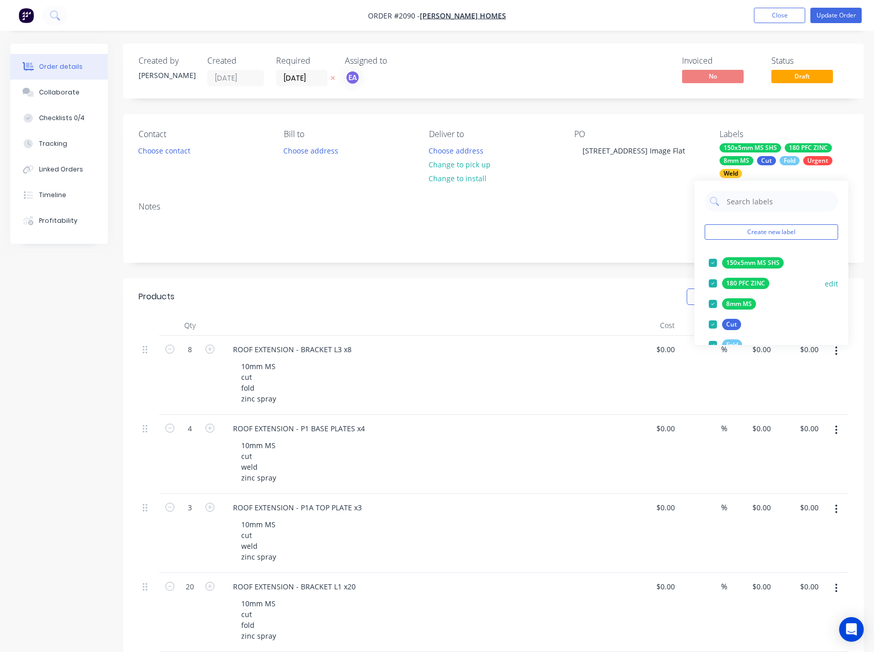
click at [712, 284] on div at bounding box center [713, 283] width 21 height 21
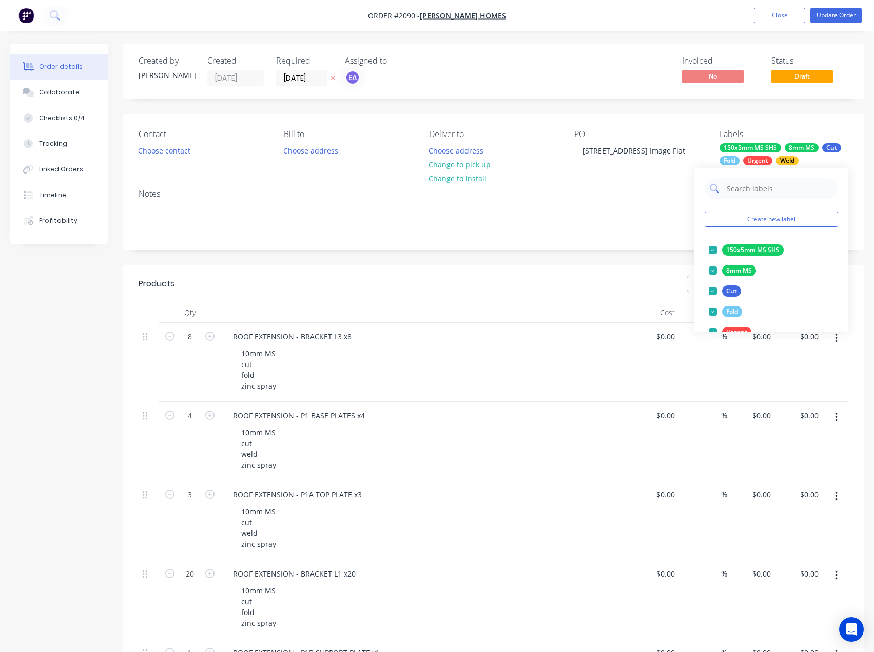
click at [760, 189] on input "text" at bounding box center [779, 188] width 107 height 21
type input "180"
click at [828, 253] on button "edit" at bounding box center [831, 250] width 13 height 11
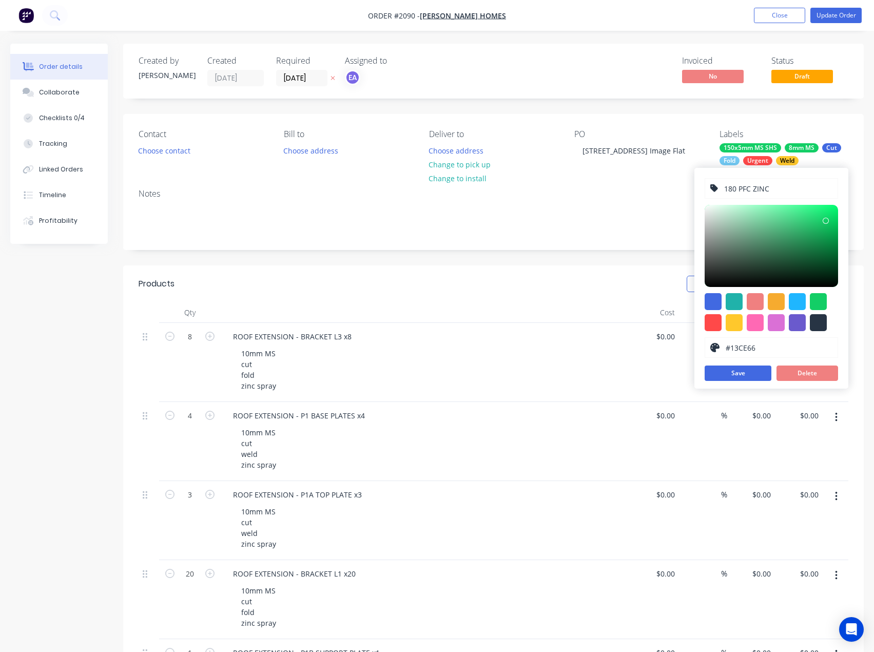
click at [776, 188] on input "180 PFC ZINC" at bounding box center [777, 189] width 109 height 20
type input "180 PFC"
click at [748, 370] on button "Save" at bounding box center [738, 372] width 67 height 15
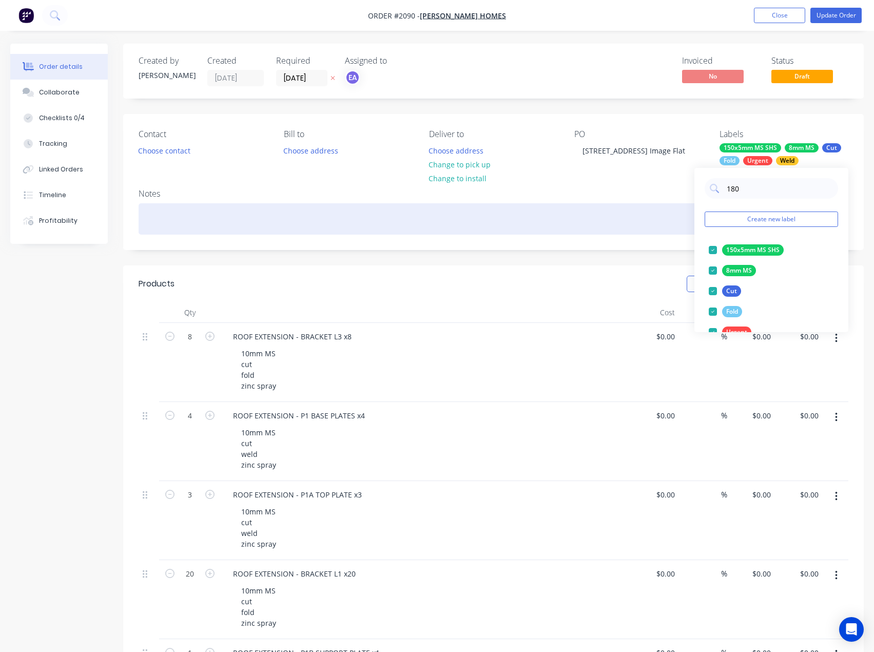
click at [664, 226] on div at bounding box center [494, 218] width 710 height 31
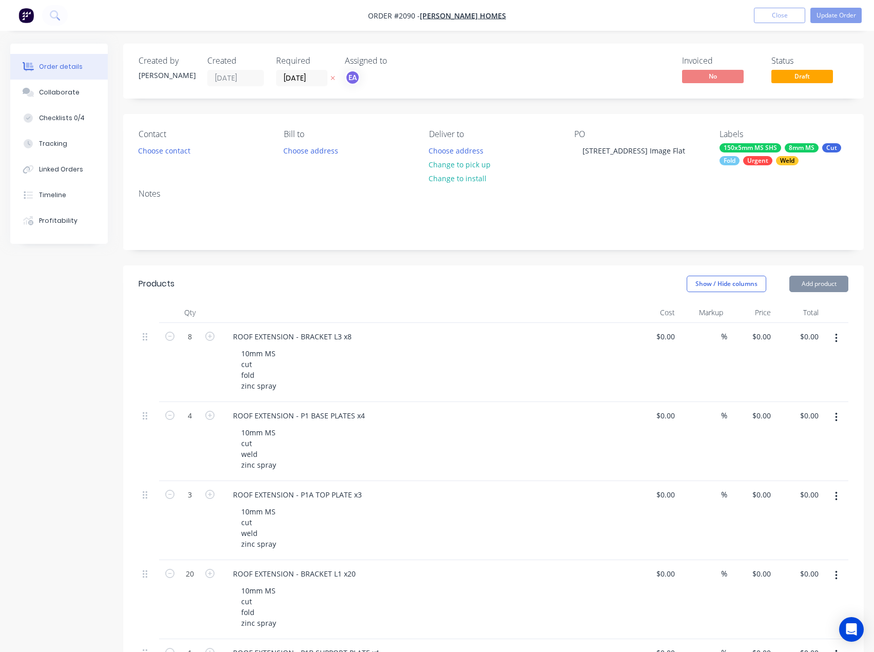
click at [769, 160] on div "Urgent" at bounding box center [757, 160] width 29 height 9
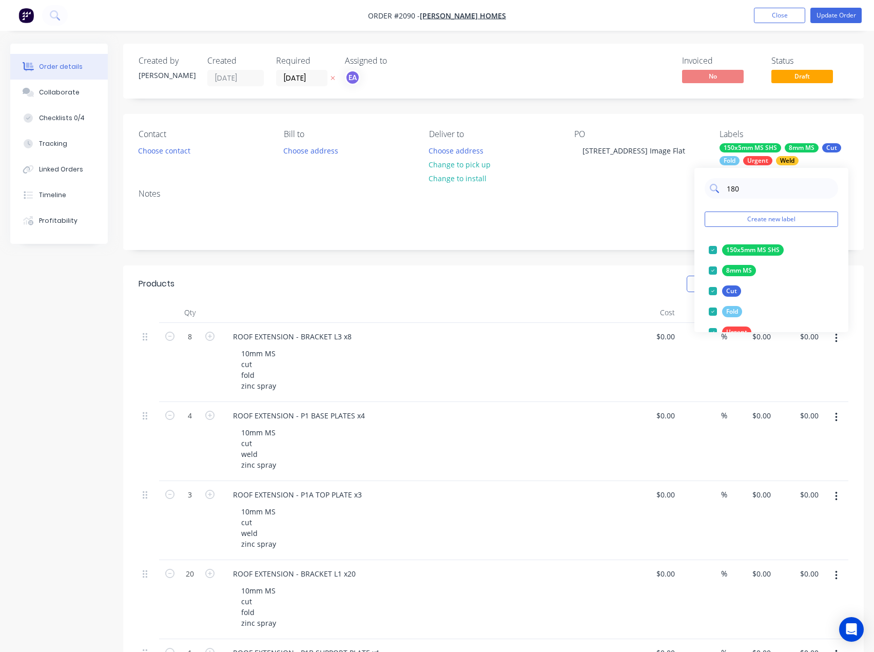
click at [782, 194] on input "180" at bounding box center [779, 188] width 107 height 21
drag, startPoint x: 747, startPoint y: 190, endPoint x: 715, endPoint y: 191, distance: 32.3
click at [715, 191] on div "180" at bounding box center [771, 188] width 133 height 21
type input "spray"
click at [710, 251] on div at bounding box center [713, 250] width 21 height 21
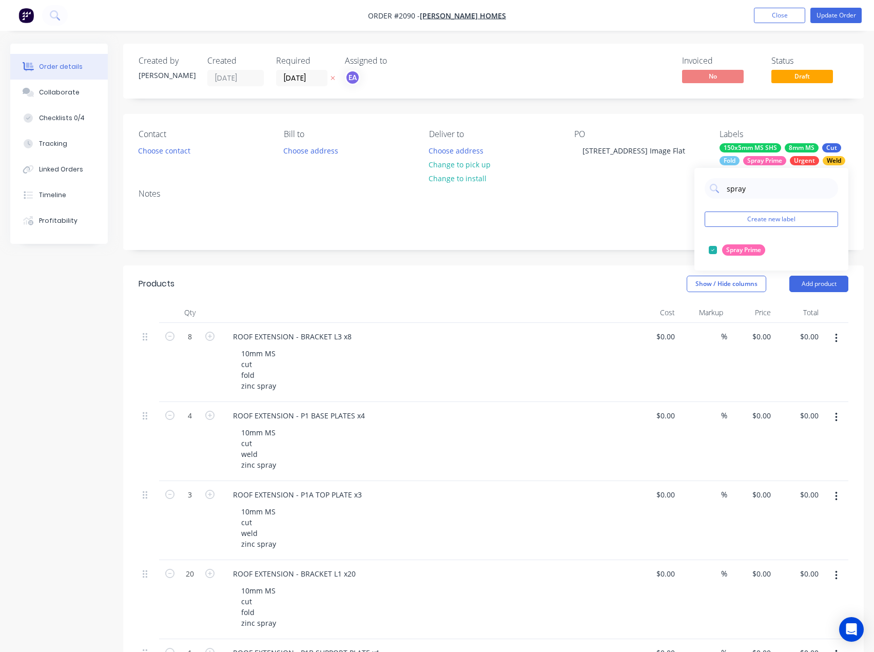
click at [666, 249] on div "Notes" at bounding box center [493, 215] width 741 height 69
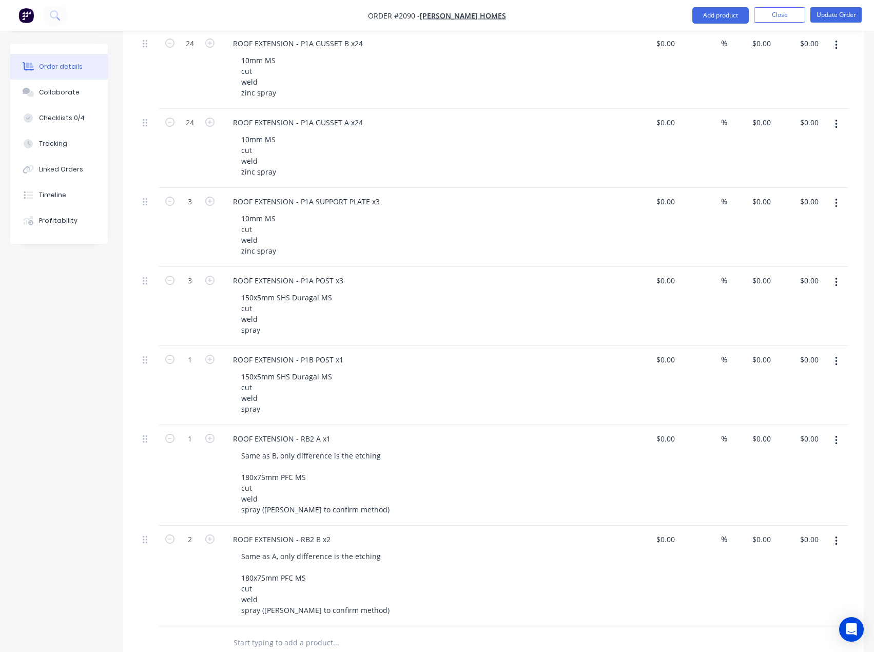
scroll to position [770, 0]
click at [73, 394] on div "Created by [PERSON_NAME] Created [DATE] Required [DATE] Assigned to EA Invoiced…" at bounding box center [437, 96] width 854 height 1645
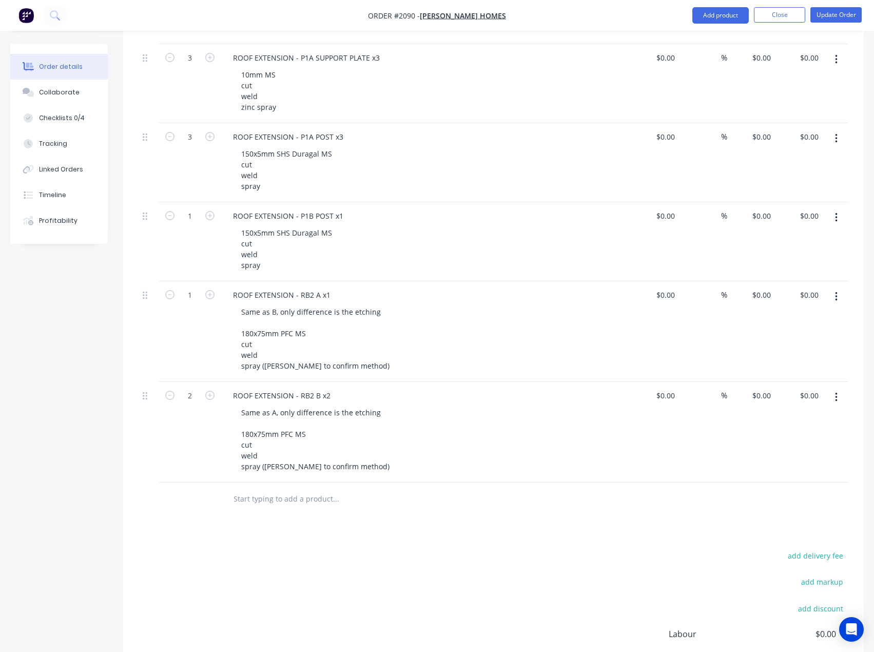
scroll to position [924, 0]
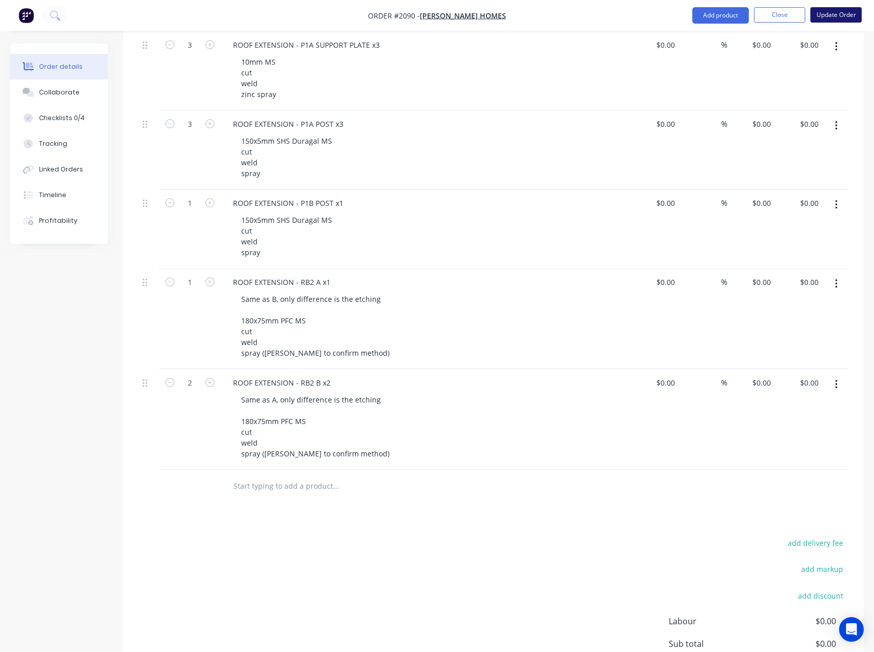
click at [838, 14] on button "Update Order" at bounding box center [835, 14] width 51 height 15
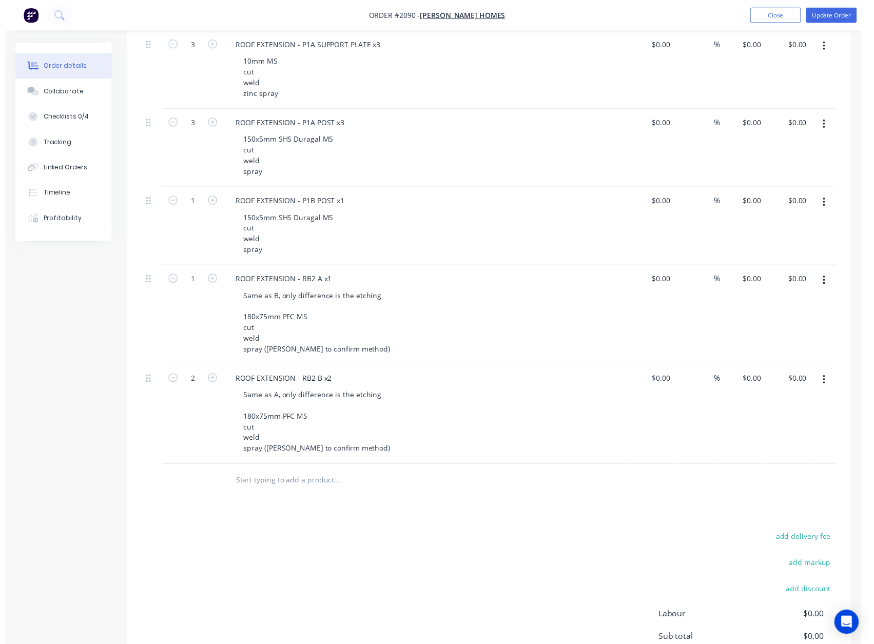
scroll to position [0, 0]
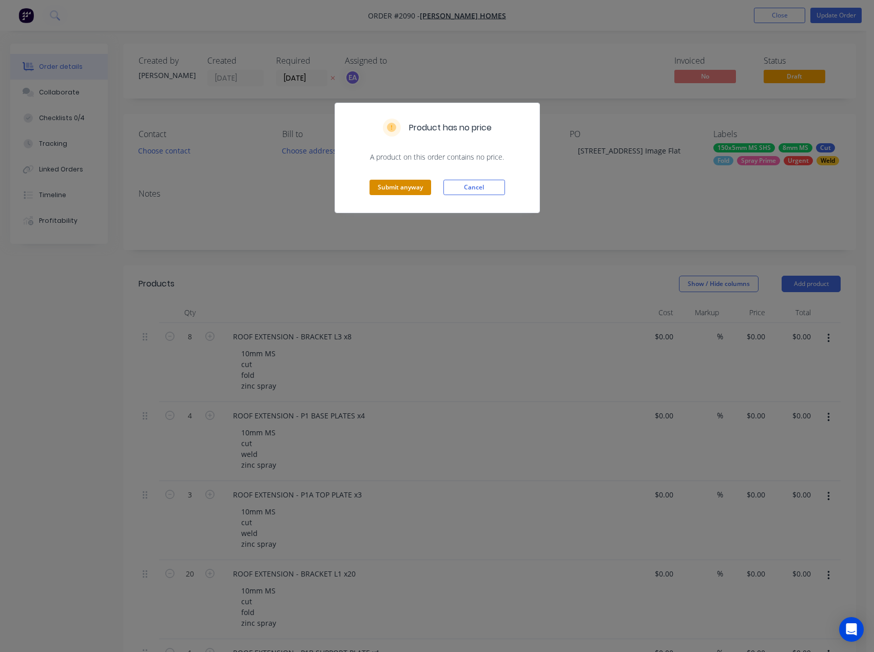
click at [408, 191] on button "Submit anyway" at bounding box center [401, 187] width 62 height 15
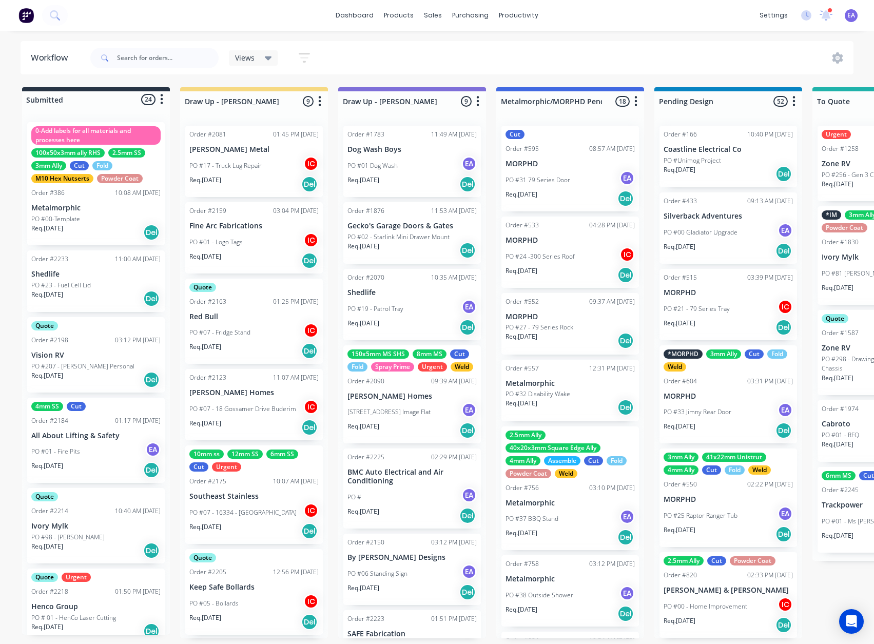
click at [411, 401] on p "[PERSON_NAME] Homes" at bounding box center [411, 396] width 129 height 9
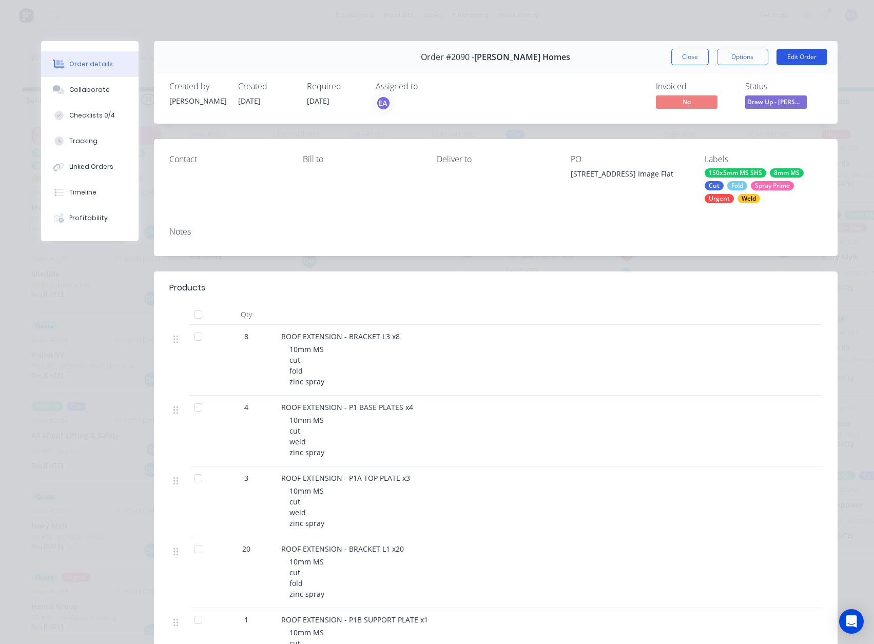
click at [787, 54] on button "Edit Order" at bounding box center [802, 57] width 51 height 16
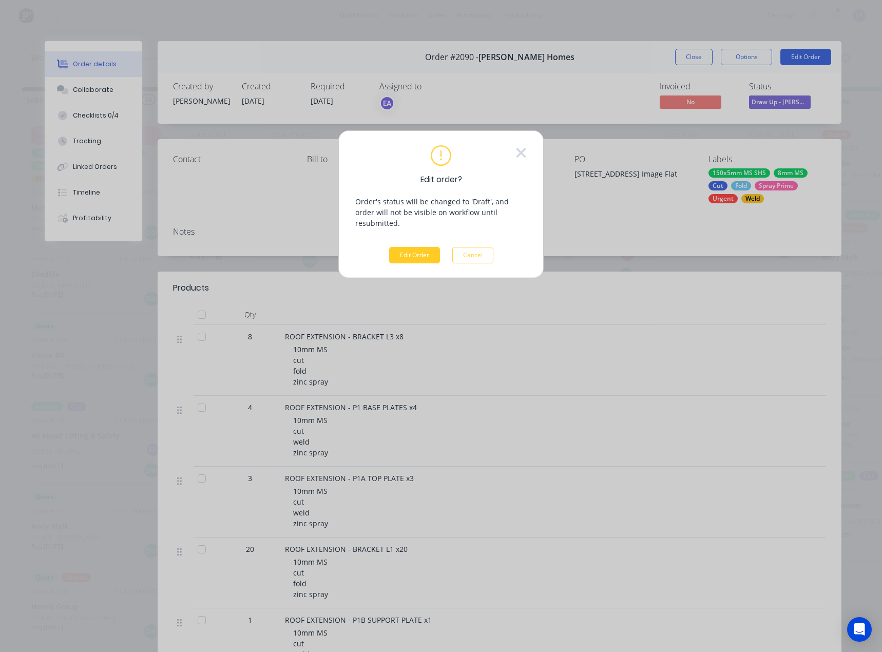
click at [412, 247] on button "Edit Order" at bounding box center [414, 255] width 51 height 16
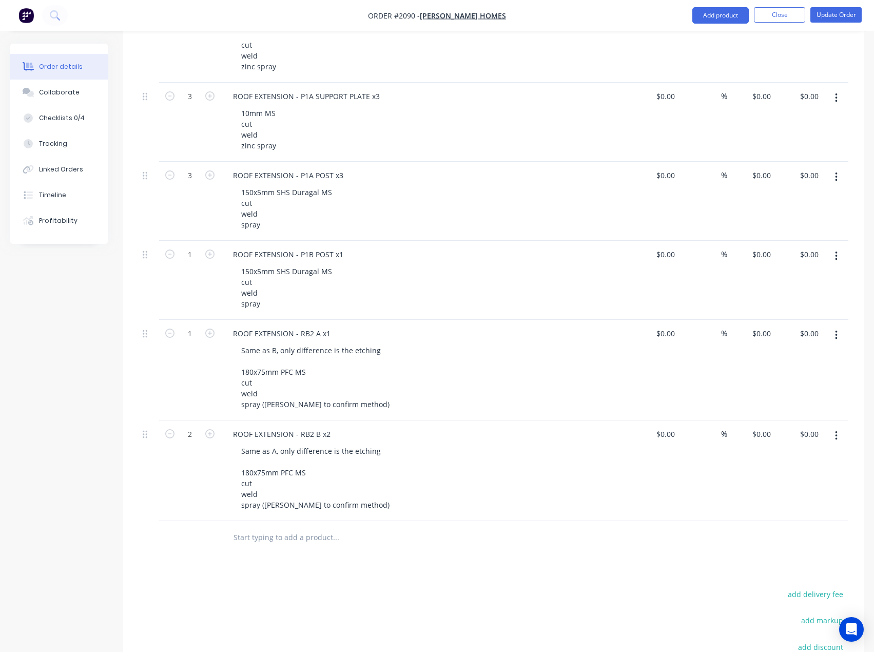
scroll to position [924, 0]
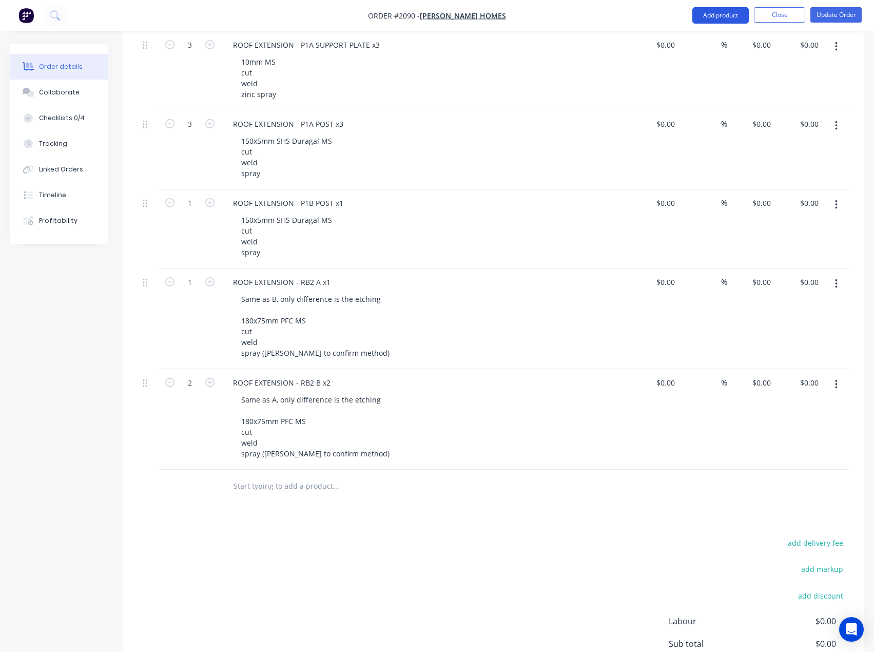
click at [724, 10] on button "Add product" at bounding box center [720, 15] width 56 height 16
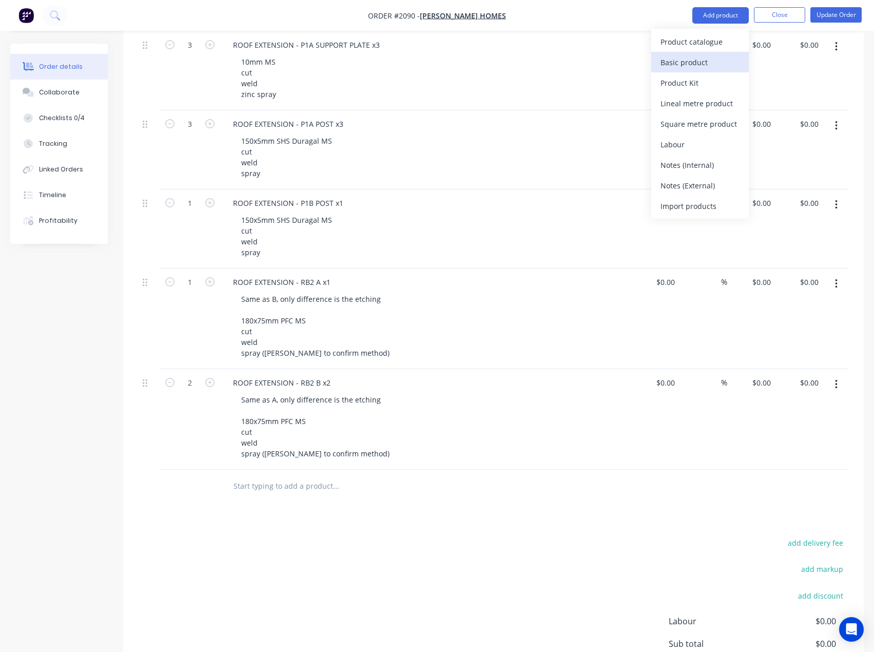
click at [703, 58] on div "Basic product" at bounding box center [700, 62] width 79 height 15
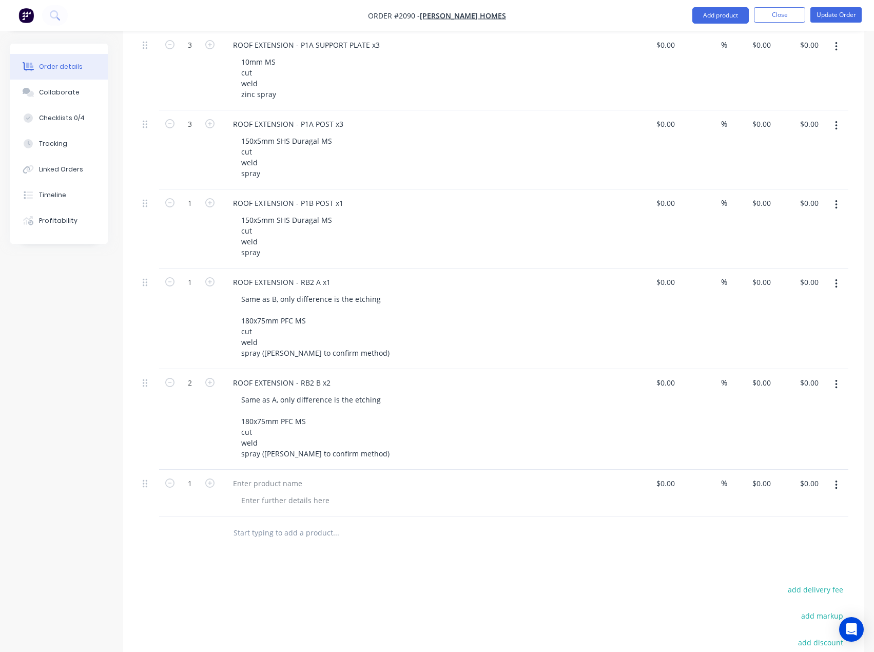
scroll to position [925, 0]
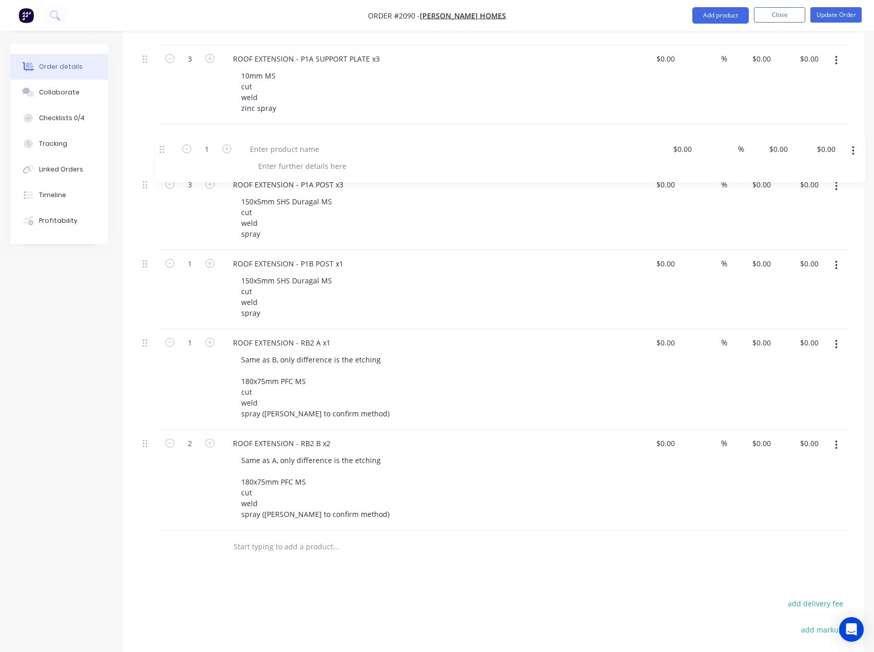
drag, startPoint x: 147, startPoint y: 486, endPoint x: 164, endPoint y: 141, distance: 344.8
drag, startPoint x: 280, startPoint y: 112, endPoint x: 227, endPoint y: 80, distance: 61.5
click at [227, 80] on div "ROOF EXTENSION - P1A SUPPORT PLATE x3 10mm MS cut weld zinc spray" at bounding box center [426, 85] width 411 height 79
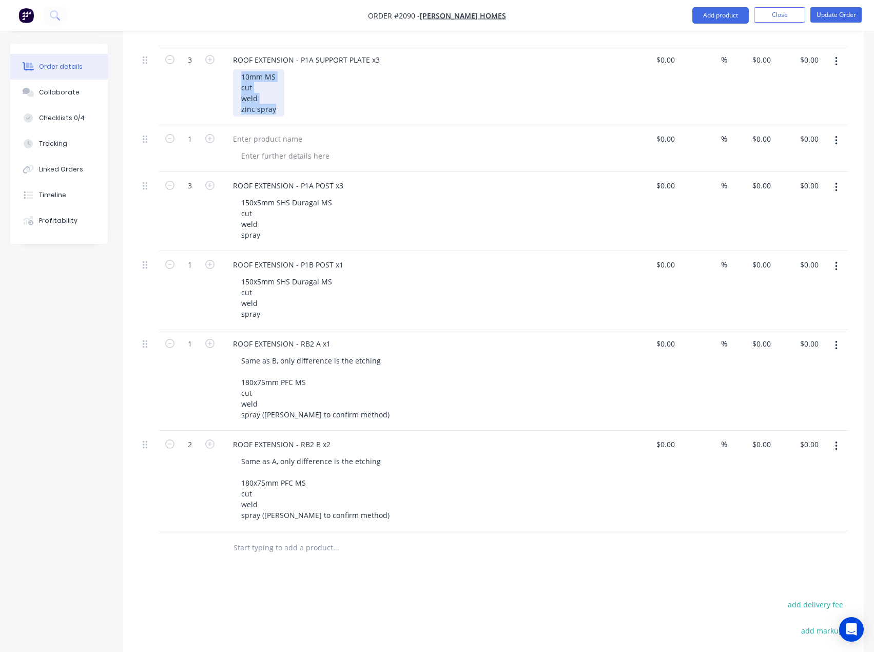
copy div "10mm MS cut weld zinc spray"
click at [268, 162] on div at bounding box center [285, 155] width 105 height 15
paste div
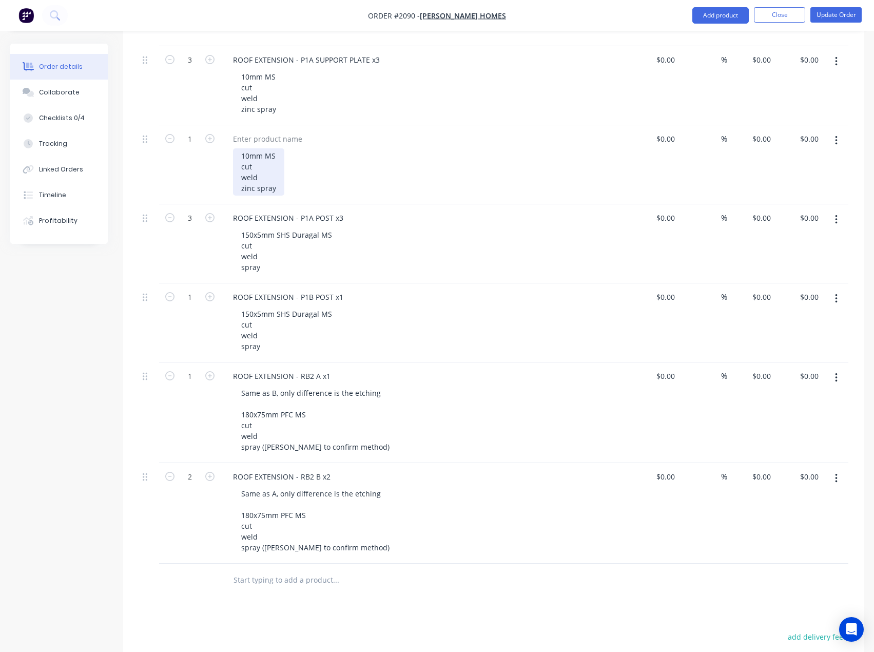
click at [261, 182] on div "10mm MS cut weld zinc spray" at bounding box center [258, 171] width 51 height 47
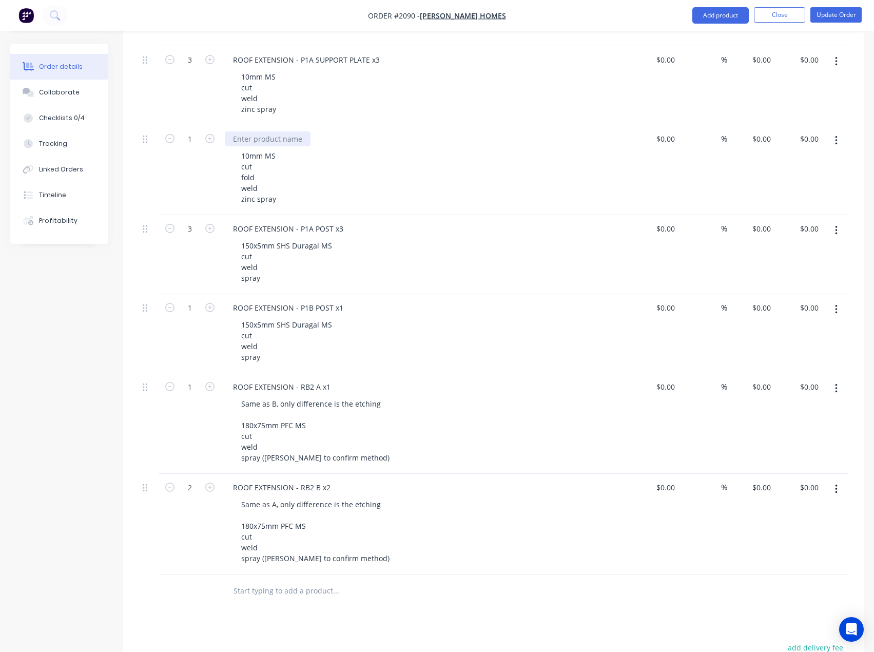
click at [265, 140] on div at bounding box center [268, 138] width 86 height 15
click at [269, 145] on div at bounding box center [268, 138] width 86 height 15
paste div
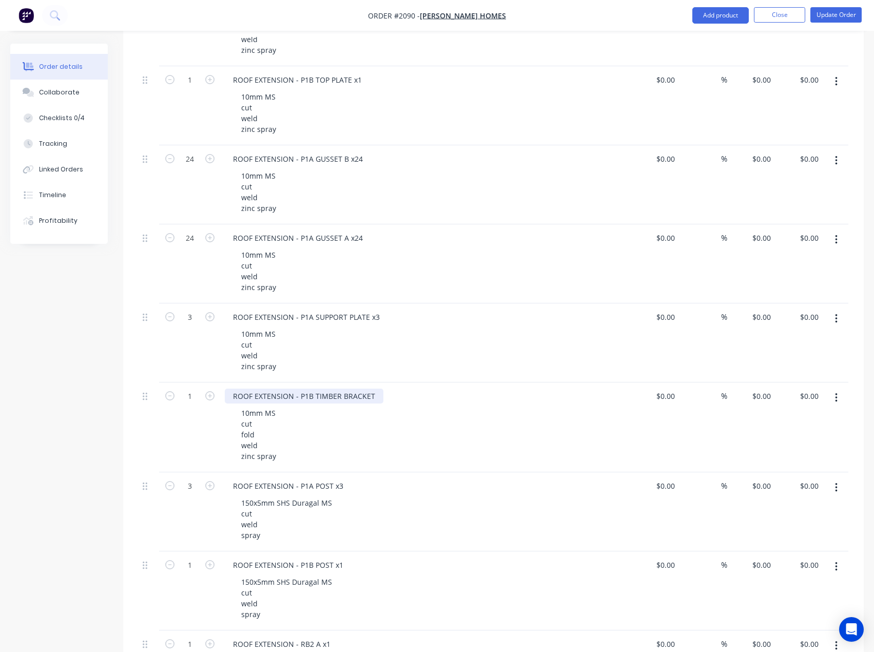
scroll to position [667, 0]
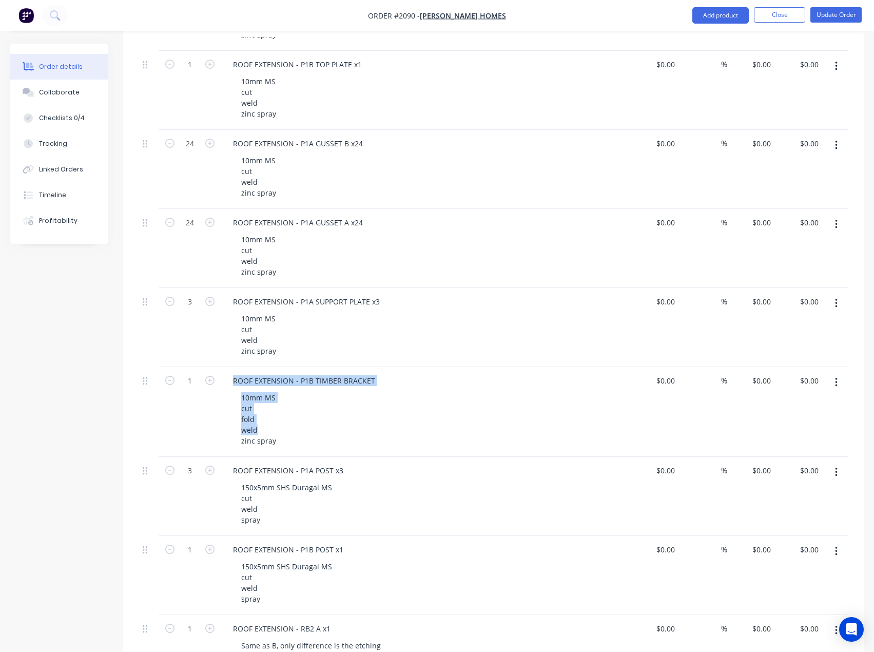
drag, startPoint x: 261, startPoint y: 434, endPoint x: 214, endPoint y: 436, distance: 47.8
click at [214, 436] on div "1 ROOF EXTENSION - P1B TIMBER BRACKET 10mm MS cut fold weld zinc spray $0.00 $0…" at bounding box center [494, 412] width 710 height 90
click at [276, 419] on div "10mm MS cut fold weld zinc spray" at bounding box center [258, 419] width 51 height 58
click at [269, 436] on div "10mm MS cut fold weld zinc spray" at bounding box center [258, 419] width 51 height 58
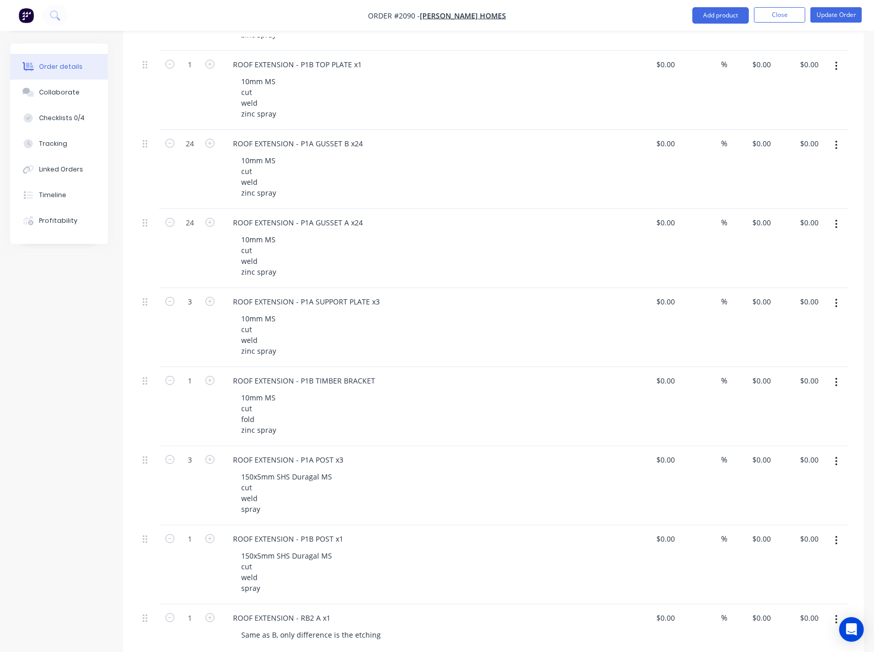
click at [90, 443] on div "Created by [PERSON_NAME] Created [DATE] Required [DATE] Assigned to EA Invoiced…" at bounding box center [437, 238] width 854 height 1724
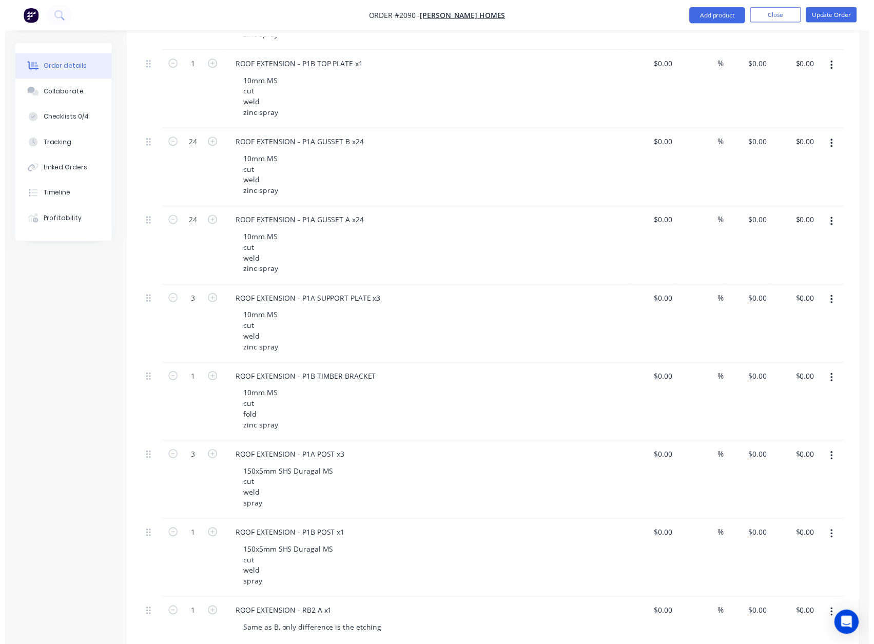
scroll to position [0, 0]
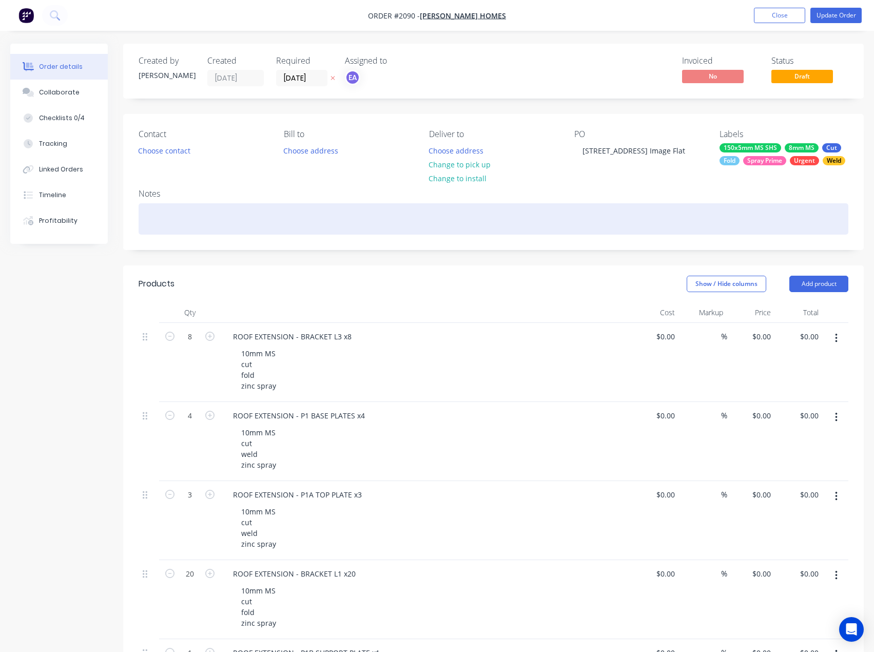
click at [178, 213] on div at bounding box center [494, 218] width 710 height 31
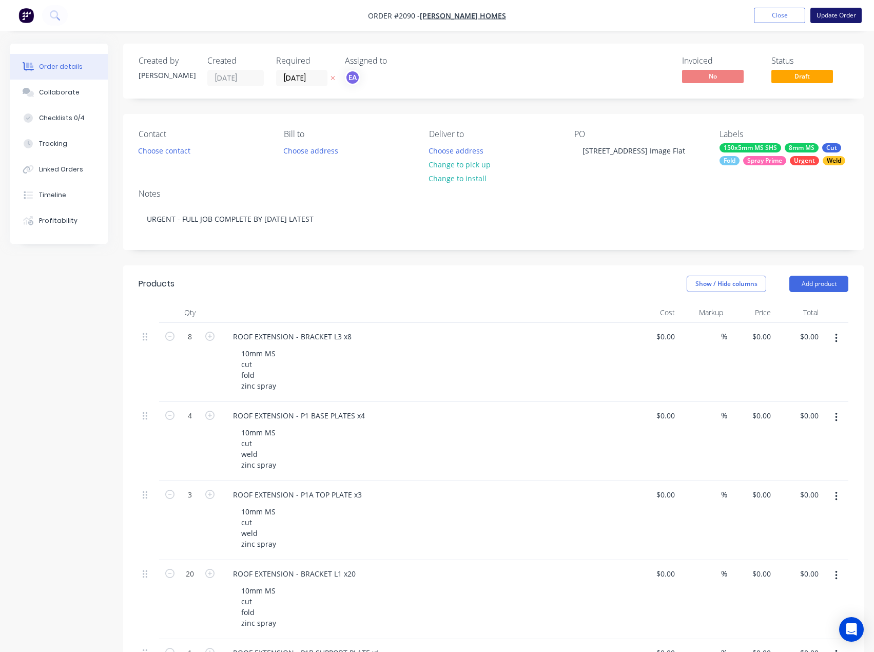
click at [834, 16] on button "Update Order" at bounding box center [835, 15] width 51 height 15
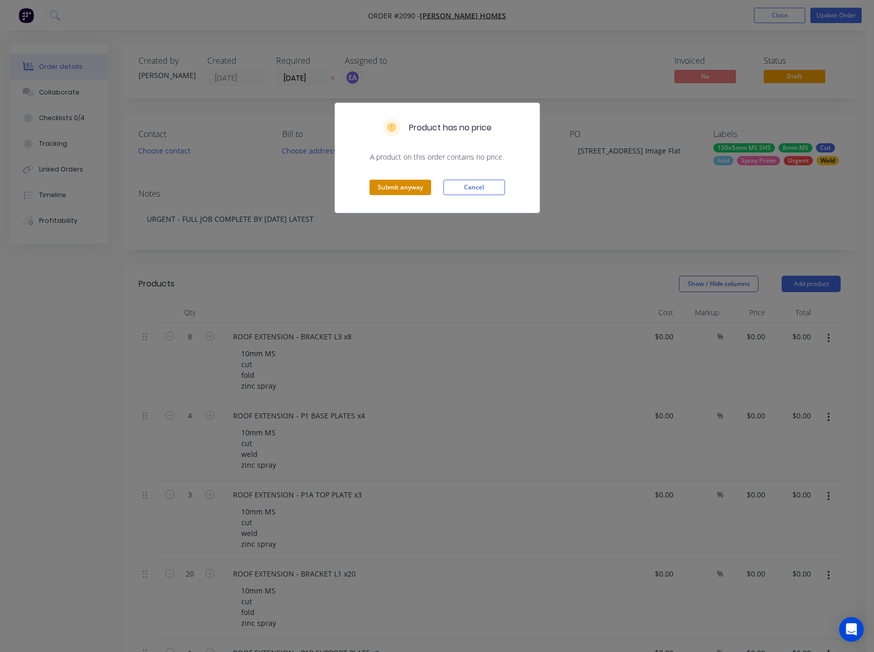
click at [396, 187] on button "Submit anyway" at bounding box center [401, 187] width 62 height 15
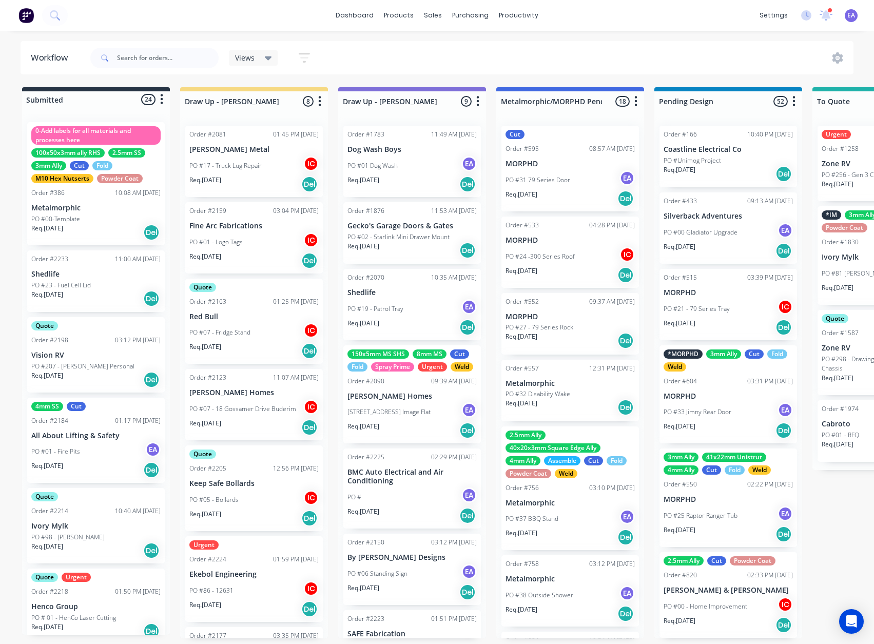
click at [400, 401] on p "[PERSON_NAME] Homes" at bounding box center [411, 396] width 129 height 9
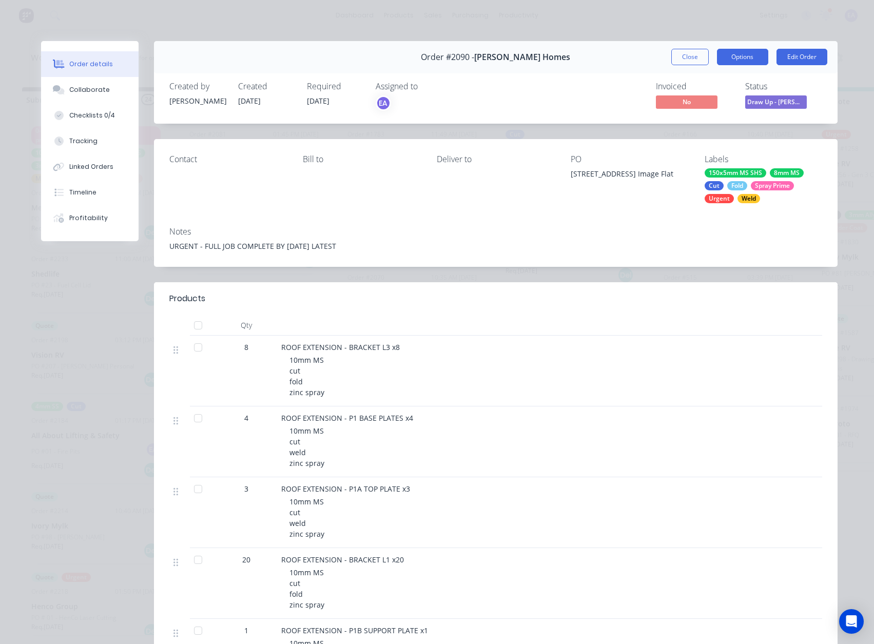
click at [721, 59] on button "Options" at bounding box center [742, 57] width 51 height 16
click at [721, 106] on div "Work Order" at bounding box center [714, 103] width 89 height 15
click at [692, 121] on div "Standard" at bounding box center [714, 124] width 89 height 15
click at [687, 52] on button "Close" at bounding box center [689, 57] width 37 height 16
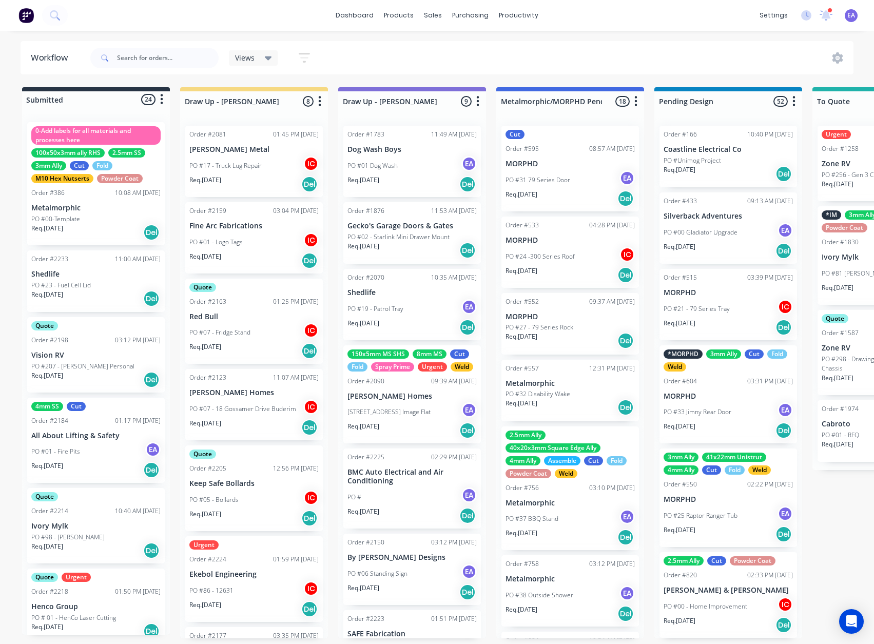
click at [340, 54] on div "Views Save new view None (Default) edit [PERSON_NAME] edit [PERSON_NAME] edit S…" at bounding box center [471, 58] width 766 height 31
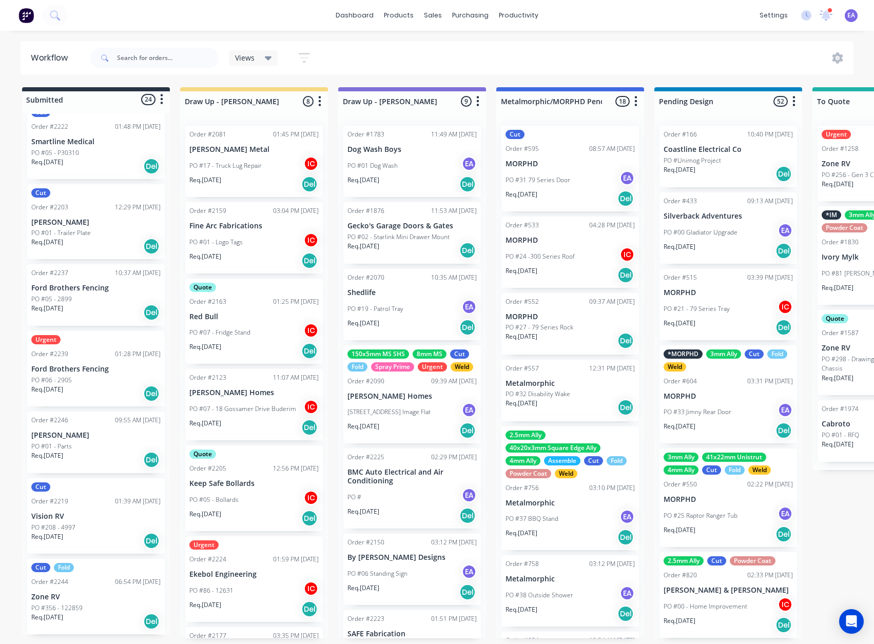
scroll to position [0, 3]
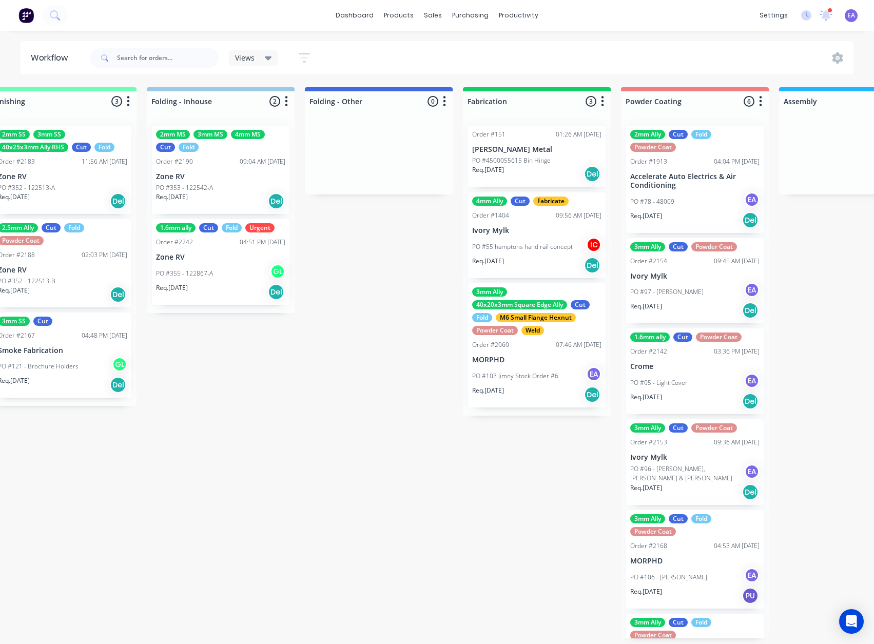
drag, startPoint x: 481, startPoint y: 508, endPoint x: 493, endPoint y: 508, distance: 11.8
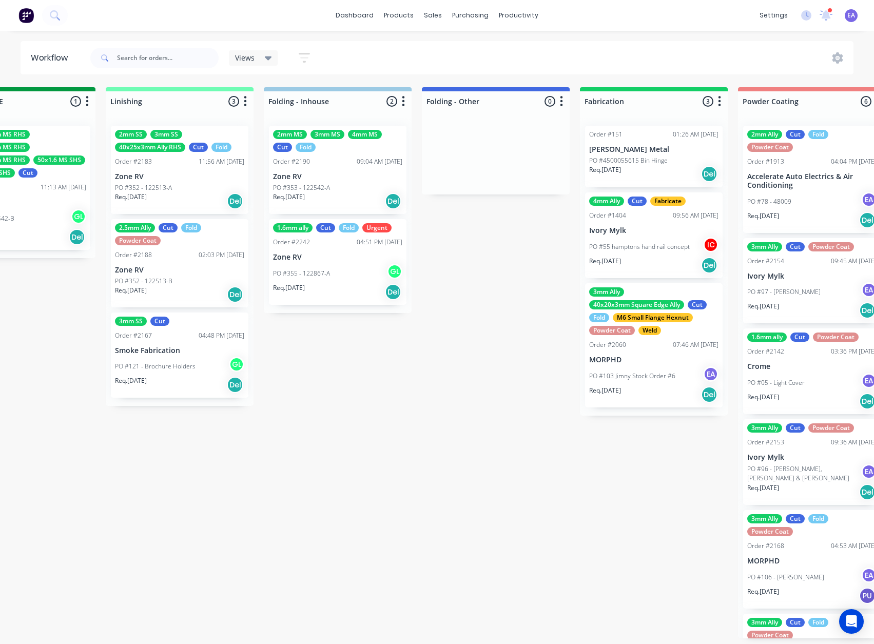
drag, startPoint x: 294, startPoint y: 472, endPoint x: 248, endPoint y: 482, distance: 46.9
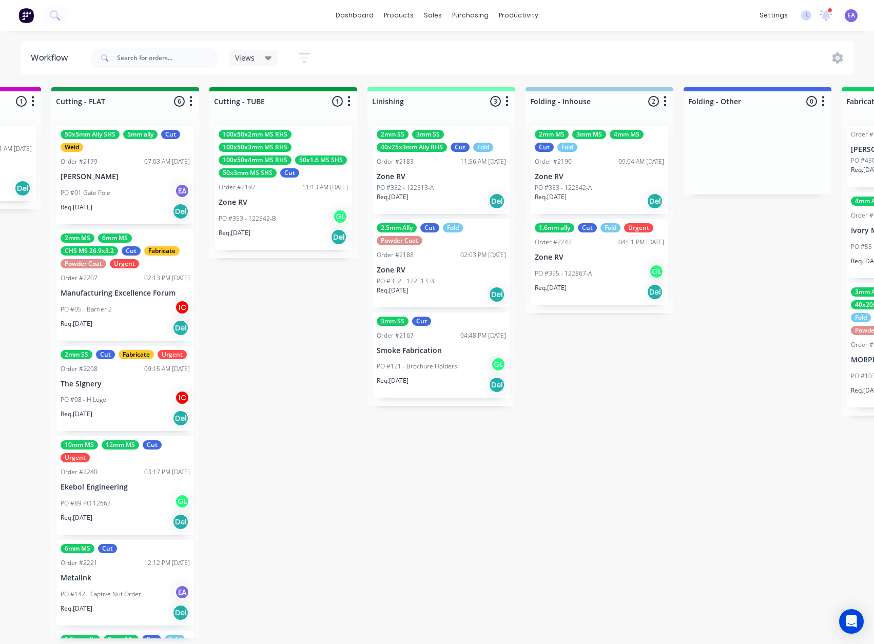
scroll to position [2, 1803]
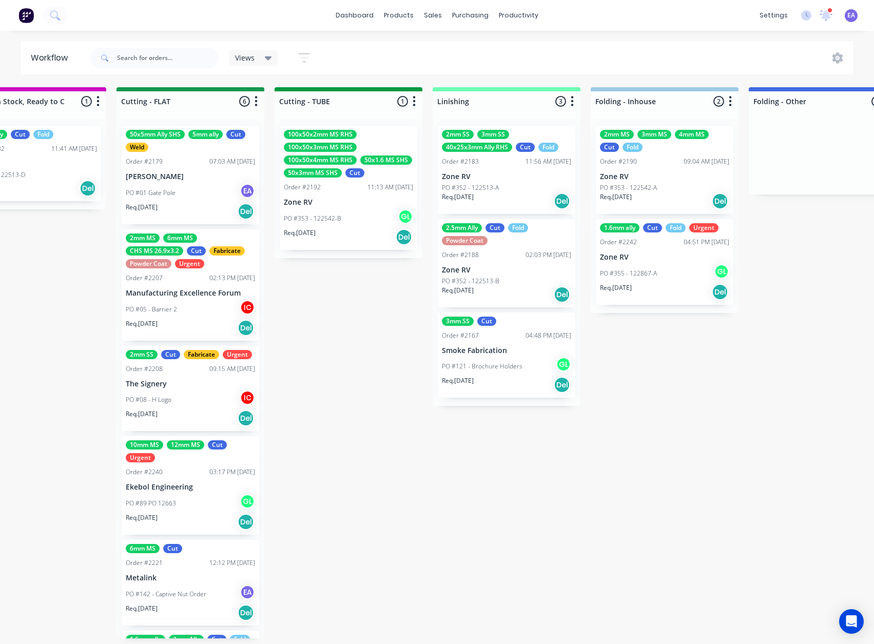
drag, startPoint x: 458, startPoint y: 467, endPoint x: 391, endPoint y: 486, distance: 69.9
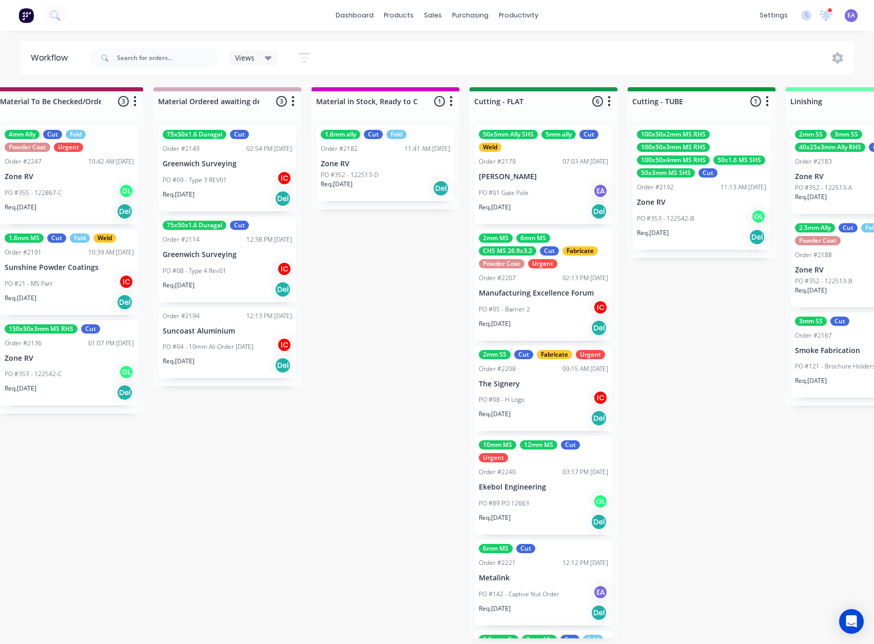
drag, startPoint x: 330, startPoint y: 446, endPoint x: 281, endPoint y: 457, distance: 50.1
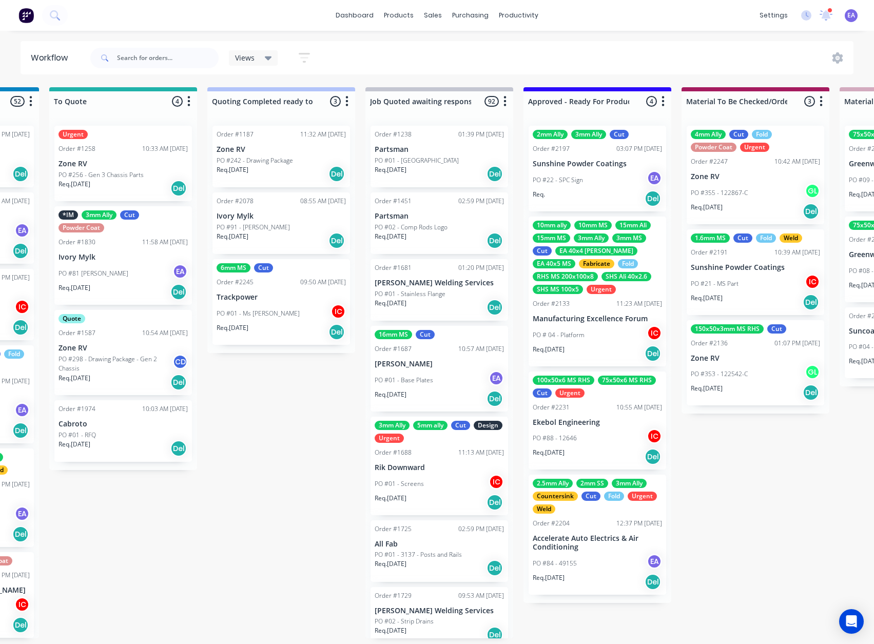
drag, startPoint x: 226, startPoint y: 419, endPoint x: 123, endPoint y: 447, distance: 107.0
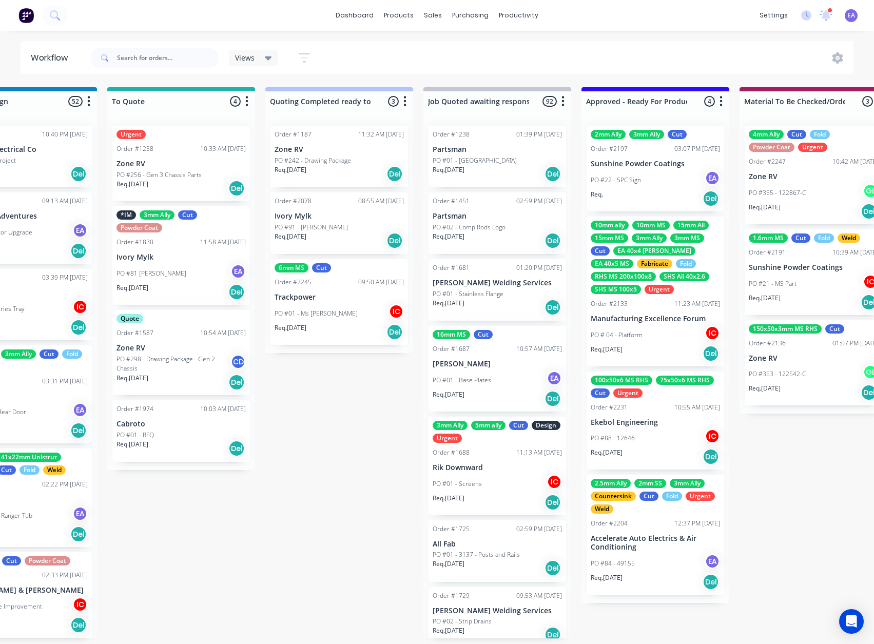
drag, startPoint x: 572, startPoint y: 432, endPoint x: 547, endPoint y: 436, distance: 25.1
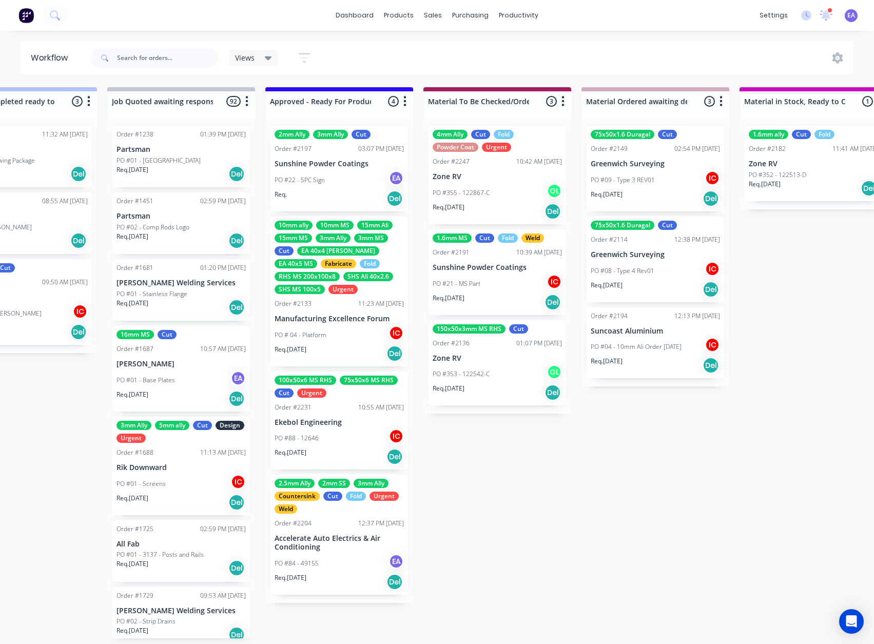
drag, startPoint x: 590, startPoint y: 436, endPoint x: 652, endPoint y: 447, distance: 63.5
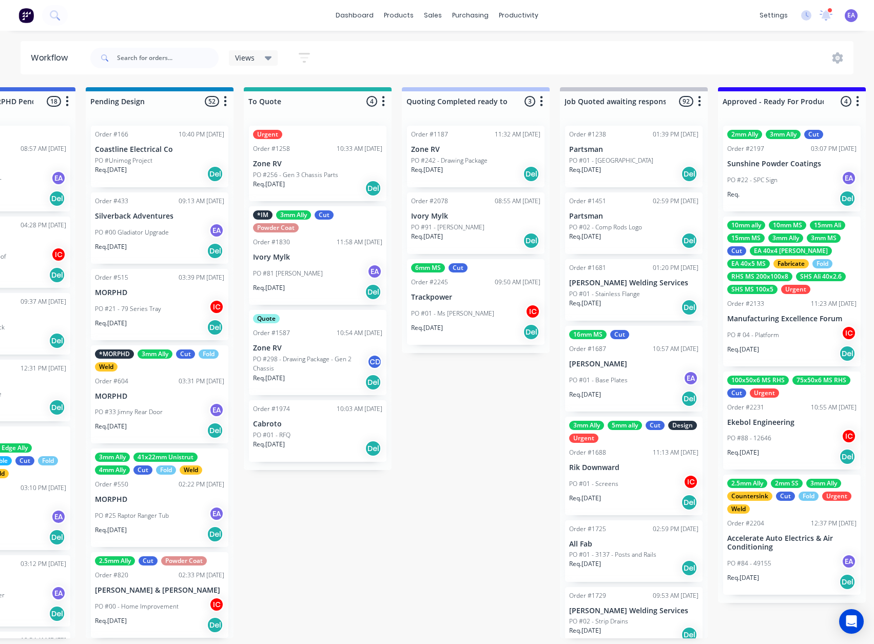
scroll to position [2, 0]
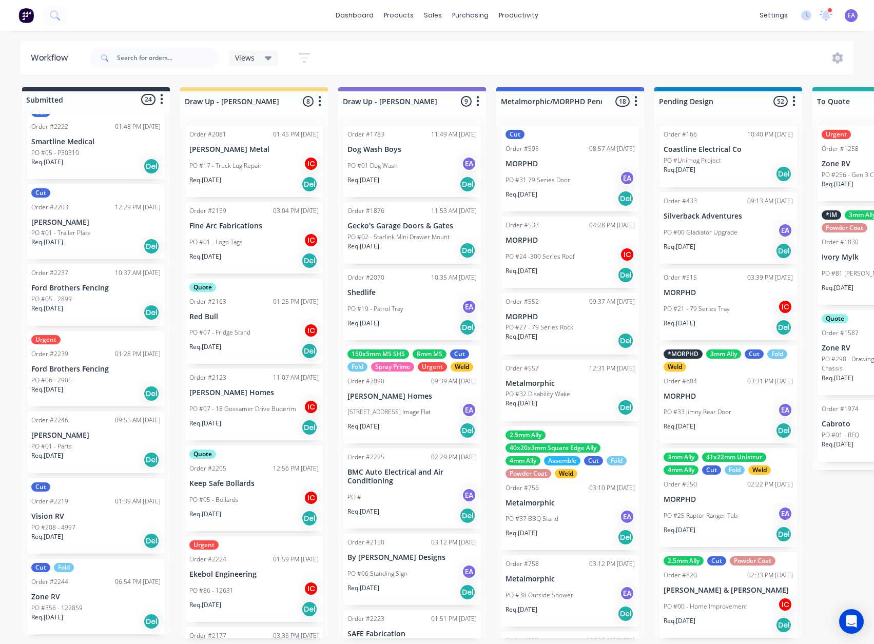
drag, startPoint x: 540, startPoint y: 470, endPoint x: 226, endPoint y: 511, distance: 316.7
click at [152, 58] on input "text" at bounding box center [168, 58] width 102 height 21
type input "[PERSON_NAME]"
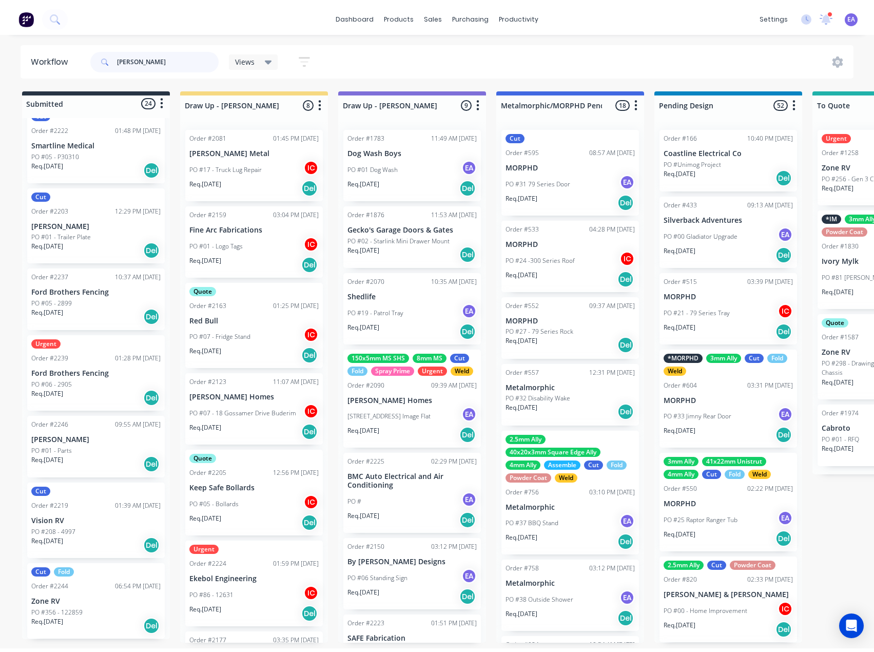
scroll to position [0, 0]
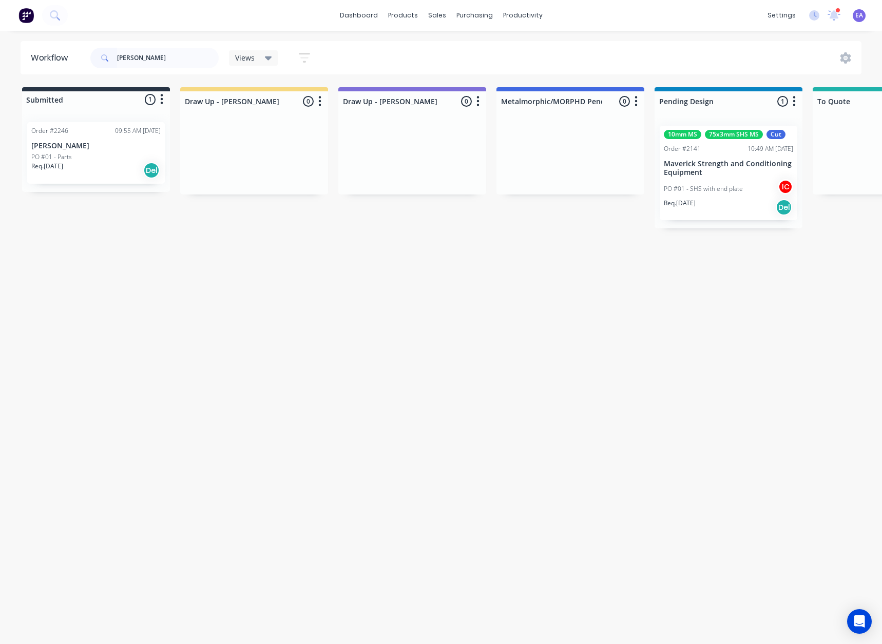
click at [88, 161] on div "PO #01 - Parts" at bounding box center [95, 156] width 129 height 9
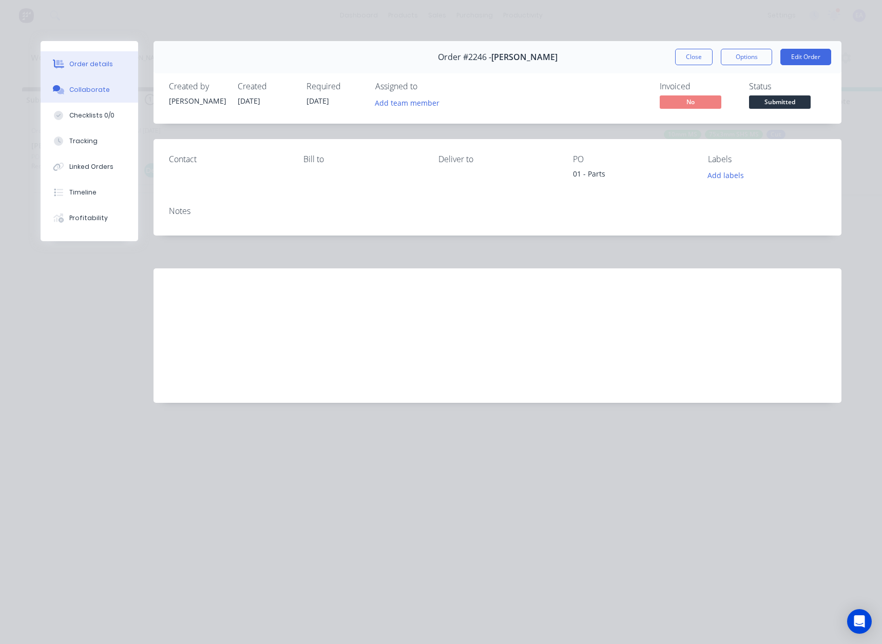
click at [75, 88] on div "Collaborate" at bounding box center [89, 89] width 41 height 9
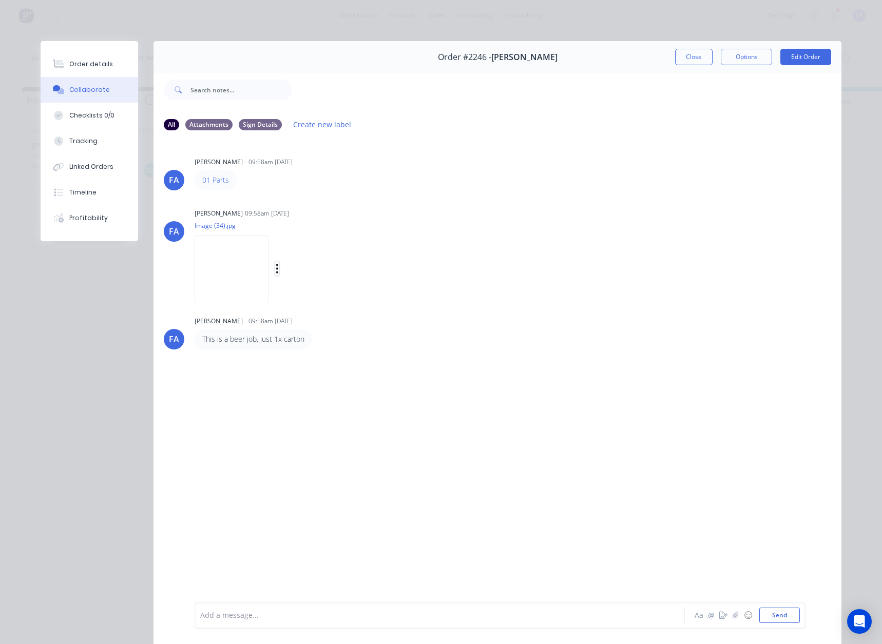
click at [276, 270] on icon "button" at bounding box center [277, 269] width 3 height 12
click at [296, 299] on button "Download" at bounding box center [344, 295] width 115 height 23
click at [79, 64] on div "Order details" at bounding box center [91, 64] width 44 height 9
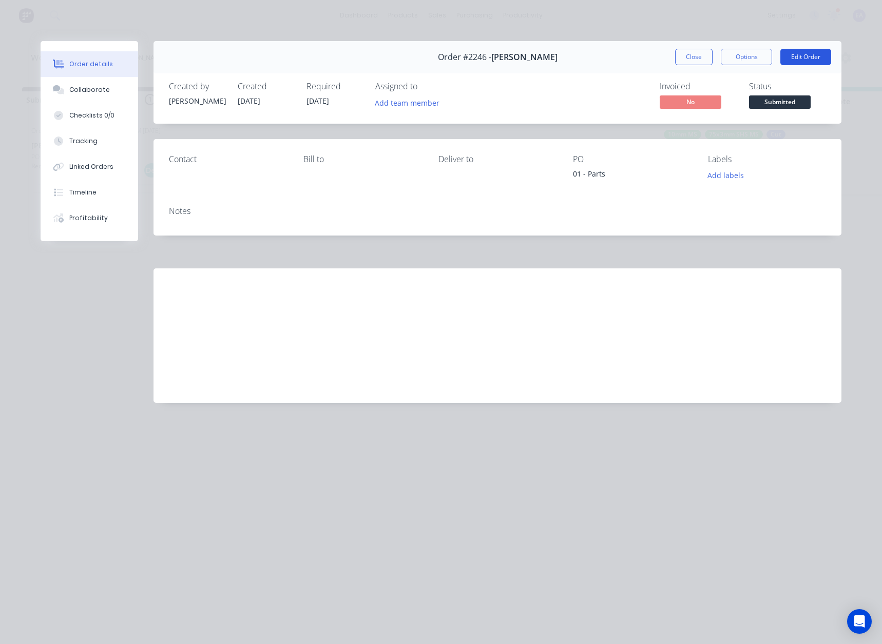
click at [803, 59] on button "Edit Order" at bounding box center [805, 57] width 51 height 16
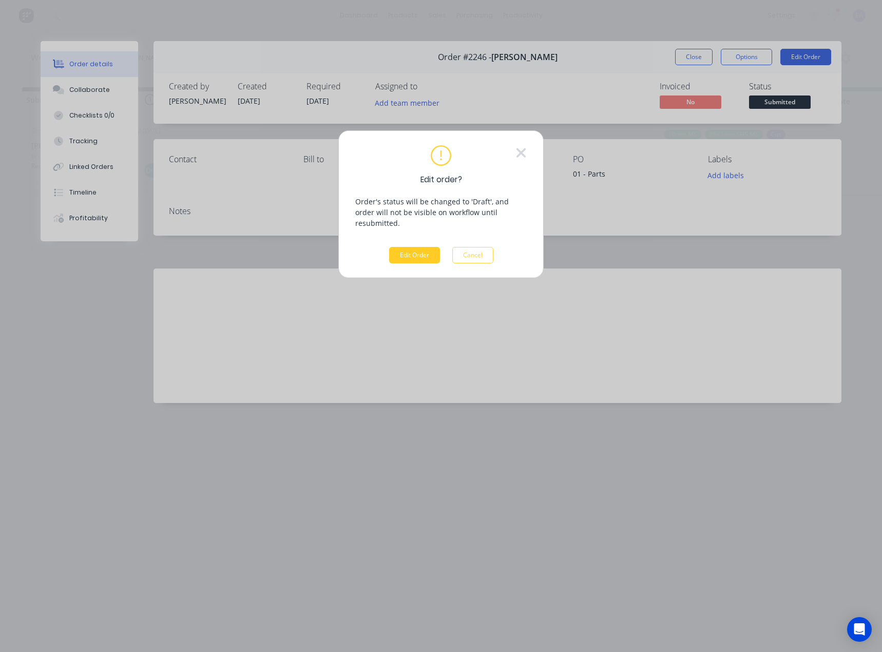
click at [415, 247] on button "Edit Order" at bounding box center [414, 255] width 51 height 16
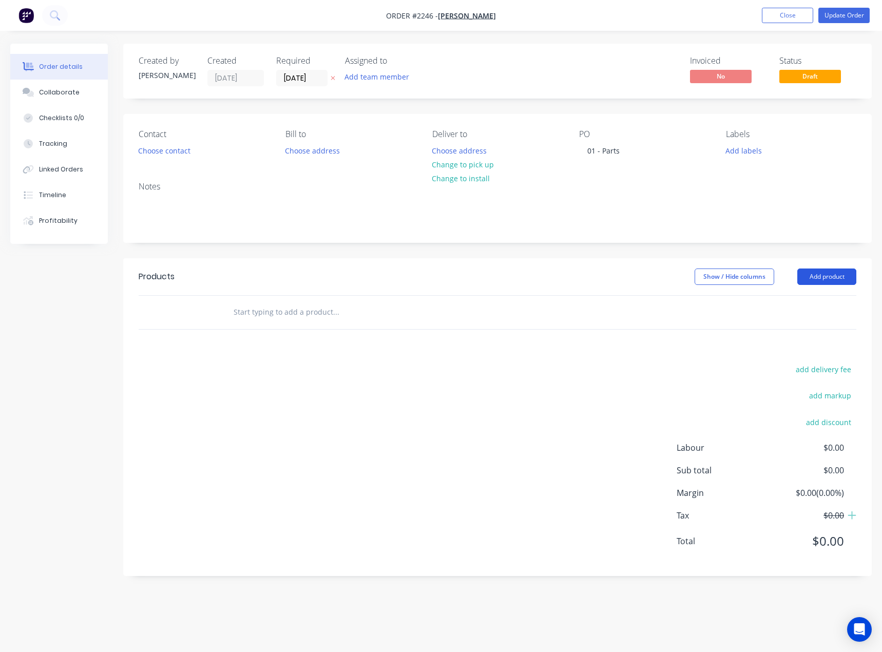
click at [818, 276] on button "Add product" at bounding box center [826, 276] width 59 height 16
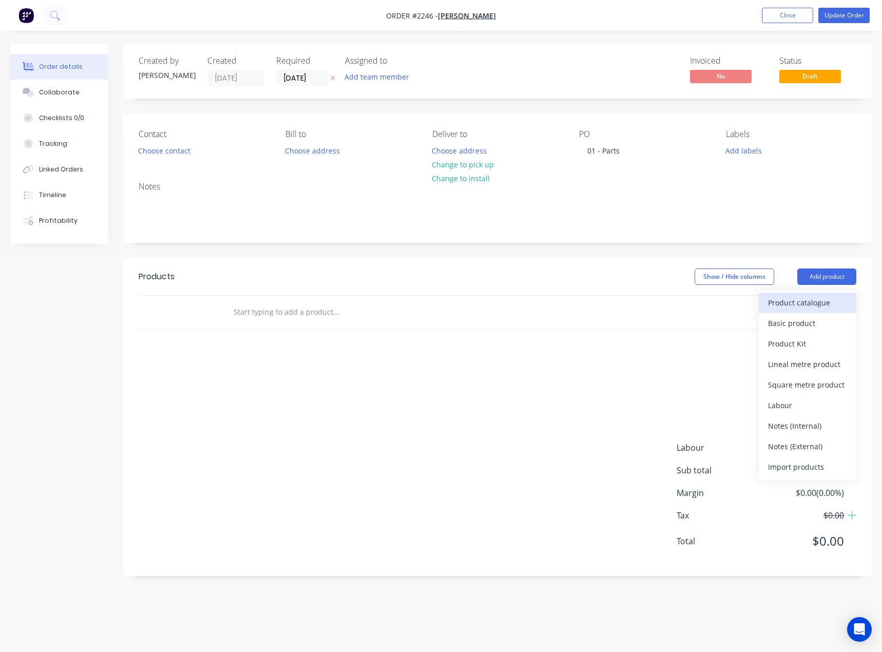
click at [800, 309] on div "Product catalogue" at bounding box center [807, 302] width 79 height 15
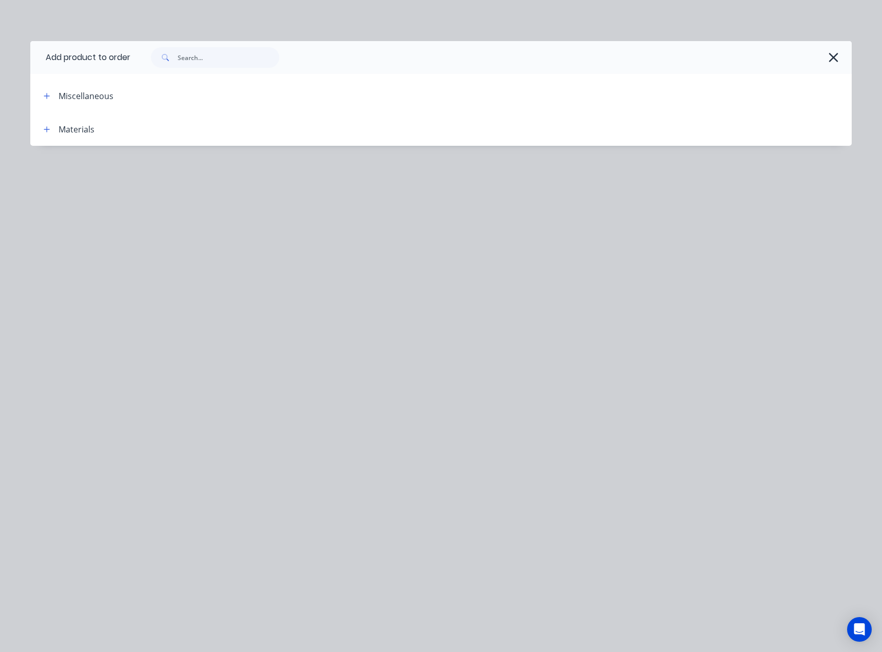
click at [830, 62] on icon "button" at bounding box center [833, 57] width 11 height 14
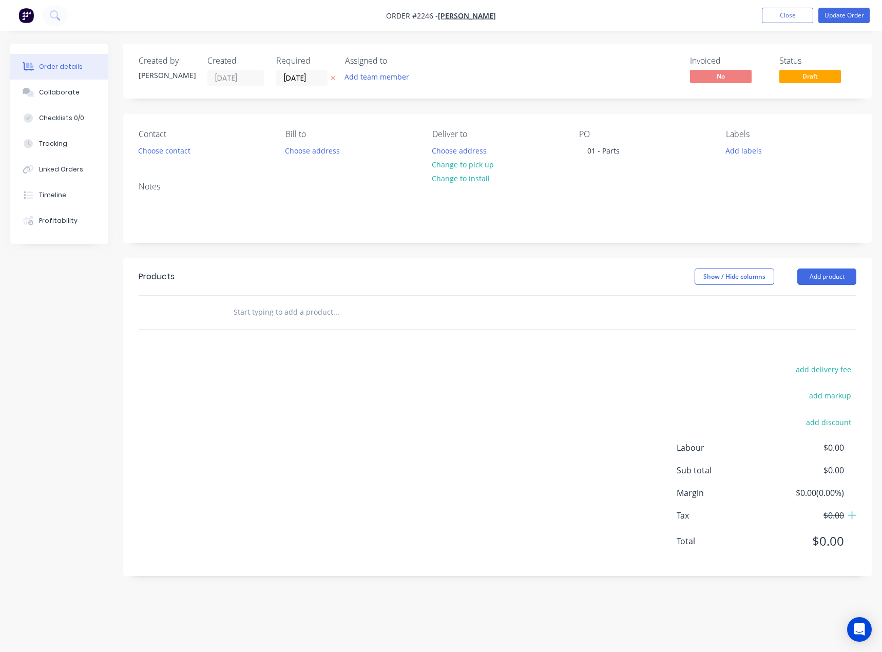
drag, startPoint x: 822, startPoint y: 271, endPoint x: 820, endPoint y: 285, distance: 14.5
click at [822, 272] on button "Add product" at bounding box center [826, 276] width 59 height 16
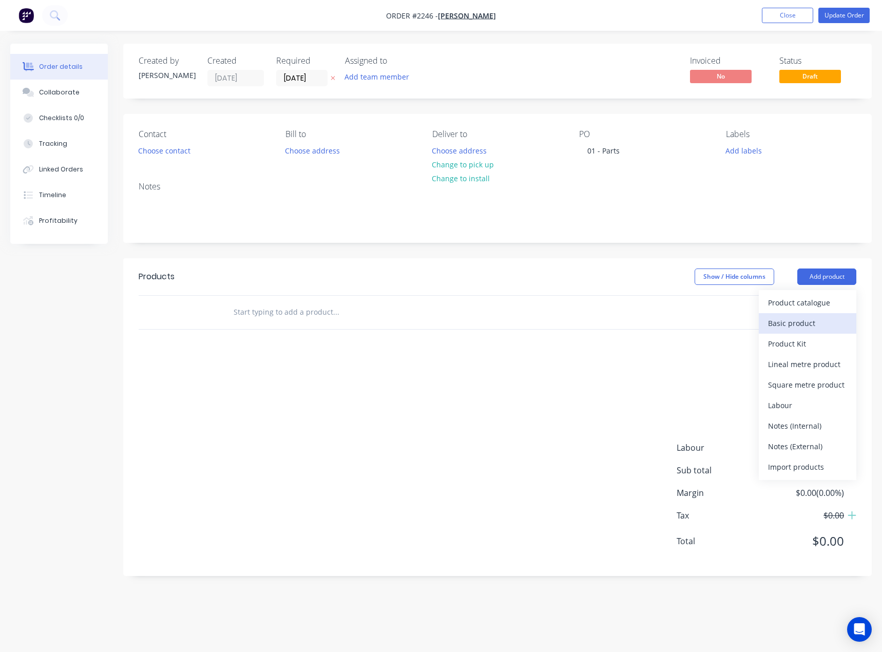
click at [802, 322] on div "Basic product" at bounding box center [807, 323] width 79 height 15
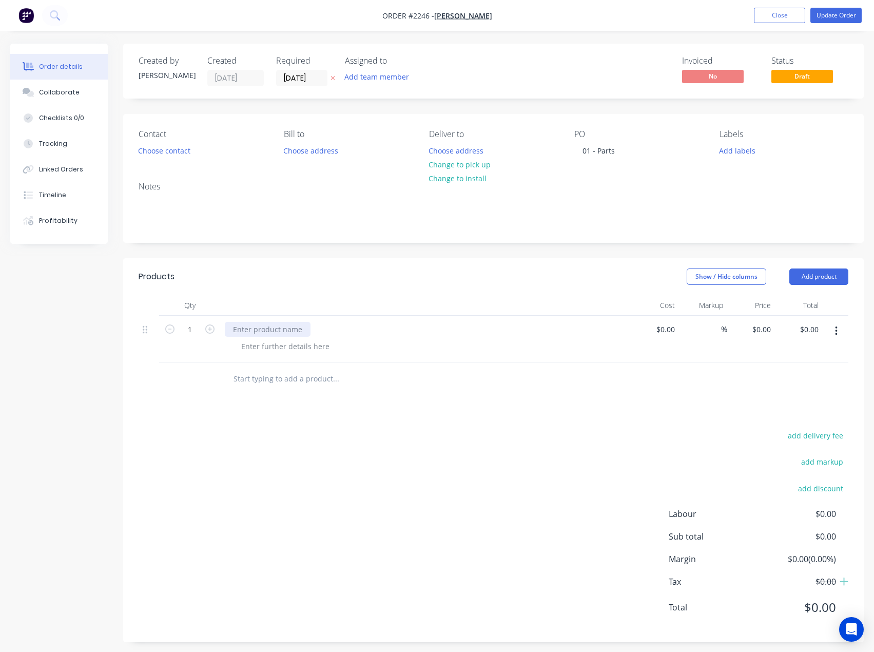
click at [273, 333] on div at bounding box center [268, 329] width 86 height 15
paste div
click at [213, 329] on icon "button" at bounding box center [209, 328] width 9 height 9
type input "2"
click at [295, 352] on div at bounding box center [285, 346] width 105 height 15
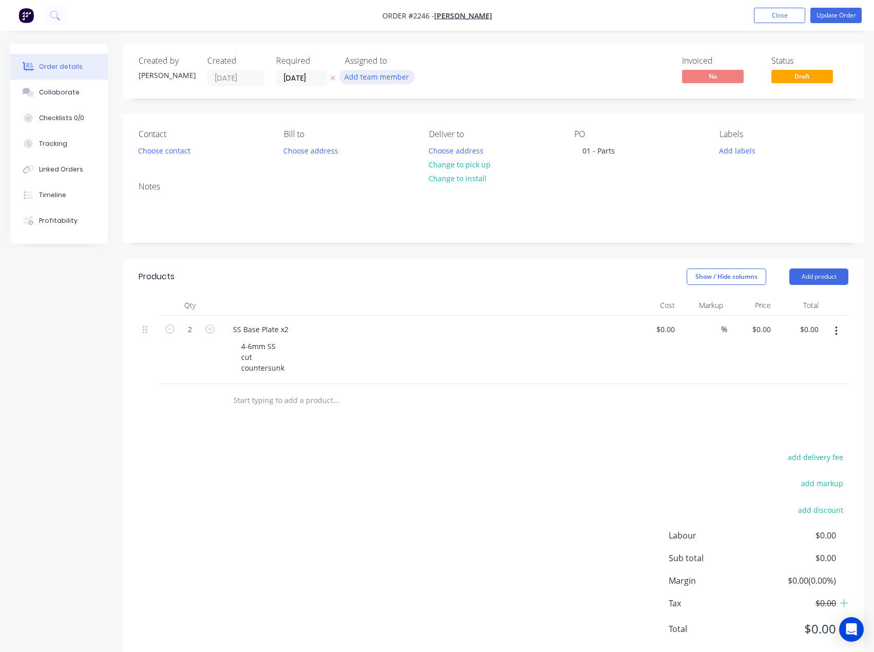
click at [377, 81] on button "Add team member" at bounding box center [376, 77] width 75 height 14
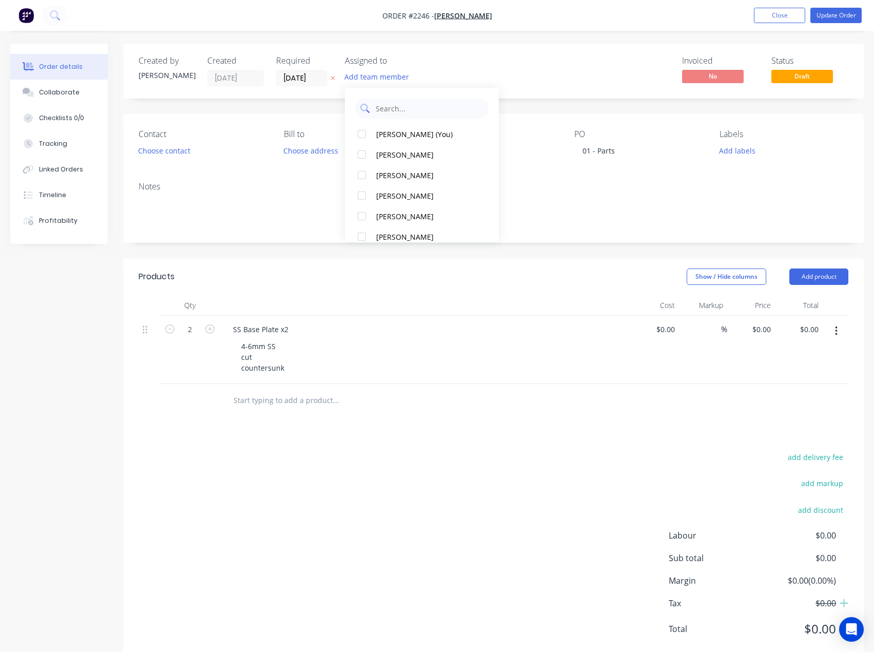
drag, startPoint x: 405, startPoint y: 137, endPoint x: 433, endPoint y: 111, distance: 37.8
click at [406, 137] on div "[PERSON_NAME] (You)" at bounding box center [427, 134] width 103 height 11
click at [529, 52] on div "Created by [PERSON_NAME] Created [DATE] Required [DATE] Assigned to EA Invoiced…" at bounding box center [493, 71] width 741 height 55
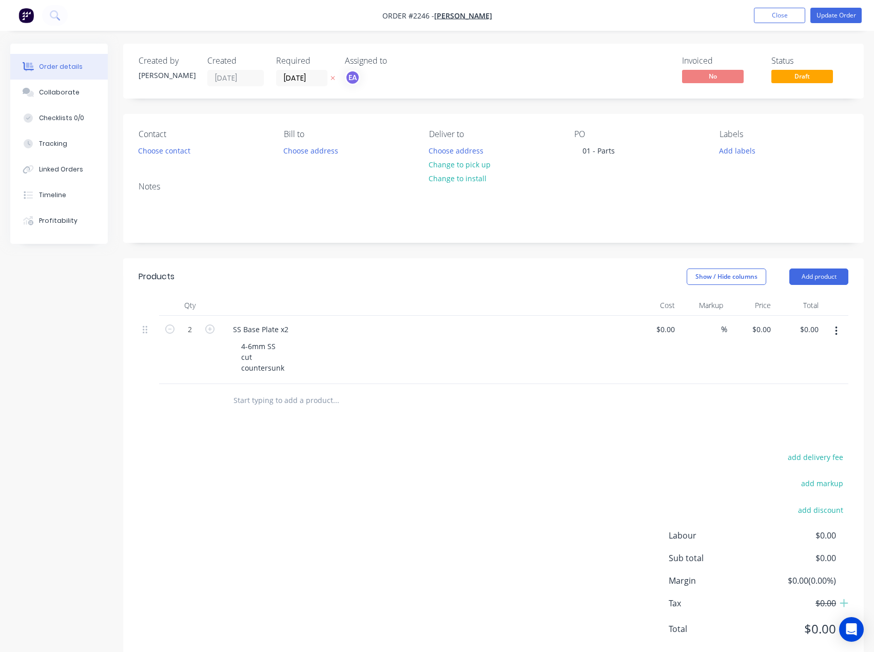
drag, startPoint x: 727, startPoint y: 148, endPoint x: 743, endPoint y: 159, distance: 19.2
click at [728, 148] on button "Add labels" at bounding box center [737, 150] width 47 height 14
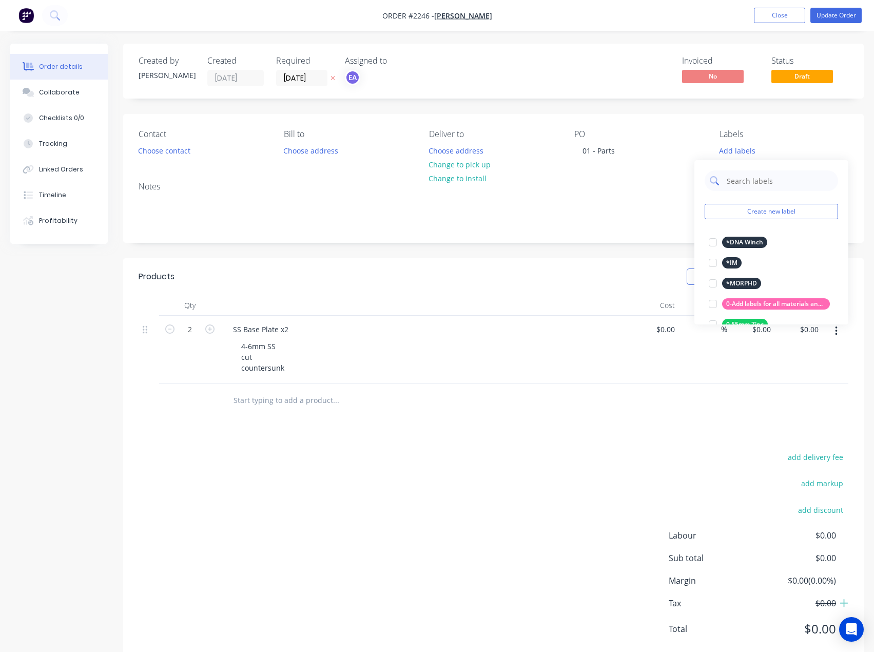
click at [768, 186] on input "text" at bounding box center [779, 180] width 107 height 21
drag, startPoint x: 752, startPoint y: 182, endPoint x: 727, endPoint y: 184, distance: 25.7
click at [727, 184] on input "5mm" at bounding box center [779, 180] width 107 height 21
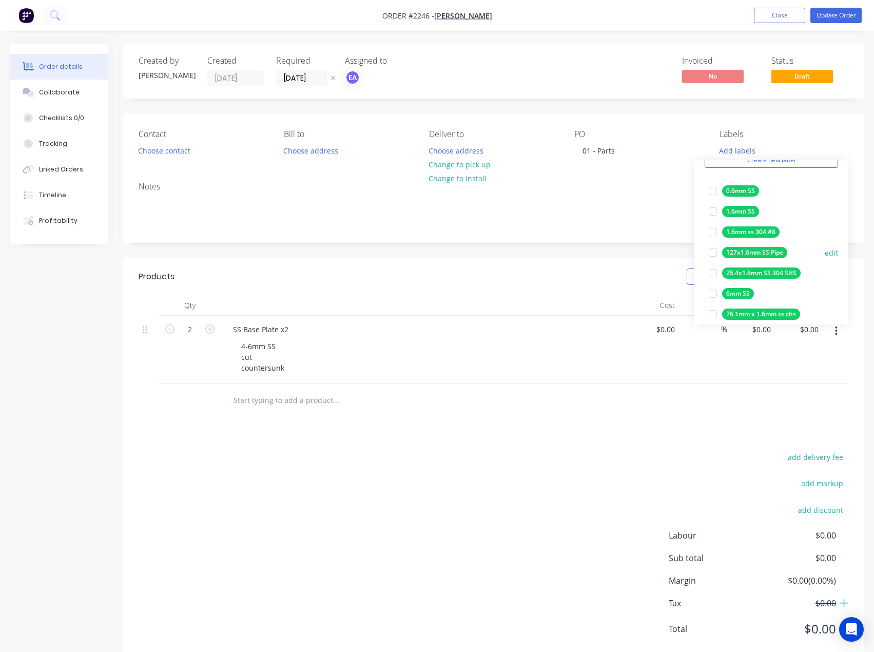
scroll to position [62, 0]
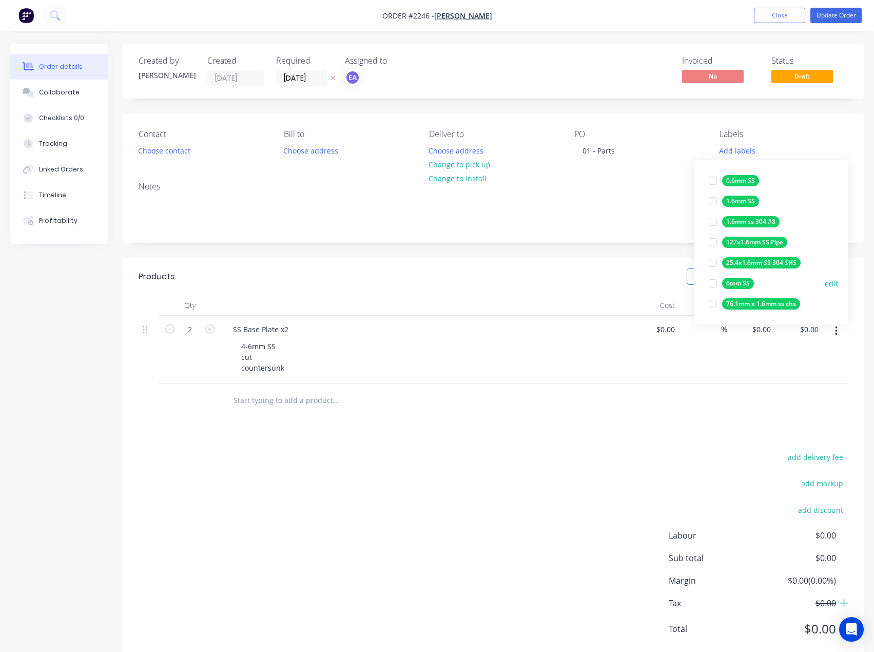
click at [713, 283] on div at bounding box center [713, 283] width 21 height 21
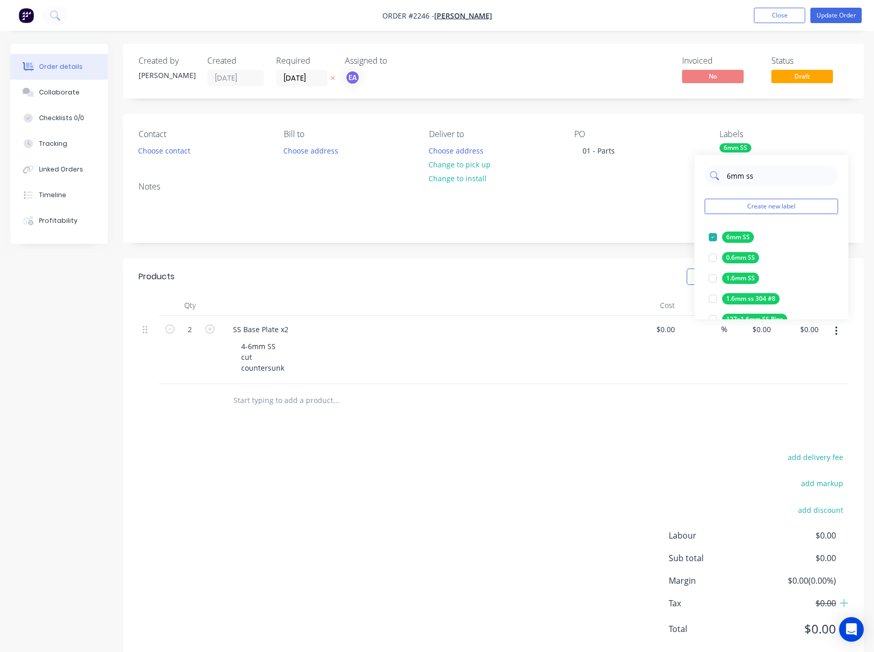
drag, startPoint x: 764, startPoint y: 175, endPoint x: 726, endPoint y: 180, distance: 38.3
click at [726, 180] on input "6mm ss" at bounding box center [779, 175] width 107 height 21
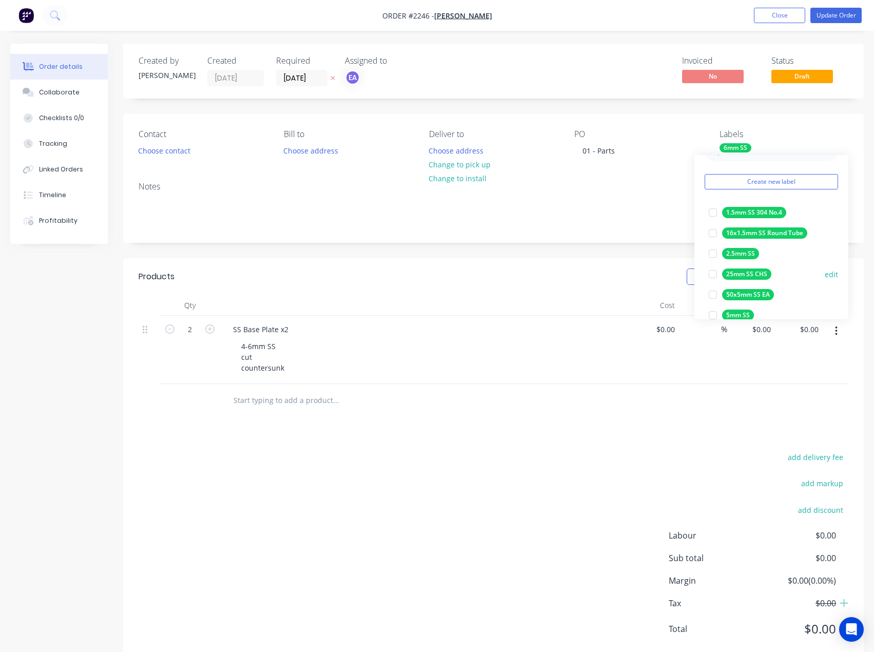
scroll to position [41, 0]
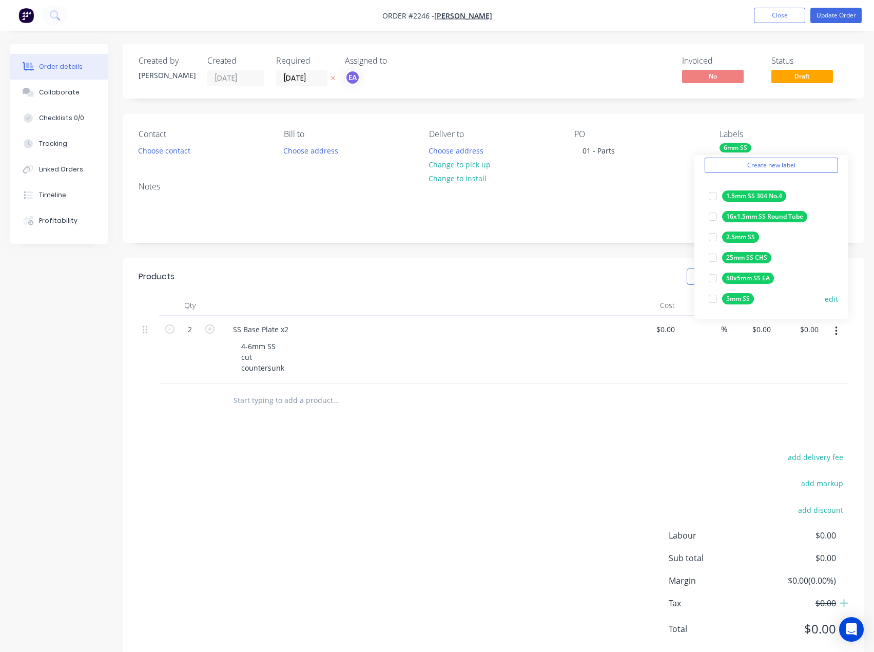
click at [710, 302] on div at bounding box center [713, 298] width 21 height 21
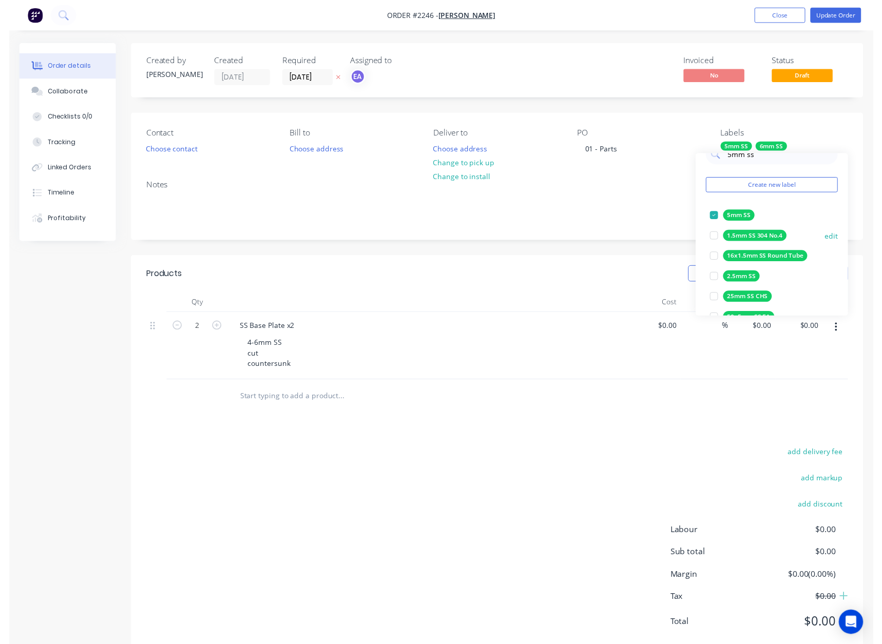
scroll to position [0, 0]
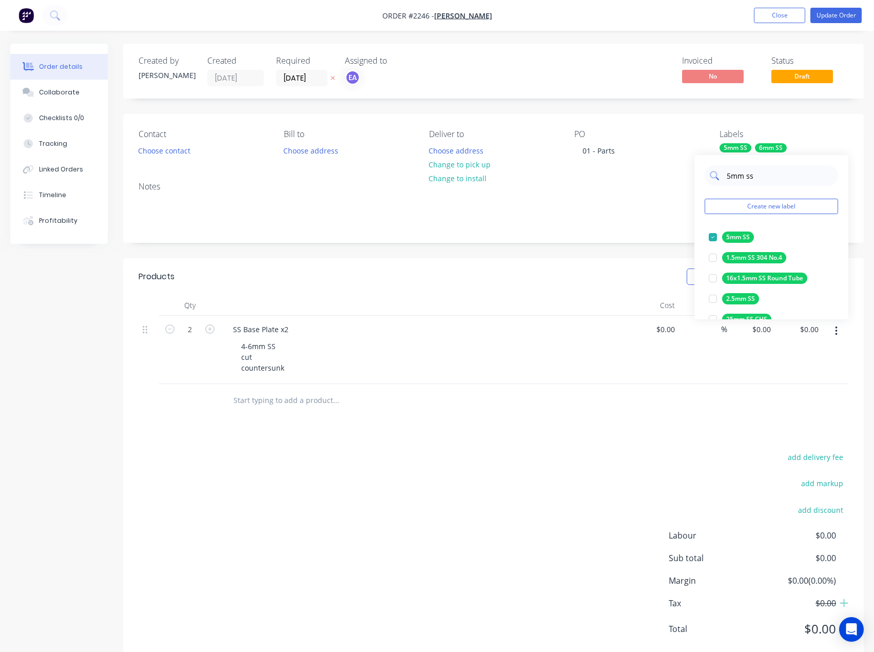
drag, startPoint x: 752, startPoint y: 176, endPoint x: 707, endPoint y: 181, distance: 45.4
click at [707, 181] on div "5mm ss" at bounding box center [771, 175] width 133 height 21
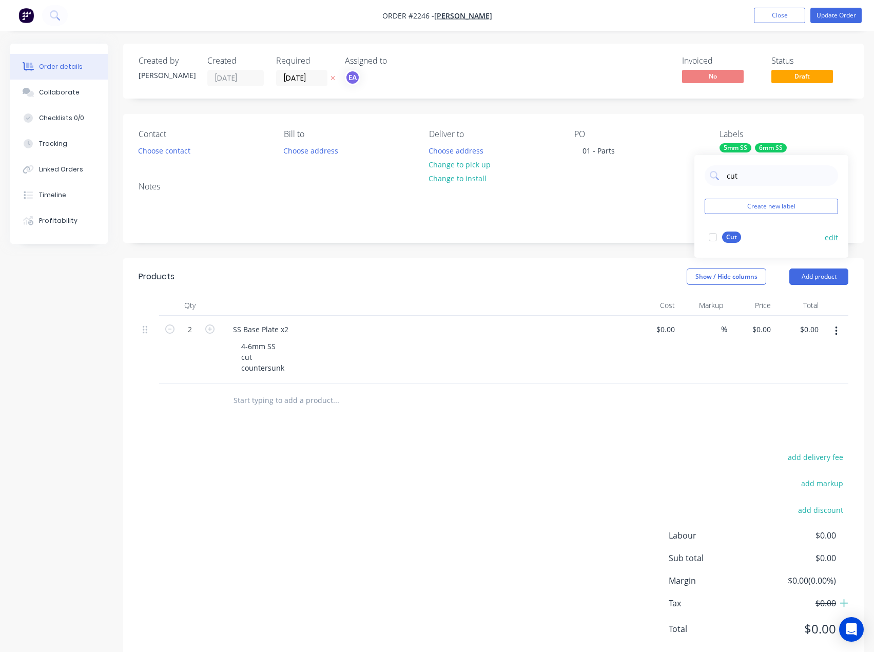
click at [711, 241] on div at bounding box center [713, 237] width 21 height 21
drag, startPoint x: 744, startPoint y: 174, endPoint x: 726, endPoint y: 177, distance: 18.1
click at [726, 177] on input "cut" at bounding box center [779, 175] width 107 height 21
type input "coun"
click at [713, 239] on div at bounding box center [713, 237] width 21 height 21
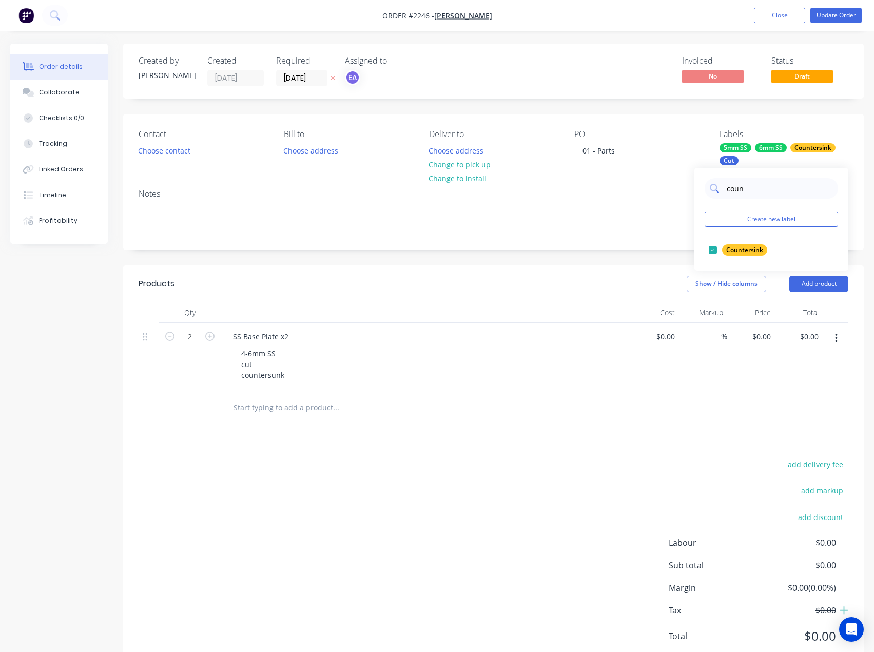
drag, startPoint x: 749, startPoint y: 190, endPoint x: 727, endPoint y: 191, distance: 22.1
click at [727, 191] on input "coun" at bounding box center [779, 188] width 107 height 21
click at [711, 270] on div at bounding box center [713, 270] width 21 height 21
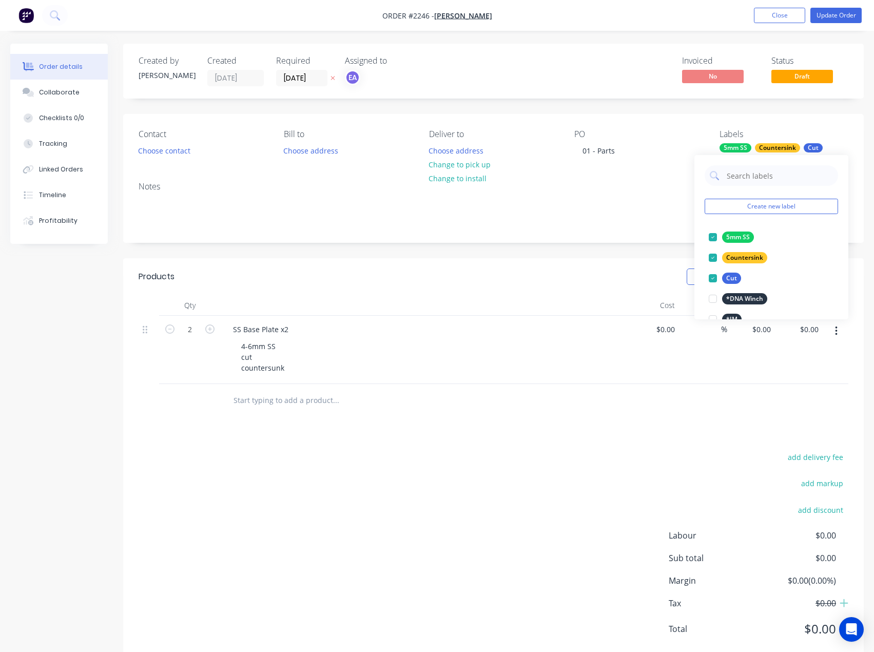
click at [667, 236] on div "Notes" at bounding box center [493, 207] width 741 height 69
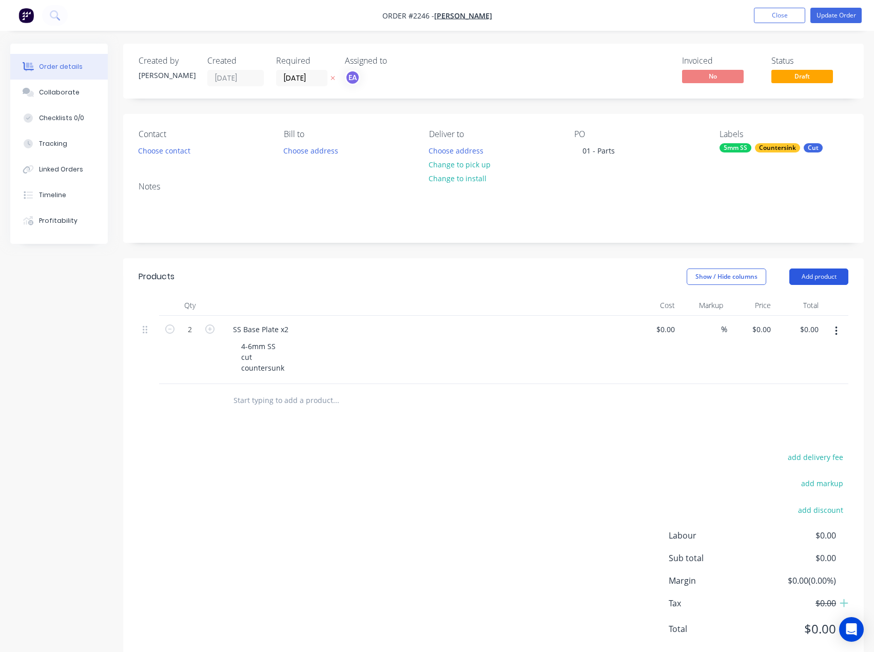
click at [833, 273] on button "Add product" at bounding box center [818, 276] width 59 height 16
click at [304, 477] on div "add delivery fee add markup add discount Labour $0.00 Sub total $0.00 Margin $0…" at bounding box center [494, 549] width 710 height 198
click at [823, 15] on button "Update Order" at bounding box center [835, 15] width 51 height 15
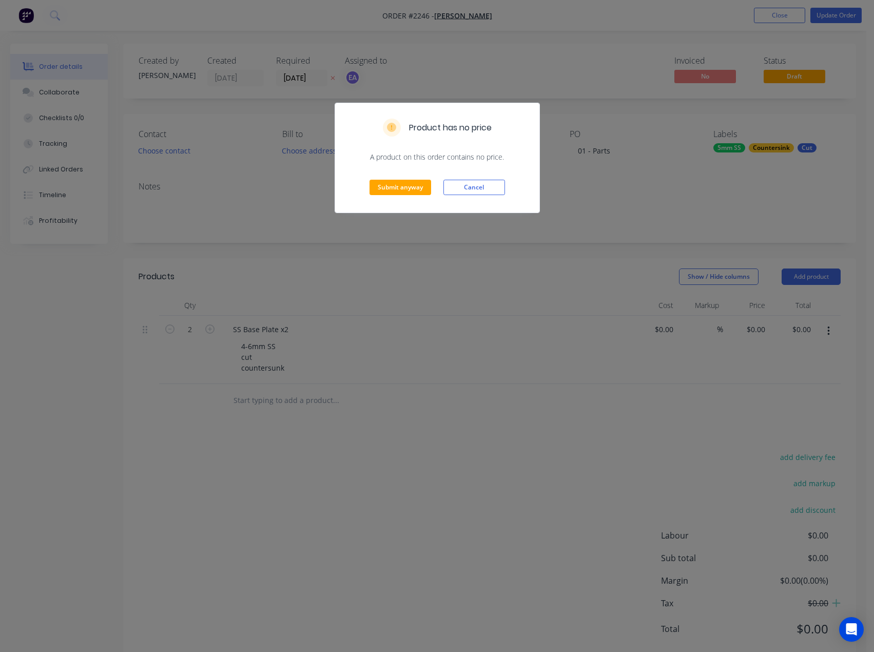
drag, startPoint x: 457, startPoint y: 185, endPoint x: 360, endPoint y: 178, distance: 97.8
click at [458, 185] on button "Cancel" at bounding box center [474, 187] width 62 height 15
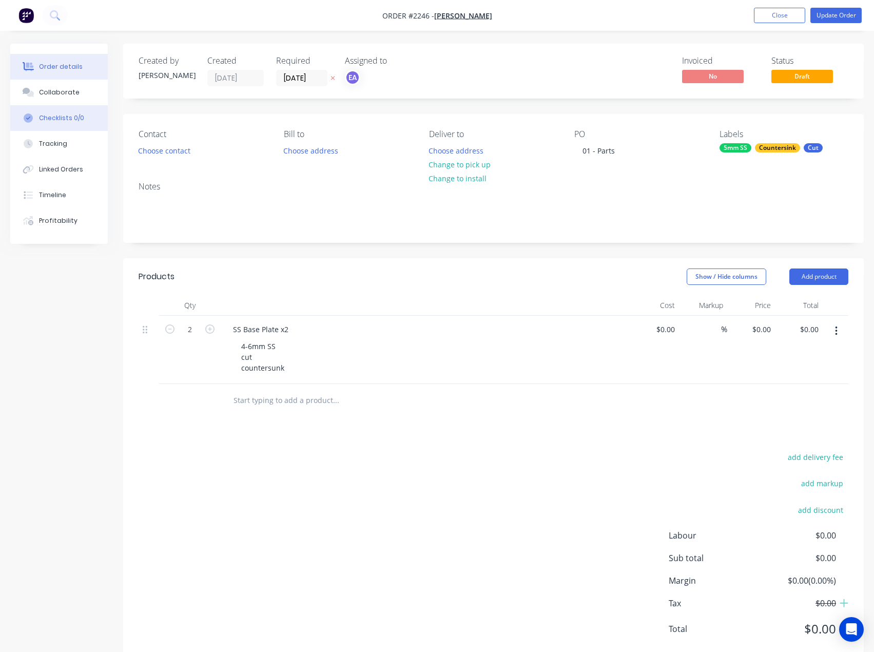
click at [57, 121] on div "Checklists 0/0" at bounding box center [61, 117] width 45 height 9
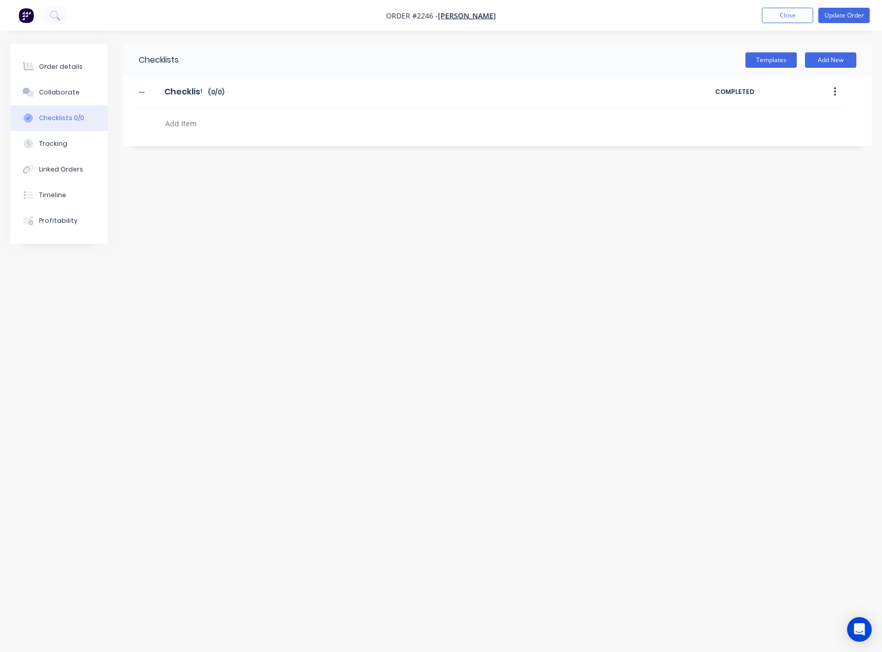
click at [177, 120] on textarea at bounding box center [389, 123] width 457 height 15
type textarea "cut"
type textarea "f"
type textarea "countersink"
click at [150, 145] on icon at bounding box center [152, 144] width 13 height 13
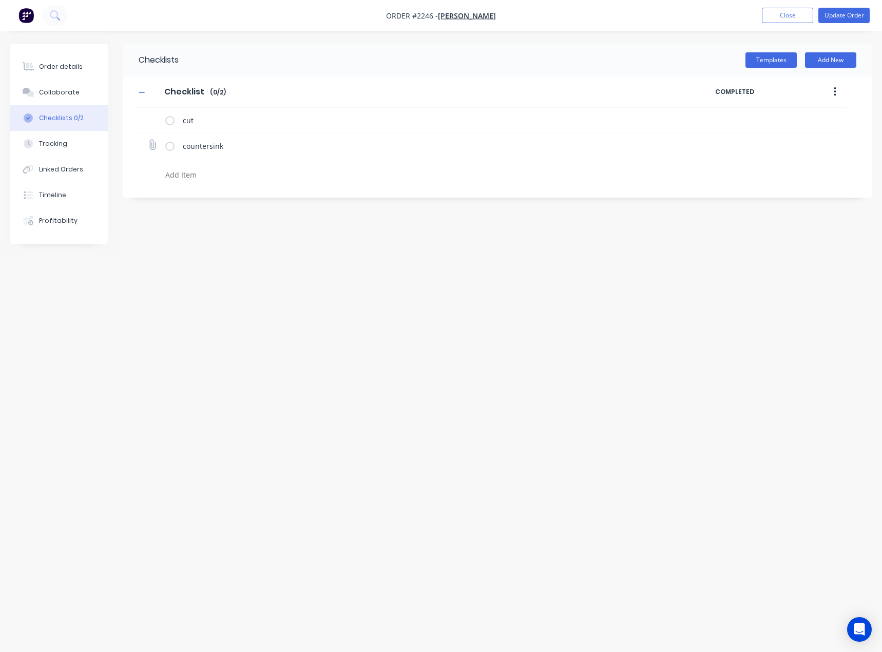
click at [148, 140] on input "file" at bounding box center [148, 140] width 0 height 0
type input "C:\fakepath\SS Base Plate[A].PDF"
click at [63, 67] on div "Order details" at bounding box center [61, 66] width 44 height 9
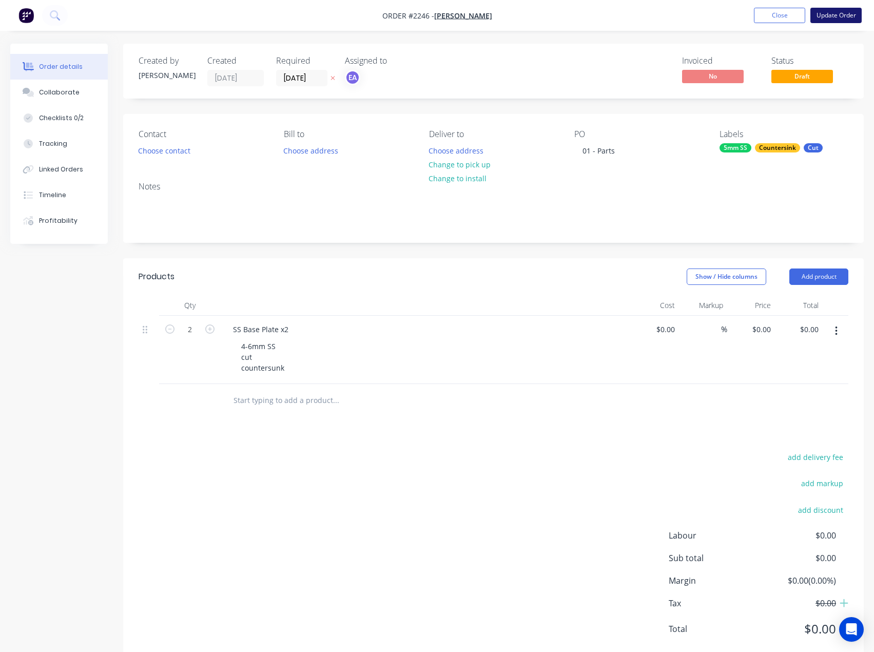
click at [830, 16] on button "Update Order" at bounding box center [835, 15] width 51 height 15
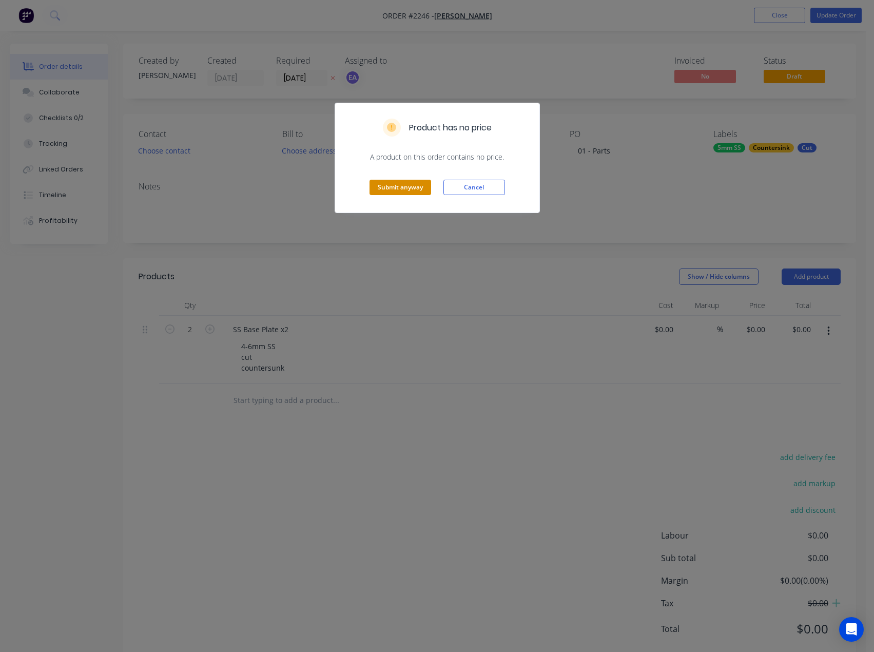
click at [414, 183] on button "Submit anyway" at bounding box center [401, 187] width 62 height 15
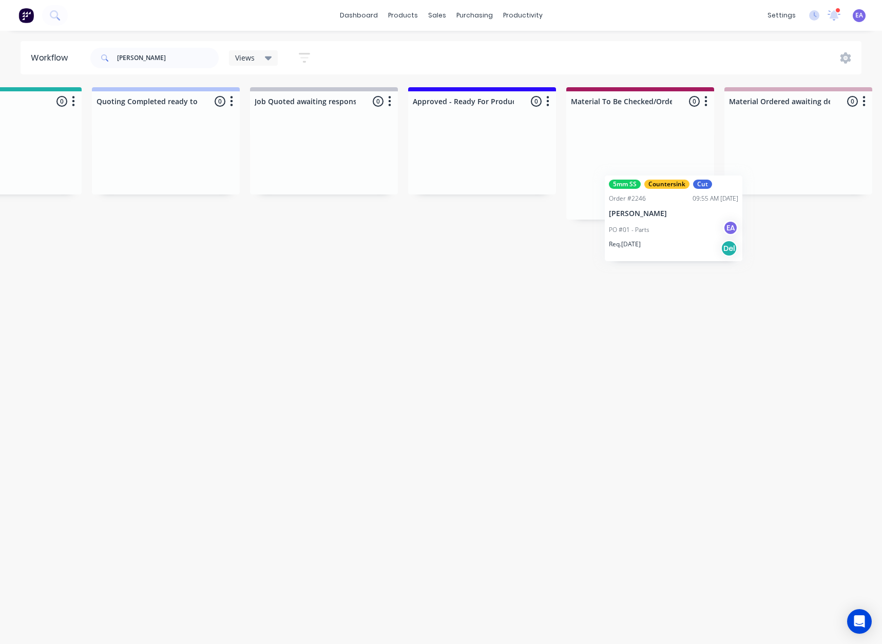
scroll to position [0, 881]
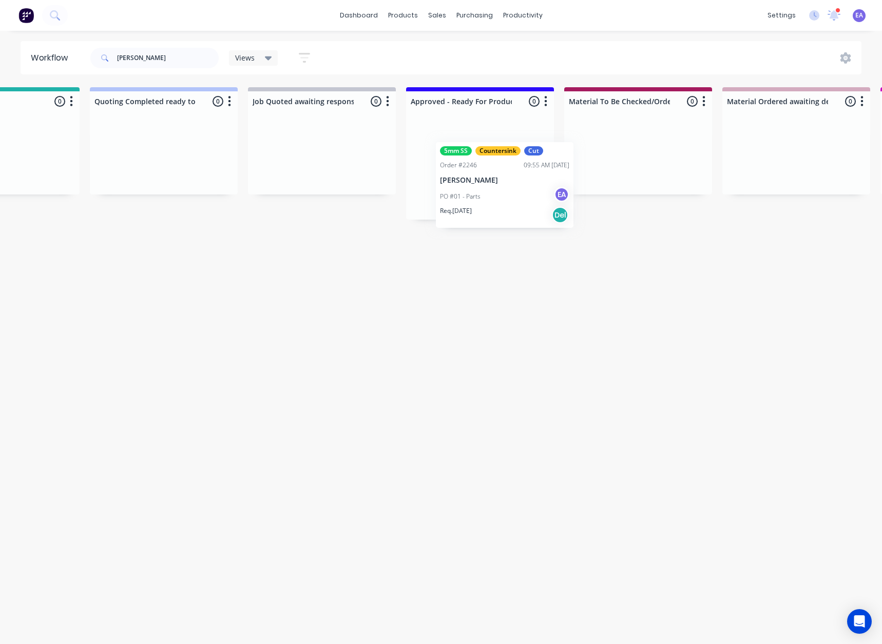
drag, startPoint x: 91, startPoint y: 170, endPoint x: 457, endPoint y: 187, distance: 366.4
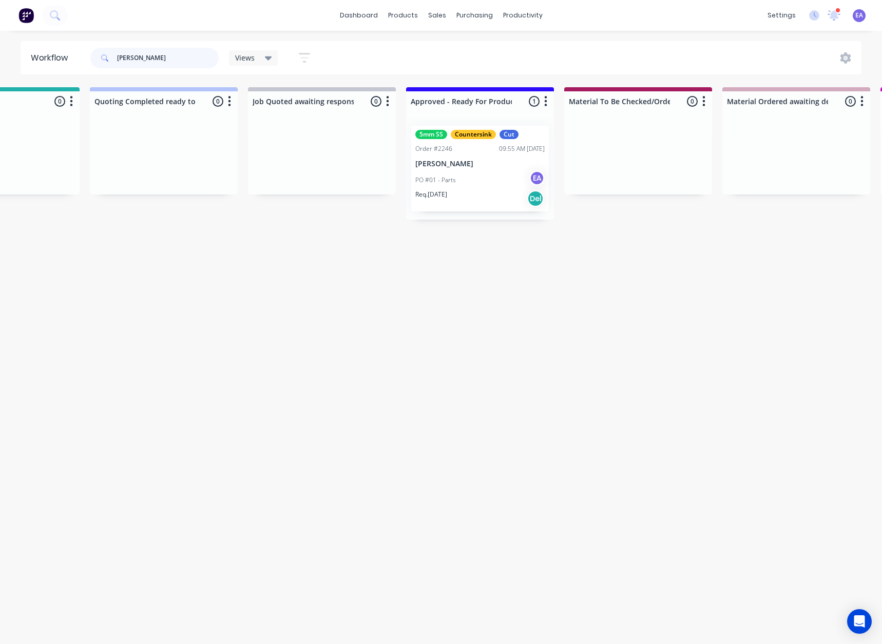
drag, startPoint x: 145, startPoint y: 56, endPoint x: 20, endPoint y: 57, distance: 125.3
click at [39, 56] on header "Workflow [PERSON_NAME] Views Save new view None (Default) edit [PERSON_NAME] ed…" at bounding box center [441, 57] width 841 height 33
type input "ekebol"
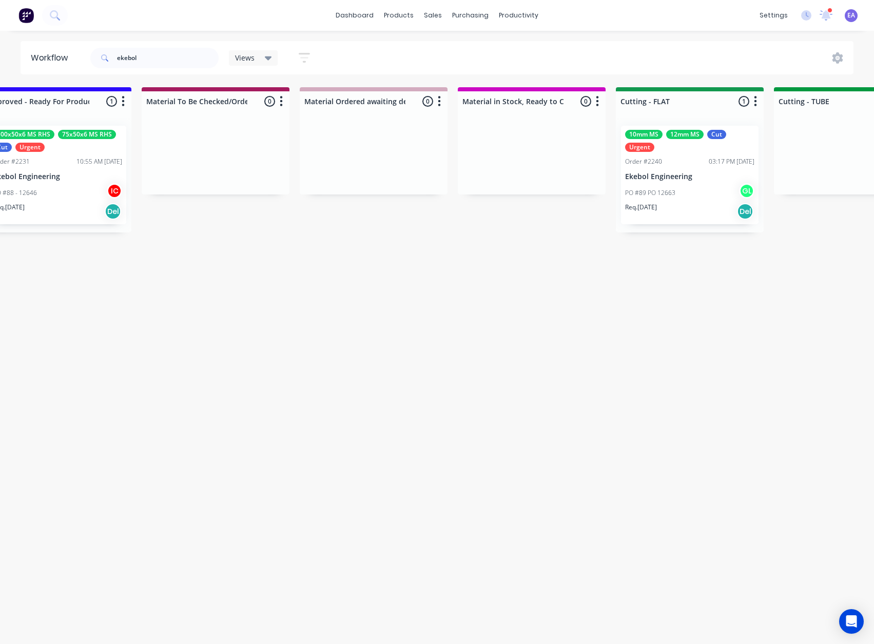
scroll to position [2, 3248]
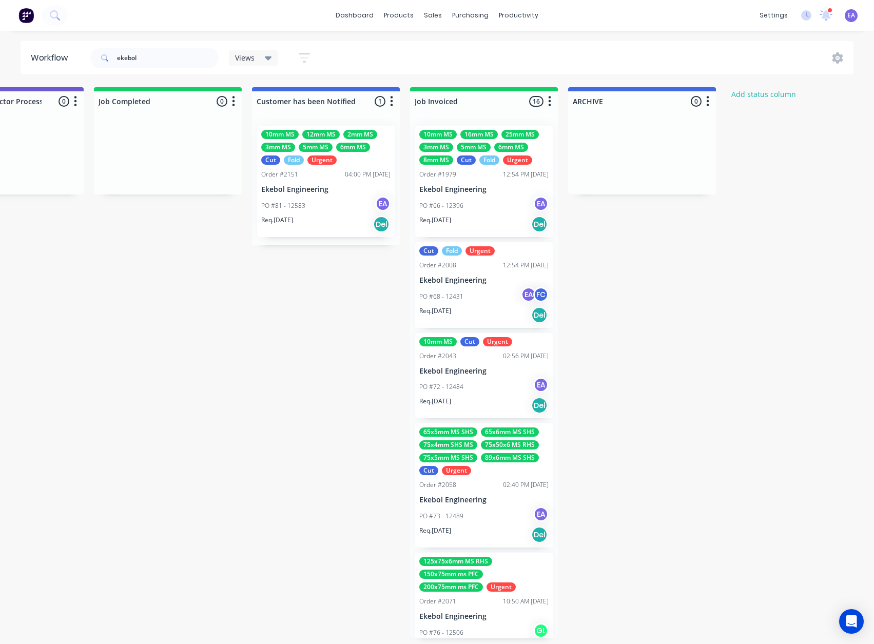
drag, startPoint x: 408, startPoint y: 326, endPoint x: 419, endPoint y: 328, distance: 11.5
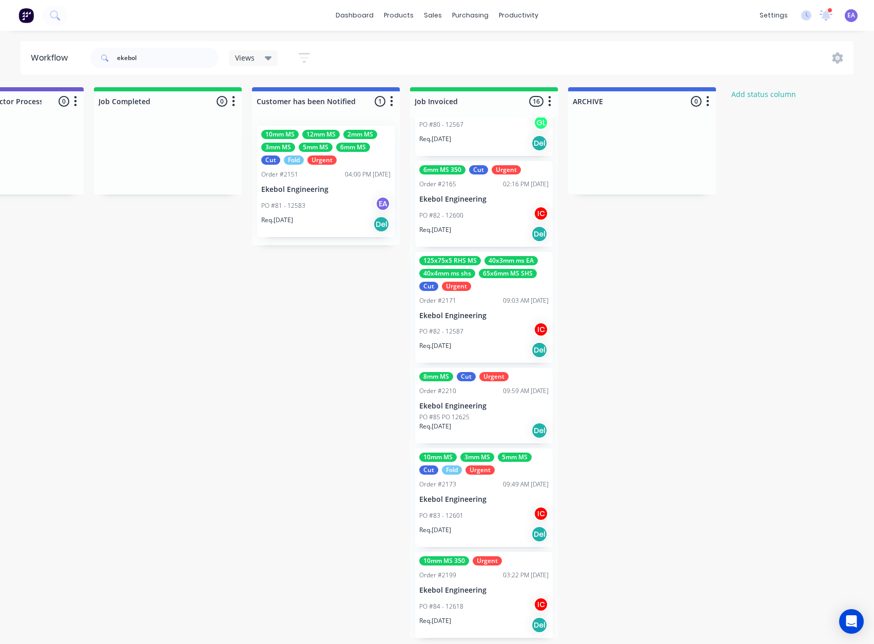
scroll to position [0, 3248]
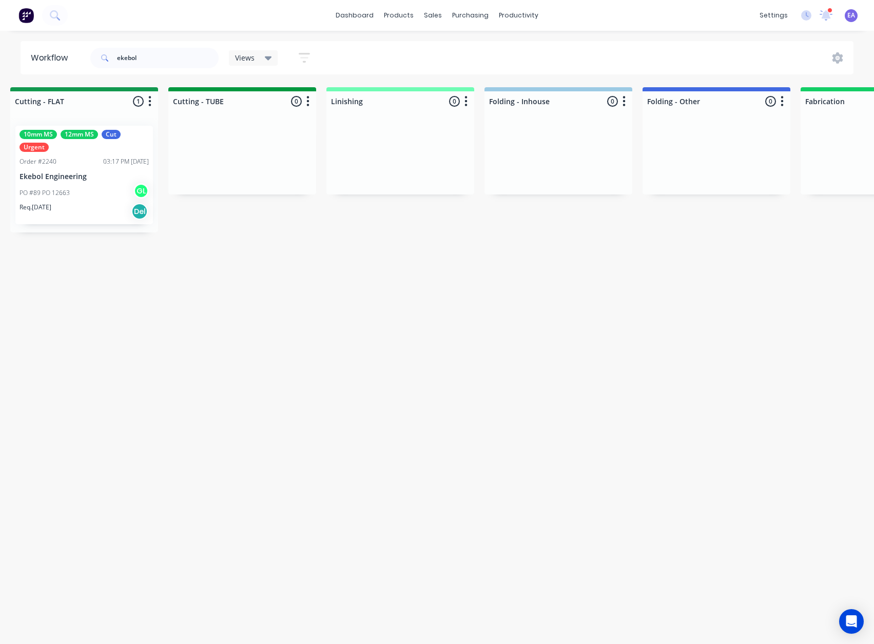
drag, startPoint x: 355, startPoint y: 277, endPoint x: 293, endPoint y: 295, distance: 64.7
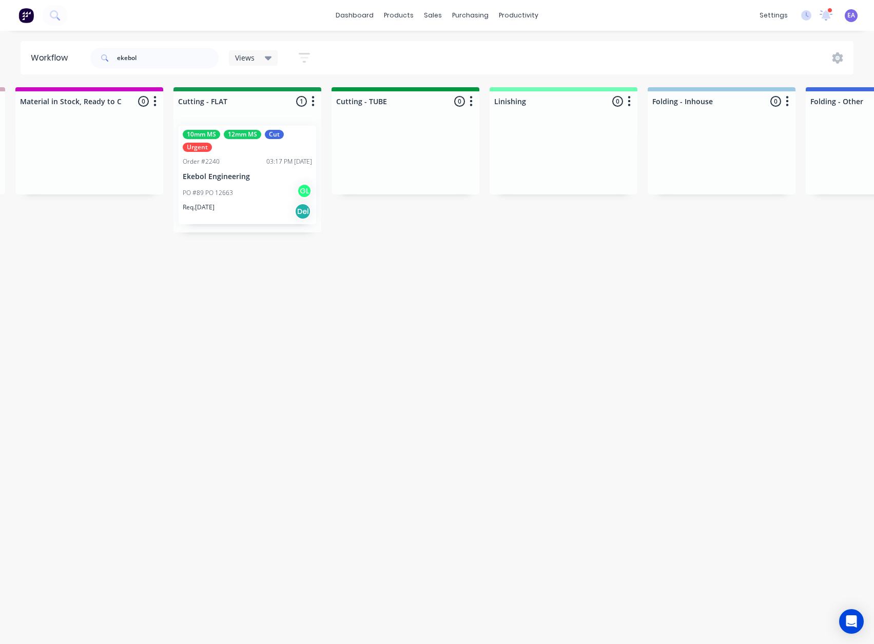
drag, startPoint x: 252, startPoint y: 254, endPoint x: 224, endPoint y: 264, distance: 29.9
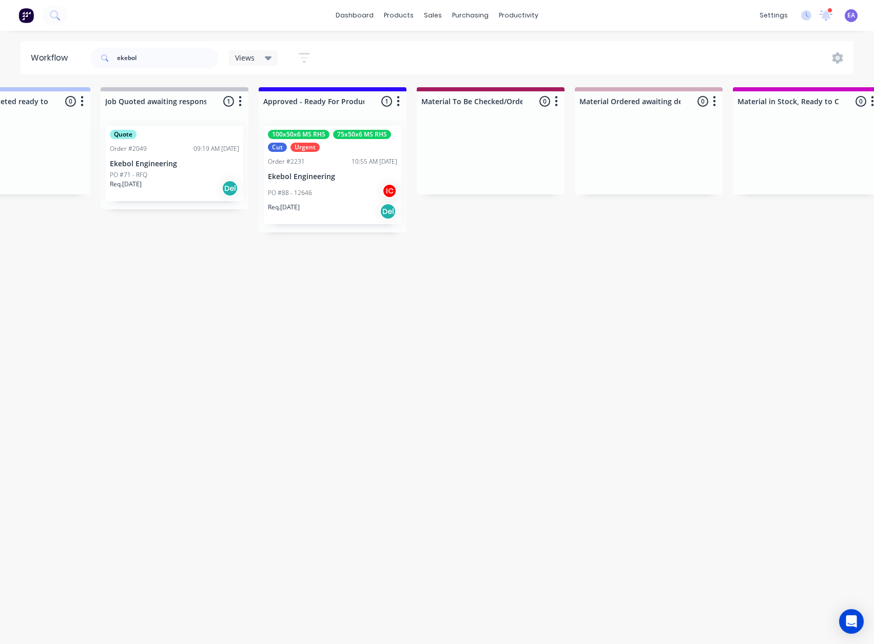
drag, startPoint x: 274, startPoint y: 214, endPoint x: 281, endPoint y: 215, distance: 6.8
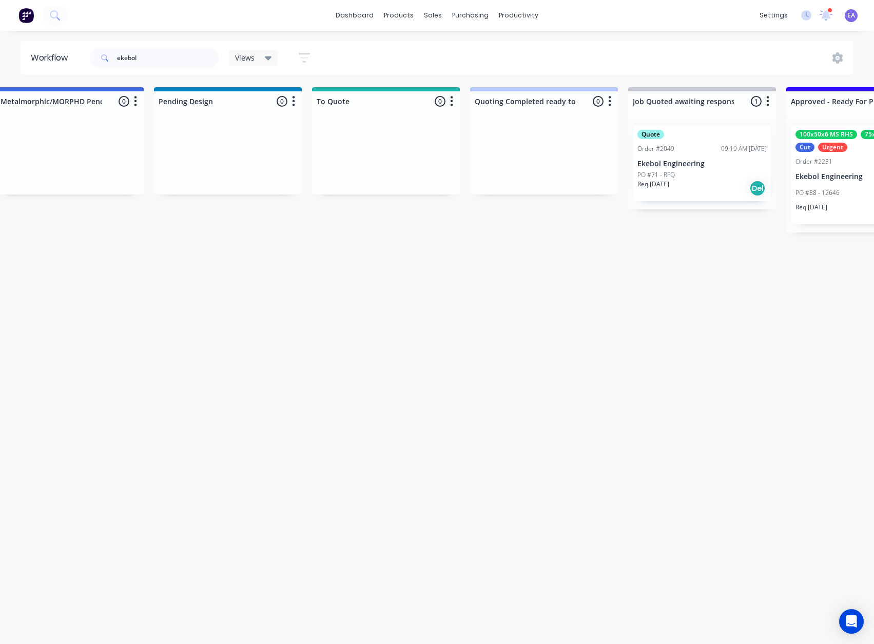
scroll to position [2, 0]
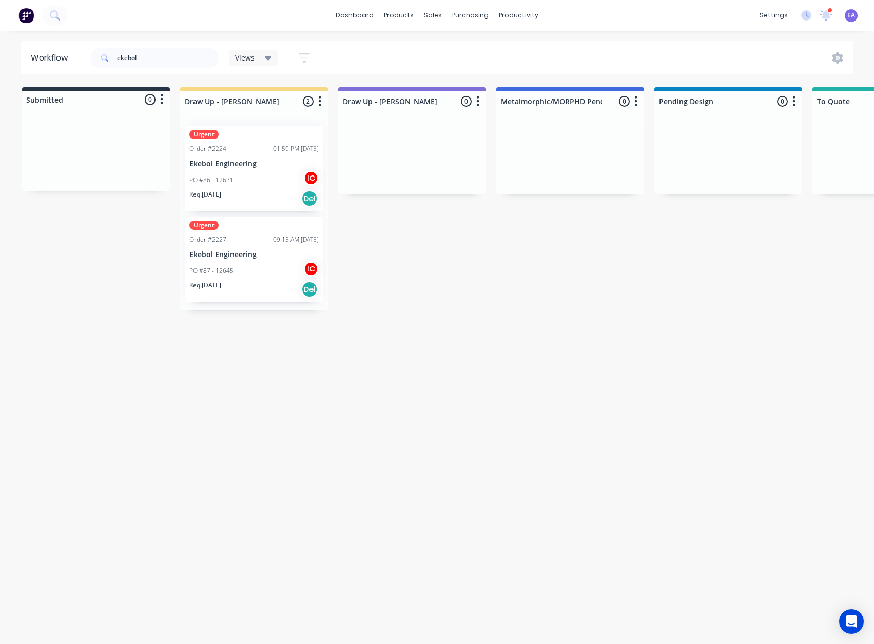
drag, startPoint x: 389, startPoint y: 231, endPoint x: 217, endPoint y: 275, distance: 177.5
click at [260, 258] on div "Urgent Order #2227 09:15 AM [DATE] Ekebol Engineering PO #87 - 12645 IC Req. [D…" at bounding box center [254, 260] width 138 height 86
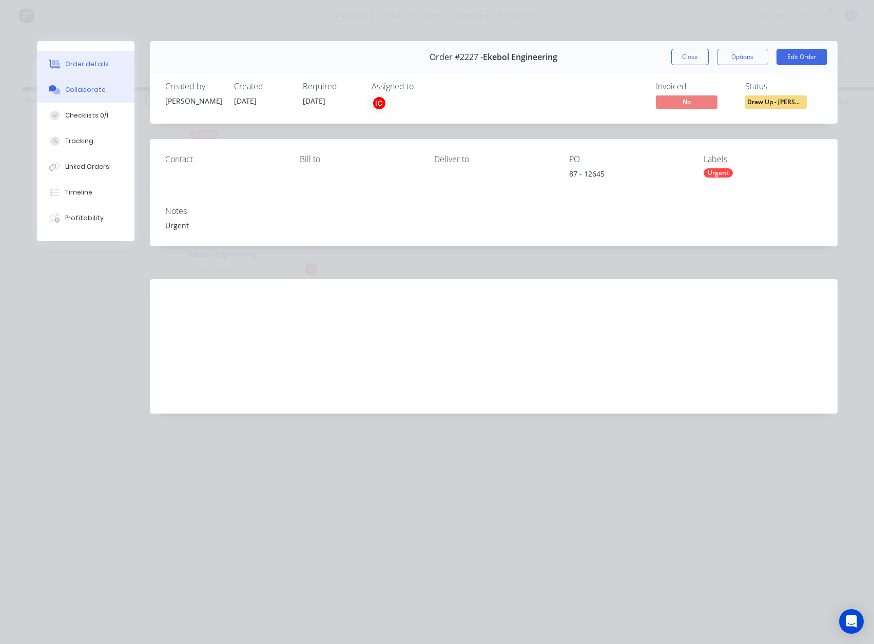
click at [86, 85] on div "Collaborate" at bounding box center [85, 89] width 41 height 9
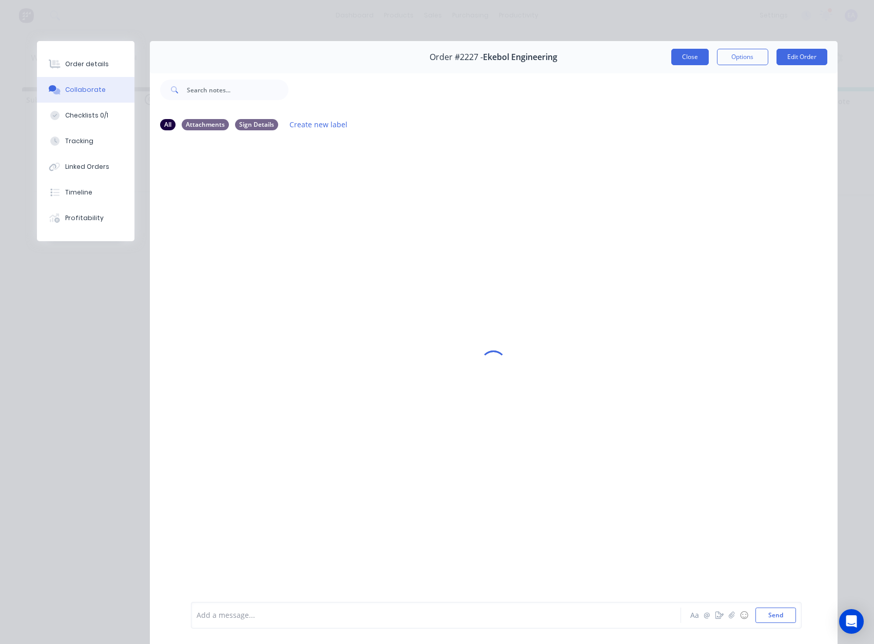
click at [692, 55] on button "Close" at bounding box center [689, 57] width 37 height 16
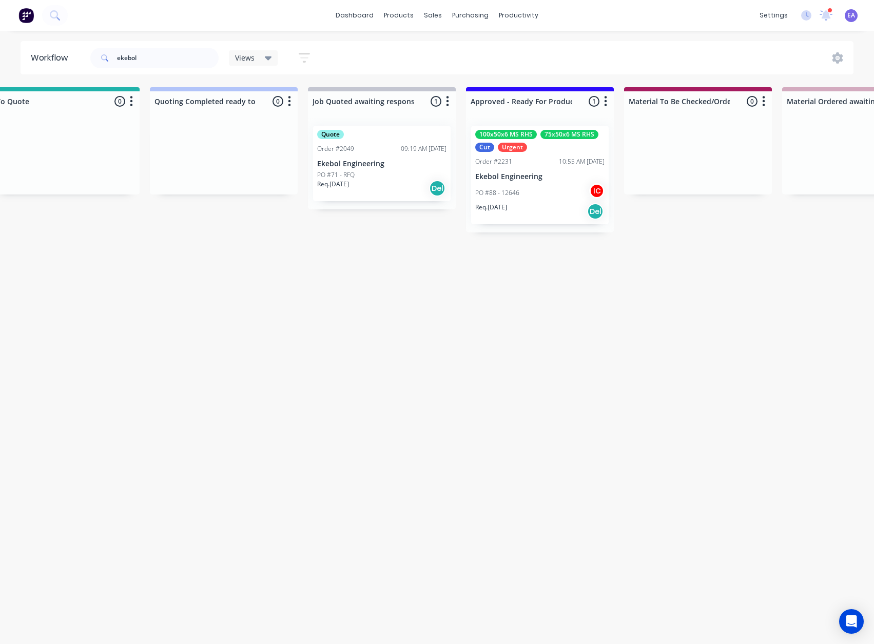
scroll to position [2, 1031]
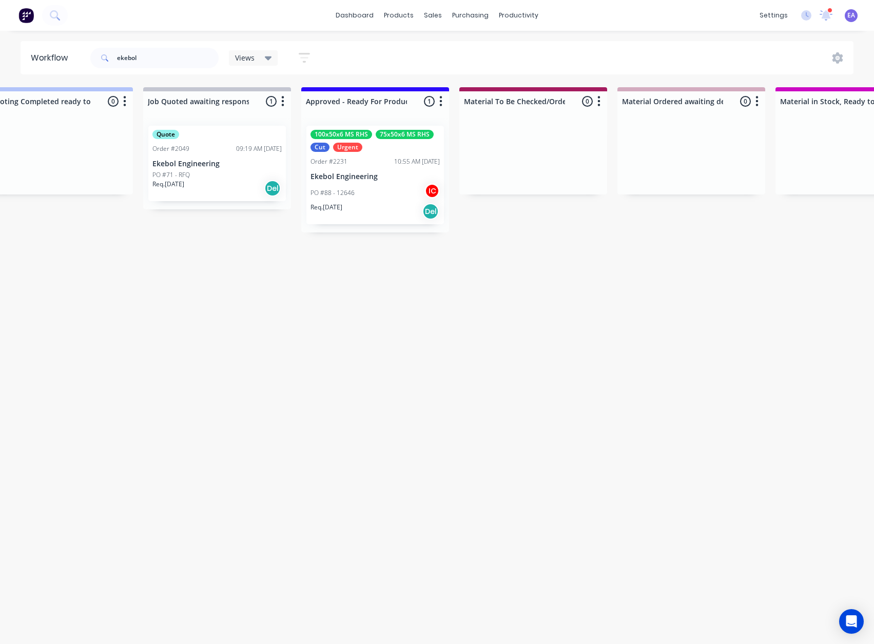
drag, startPoint x: 418, startPoint y: 301, endPoint x: 503, endPoint y: 304, distance: 84.7
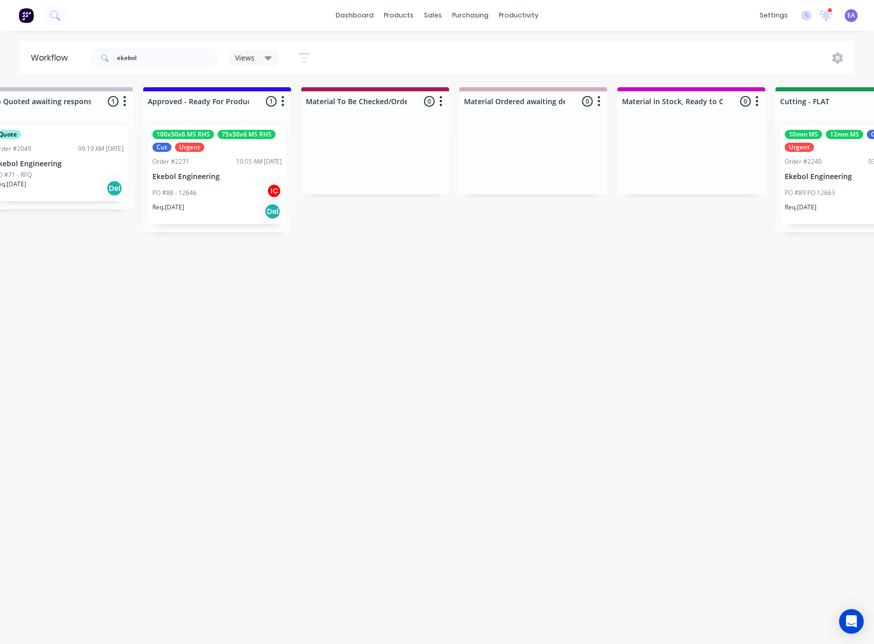
drag, startPoint x: 408, startPoint y: 206, endPoint x: 431, endPoint y: 213, distance: 24.2
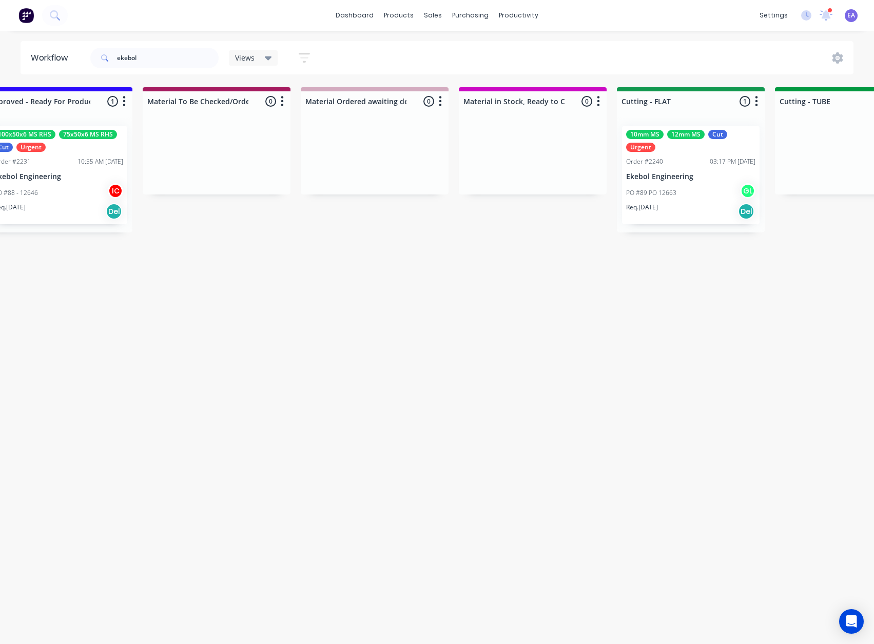
drag, startPoint x: 297, startPoint y: 244, endPoint x: 339, endPoint y: 254, distance: 43.1
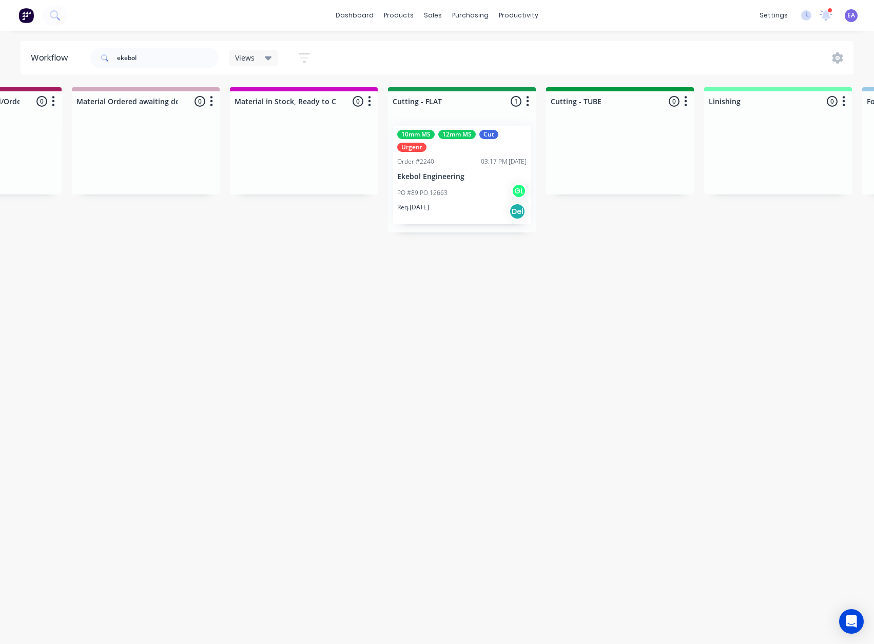
drag, startPoint x: 309, startPoint y: 243, endPoint x: 329, endPoint y: 247, distance: 19.9
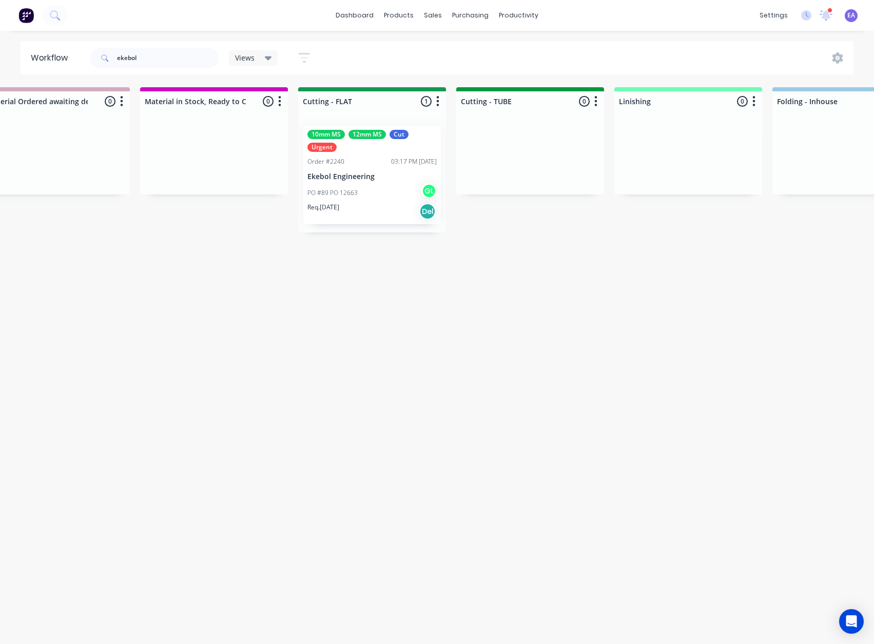
click at [382, 183] on div "PO #89 PO 12663 GL" at bounding box center [371, 193] width 129 height 20
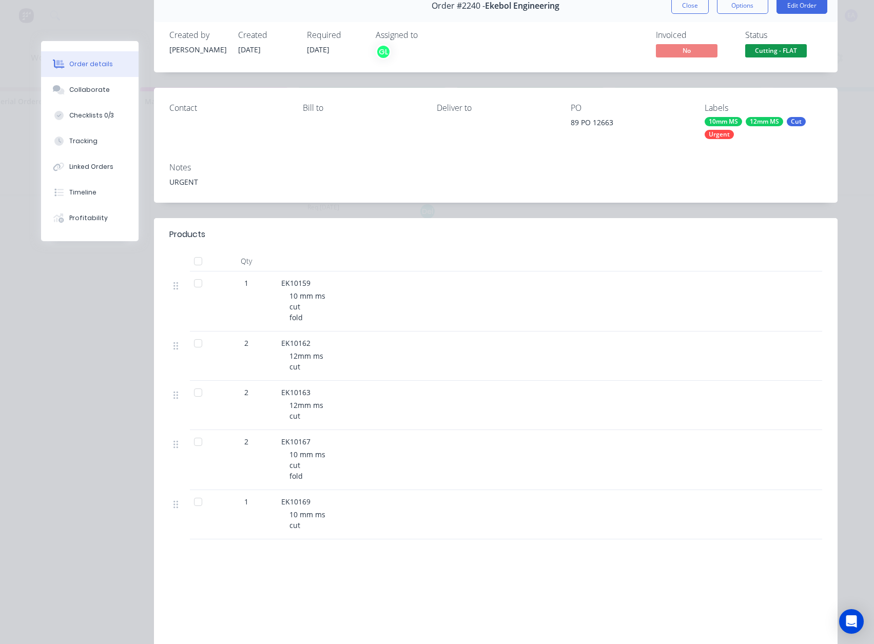
scroll to position [0, 0]
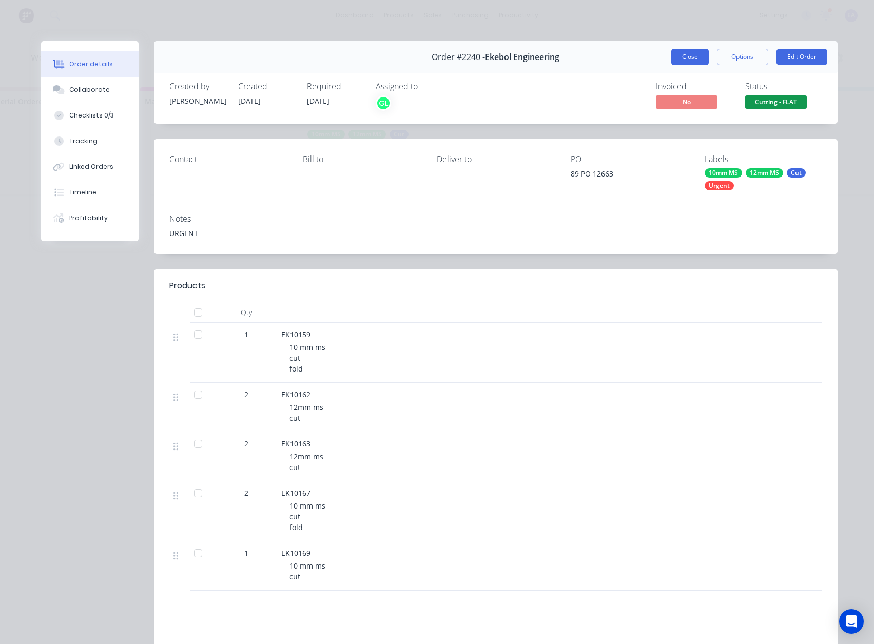
click at [684, 62] on button "Close" at bounding box center [689, 57] width 37 height 16
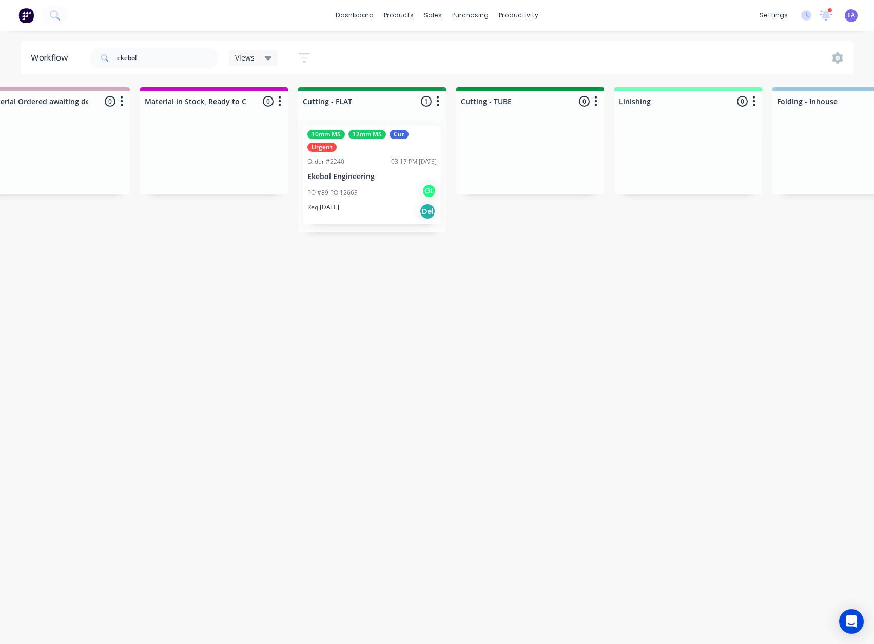
click at [375, 165] on div "10mm MS 12mm MS Cut Urgent Order #2240 03:17 PM [DATE] Ekebol Engineering PO #8…" at bounding box center [372, 175] width 138 height 99
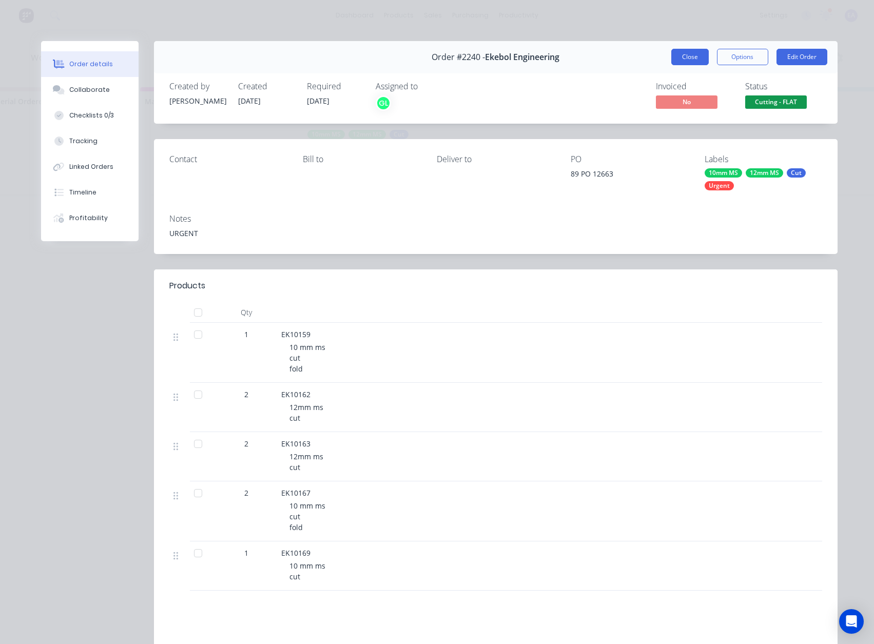
click at [689, 60] on button "Close" at bounding box center [689, 57] width 37 height 16
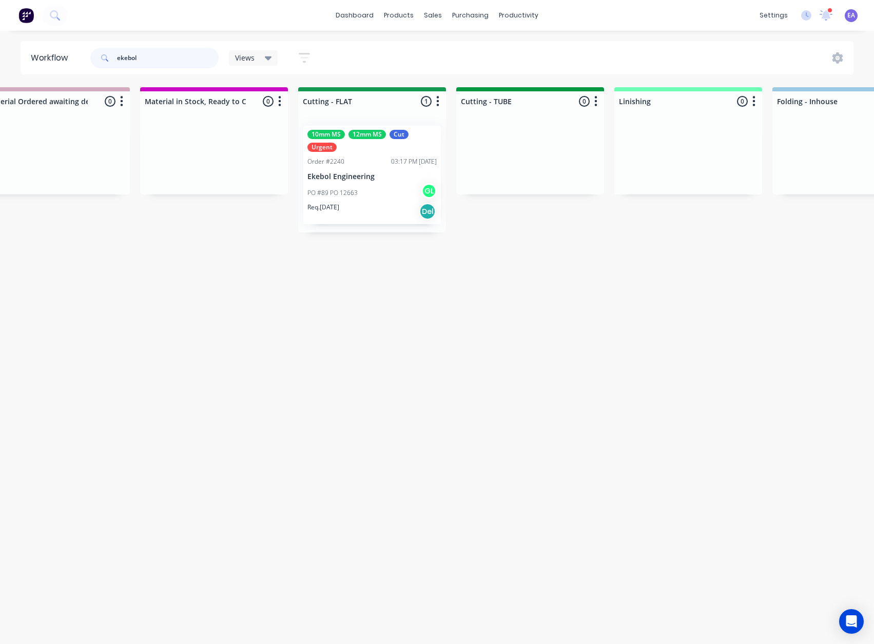
drag, startPoint x: 154, startPoint y: 57, endPoint x: 7, endPoint y: 63, distance: 147.4
click at [7, 63] on div "Workflow ekebol Views Save new view None (Default) edit [PERSON_NAME] edit [PER…" at bounding box center [437, 57] width 874 height 33
click at [249, 291] on div "Submitted 0 Status colour #273444 hex #273444 Save Cancel Summaries Total order…" at bounding box center [417, 362] width 4093 height 551
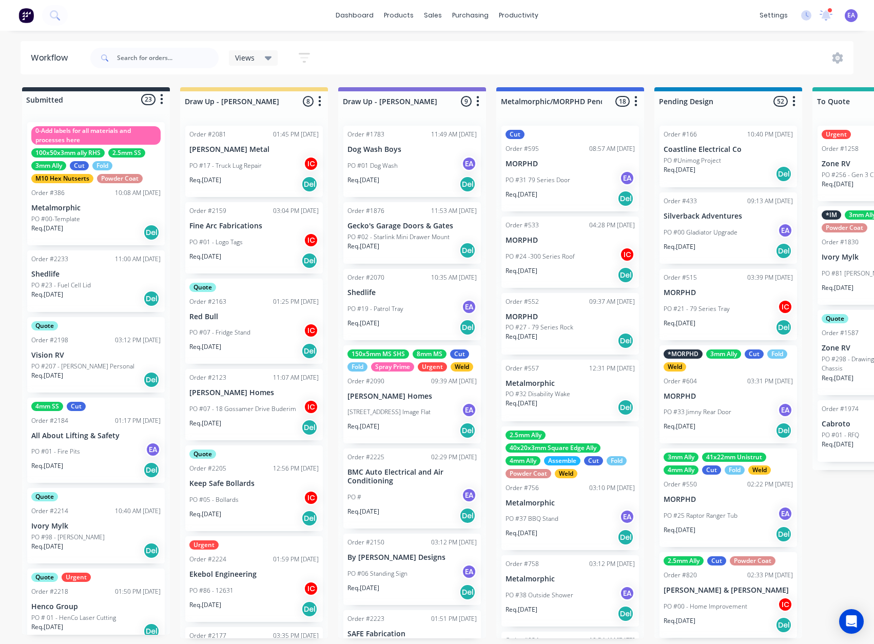
click at [414, 386] on div "Order #2090 09:39 AM [DATE]" at bounding box center [411, 381] width 129 height 9
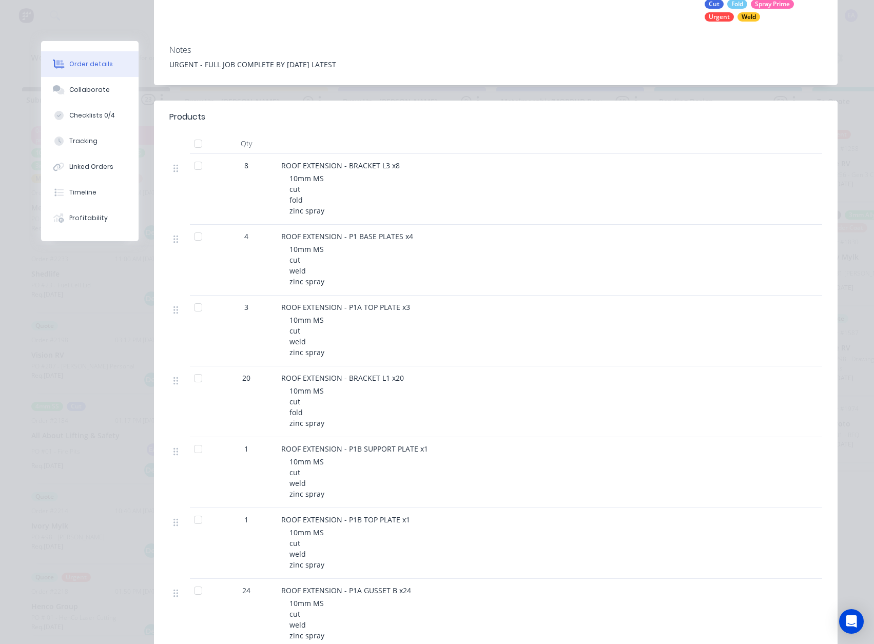
scroll to position [69, 0]
